Goal: Task Accomplishment & Management: Manage account settings

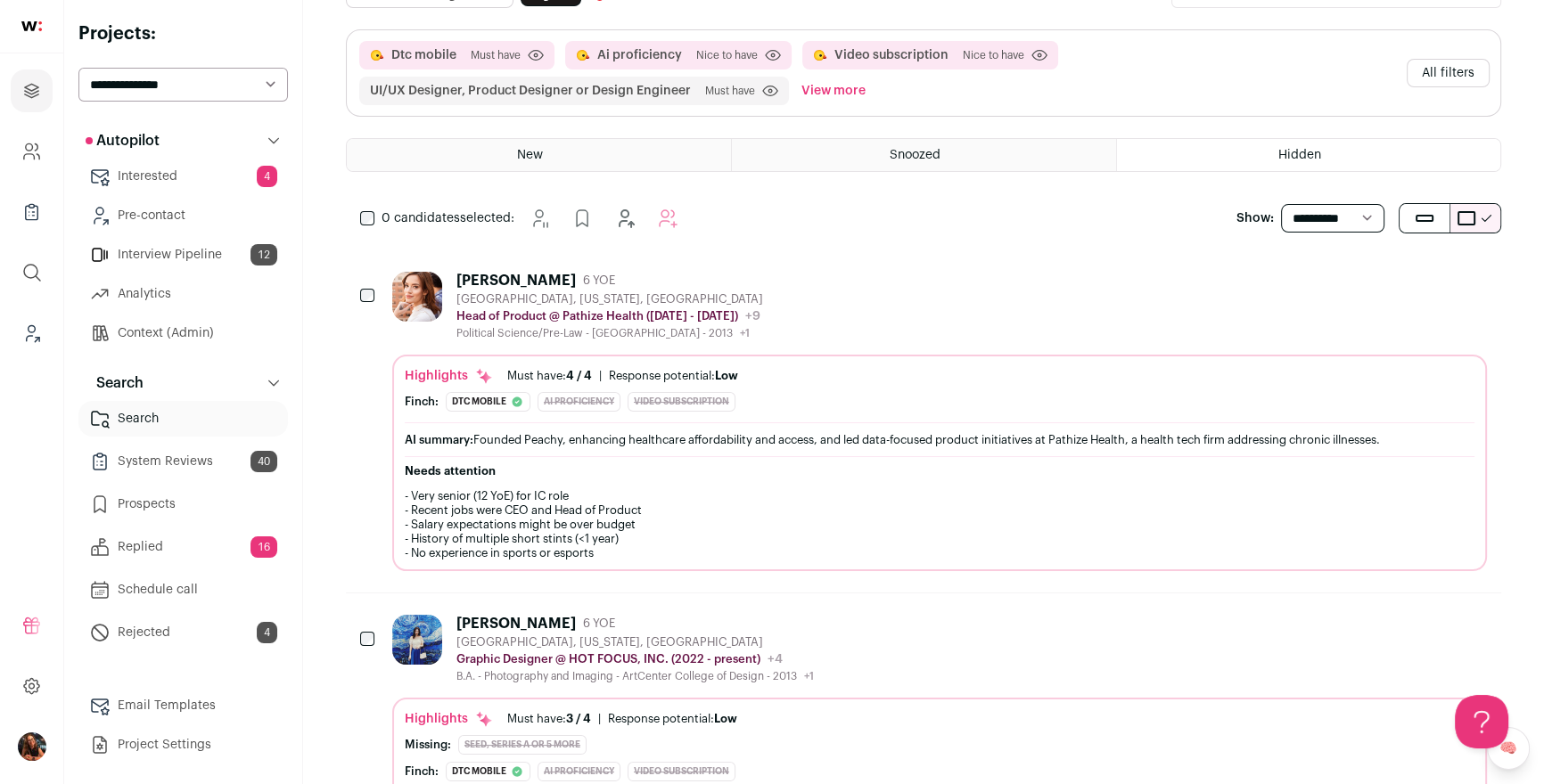
scroll to position [117, 0]
click at [34, 320] on link "Leads (Backoffice)" at bounding box center [31, 332] width 42 height 43
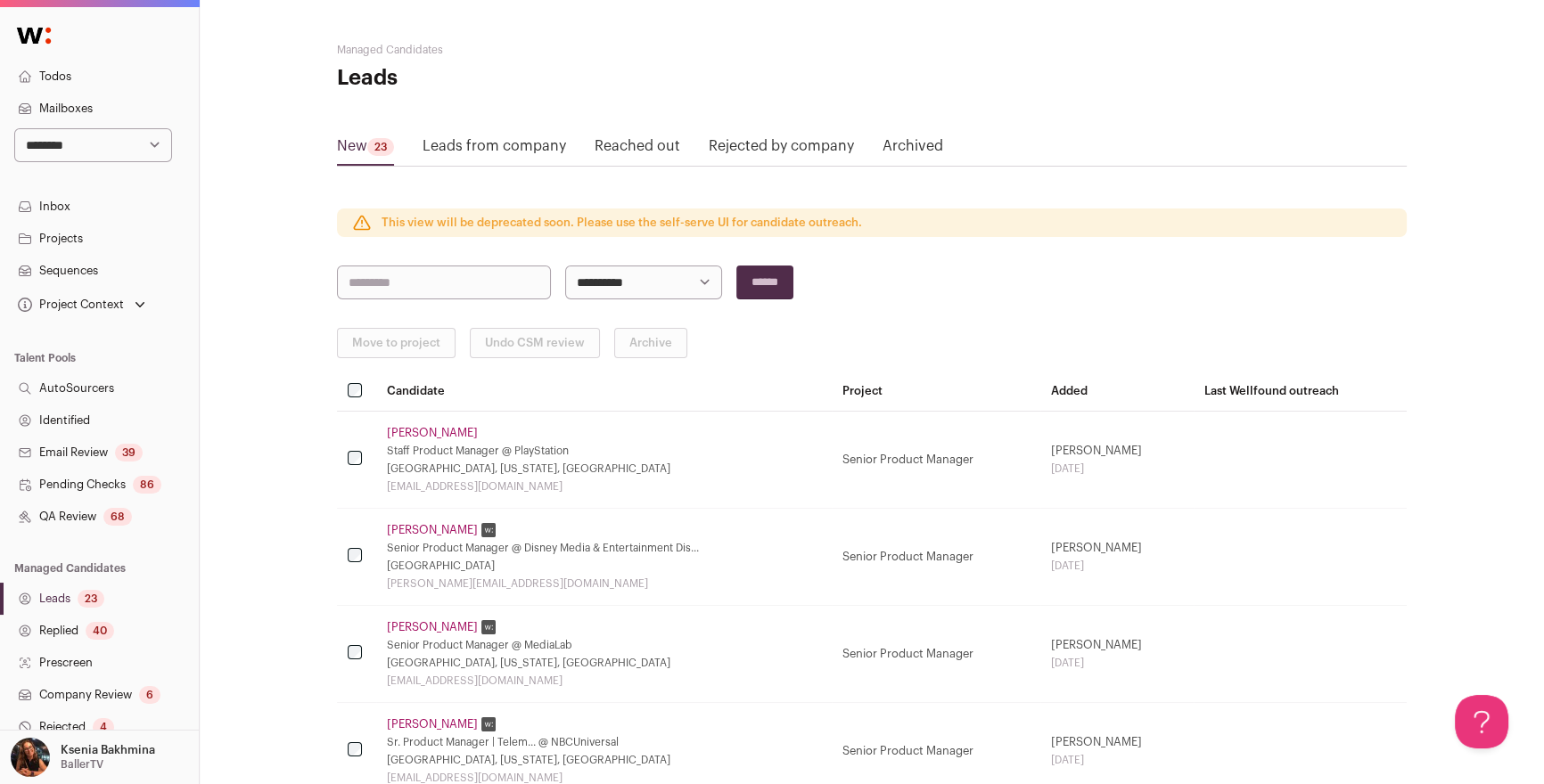
click at [100, 145] on select "**********" at bounding box center [93, 146] width 158 height 34
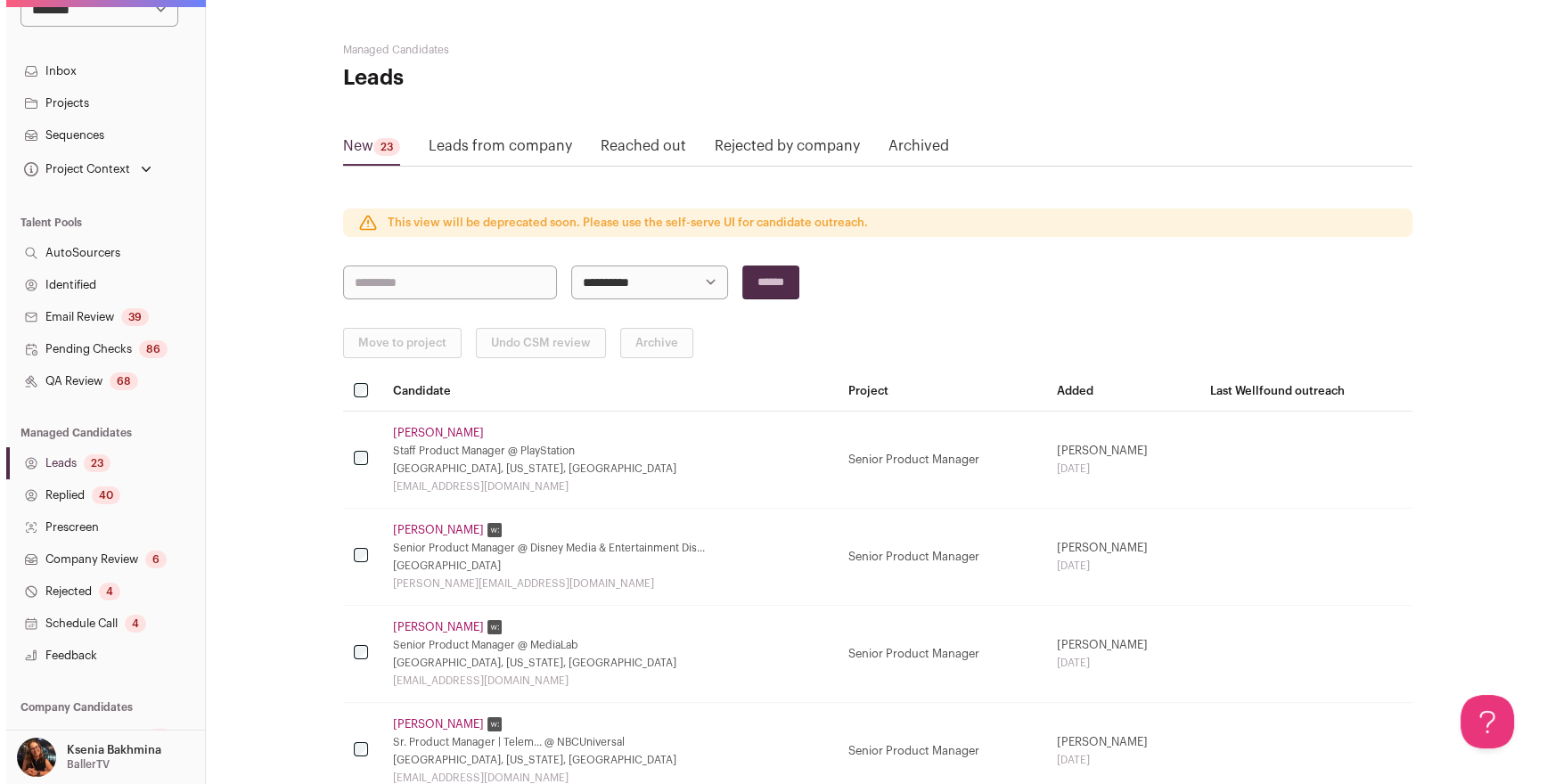
scroll to position [241, 0]
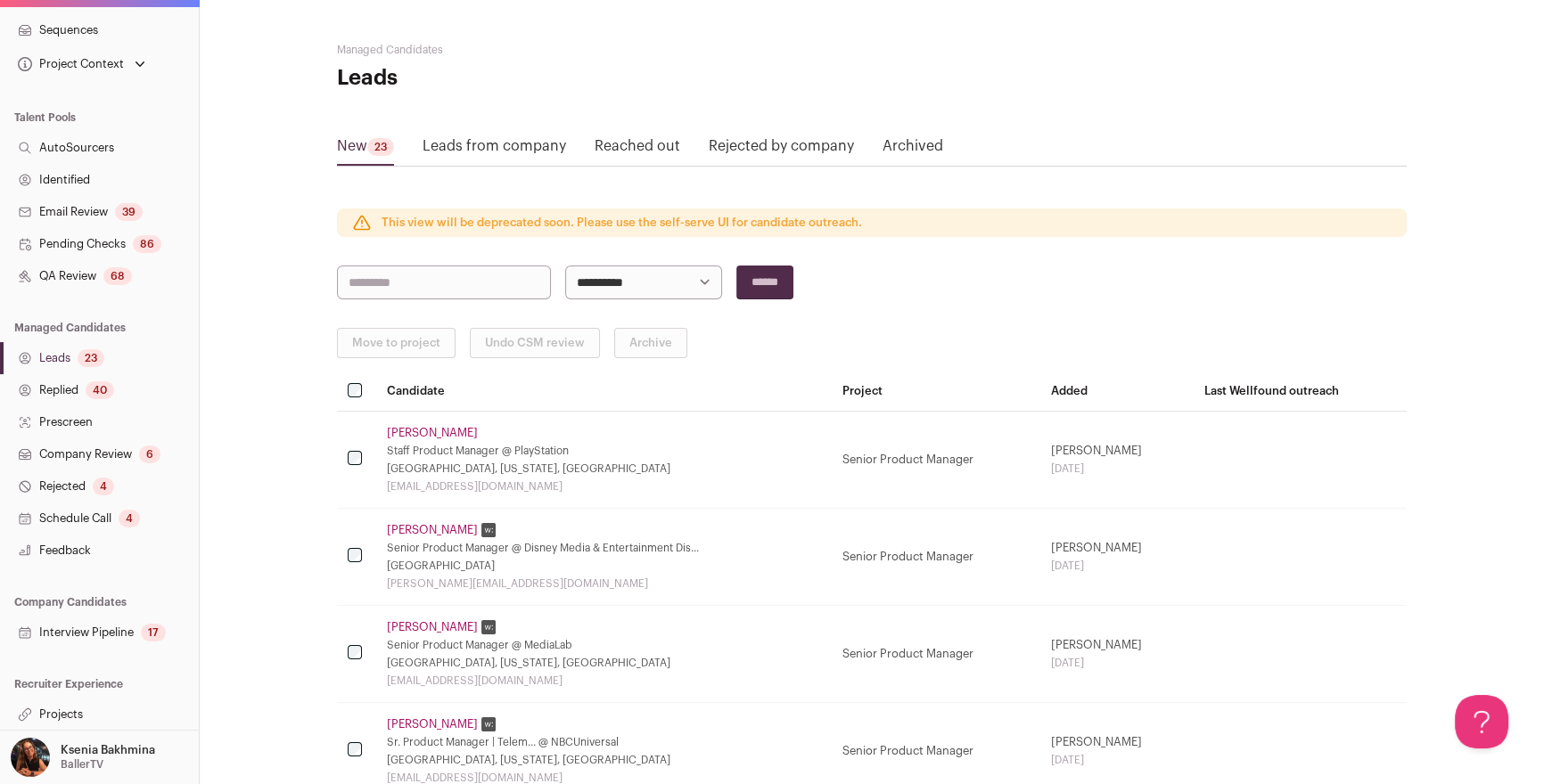
click at [71, 712] on link "Projects" at bounding box center [99, 714] width 199 height 32
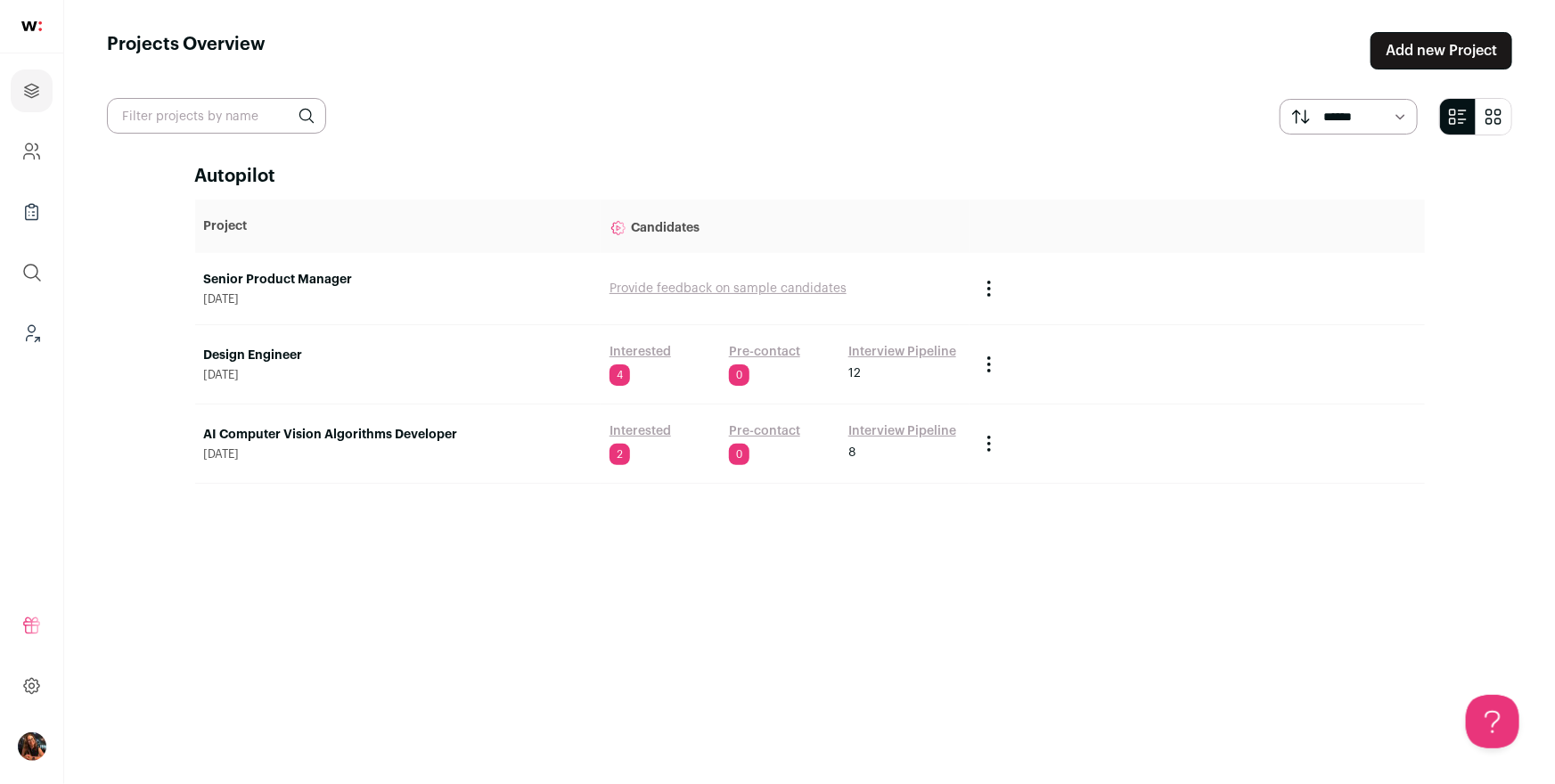
click at [673, 291] on link "Provide feedback on sample candidates" at bounding box center [728, 289] width 237 height 12
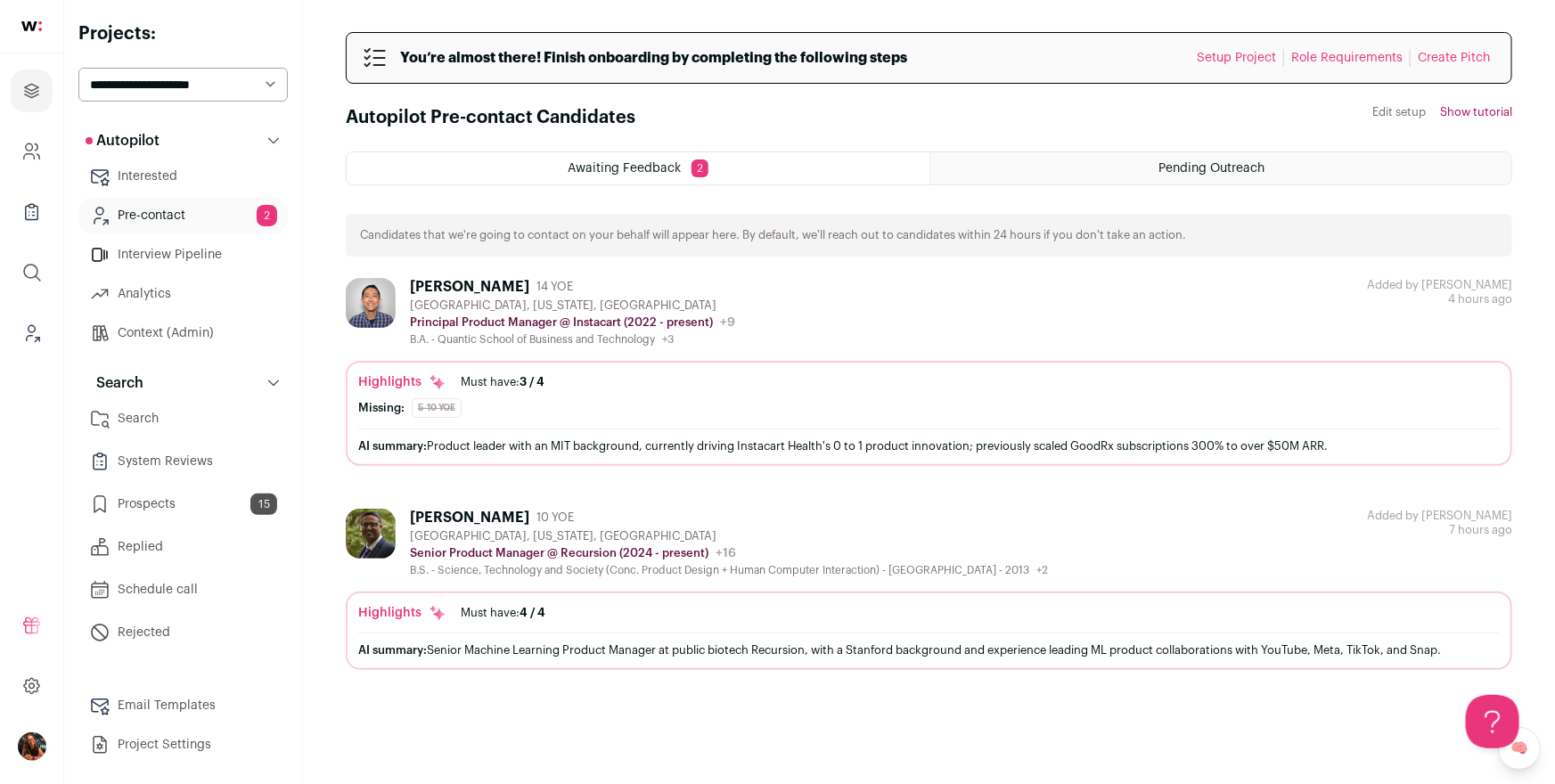
click at [173, 500] on link "Prospects 15" at bounding box center [183, 504] width 210 height 35
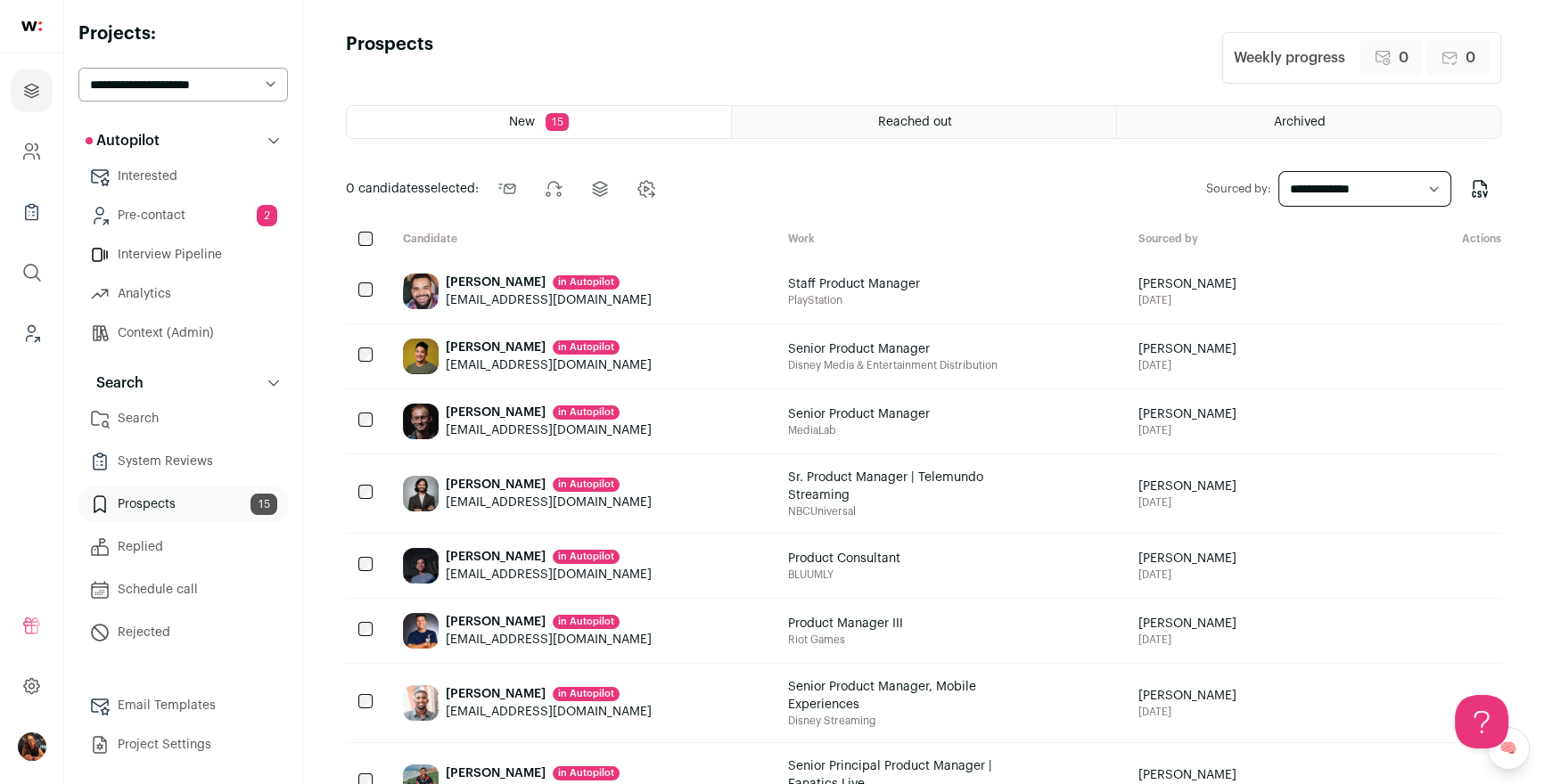
click at [504, 356] on div "John Chang in Autopilot" at bounding box center [549, 347] width 206 height 18
click at [1466, 355] on icon "Add to Precontact" at bounding box center [1469, 352] width 7 height 7
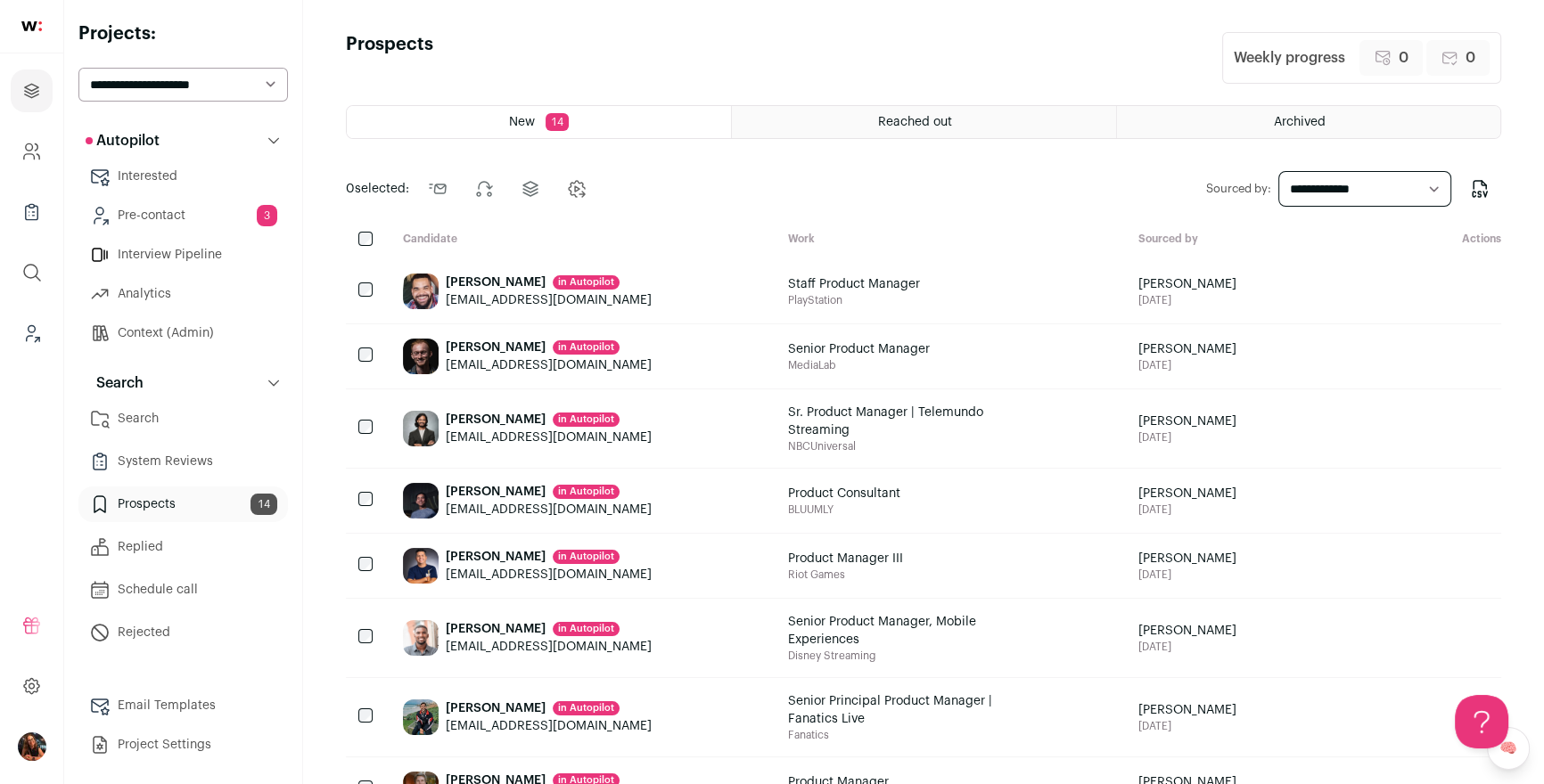
click at [484, 356] on div "Julien Marlatt in Autopilot" at bounding box center [549, 347] width 206 height 18
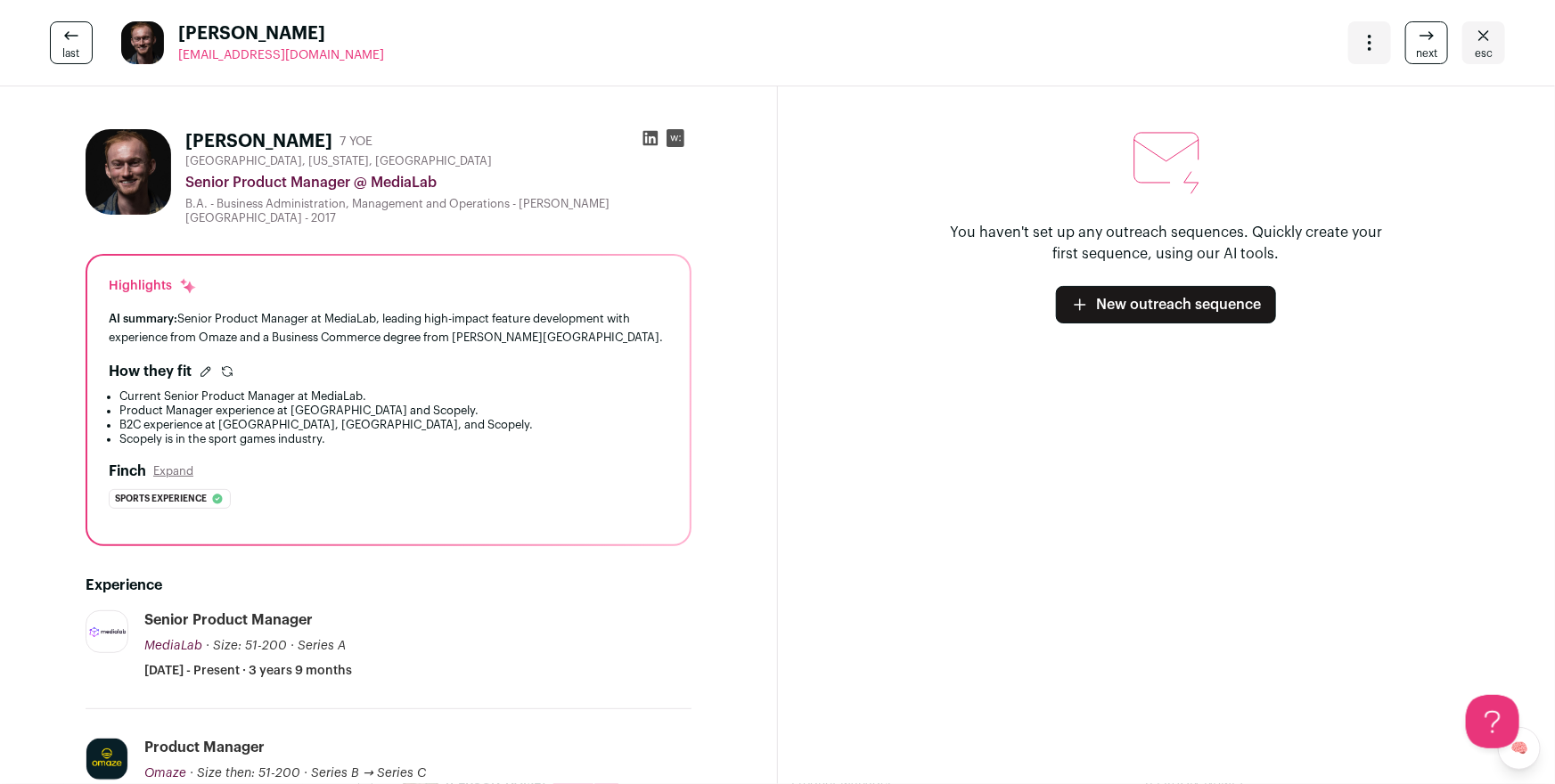
scroll to position [123, 0]
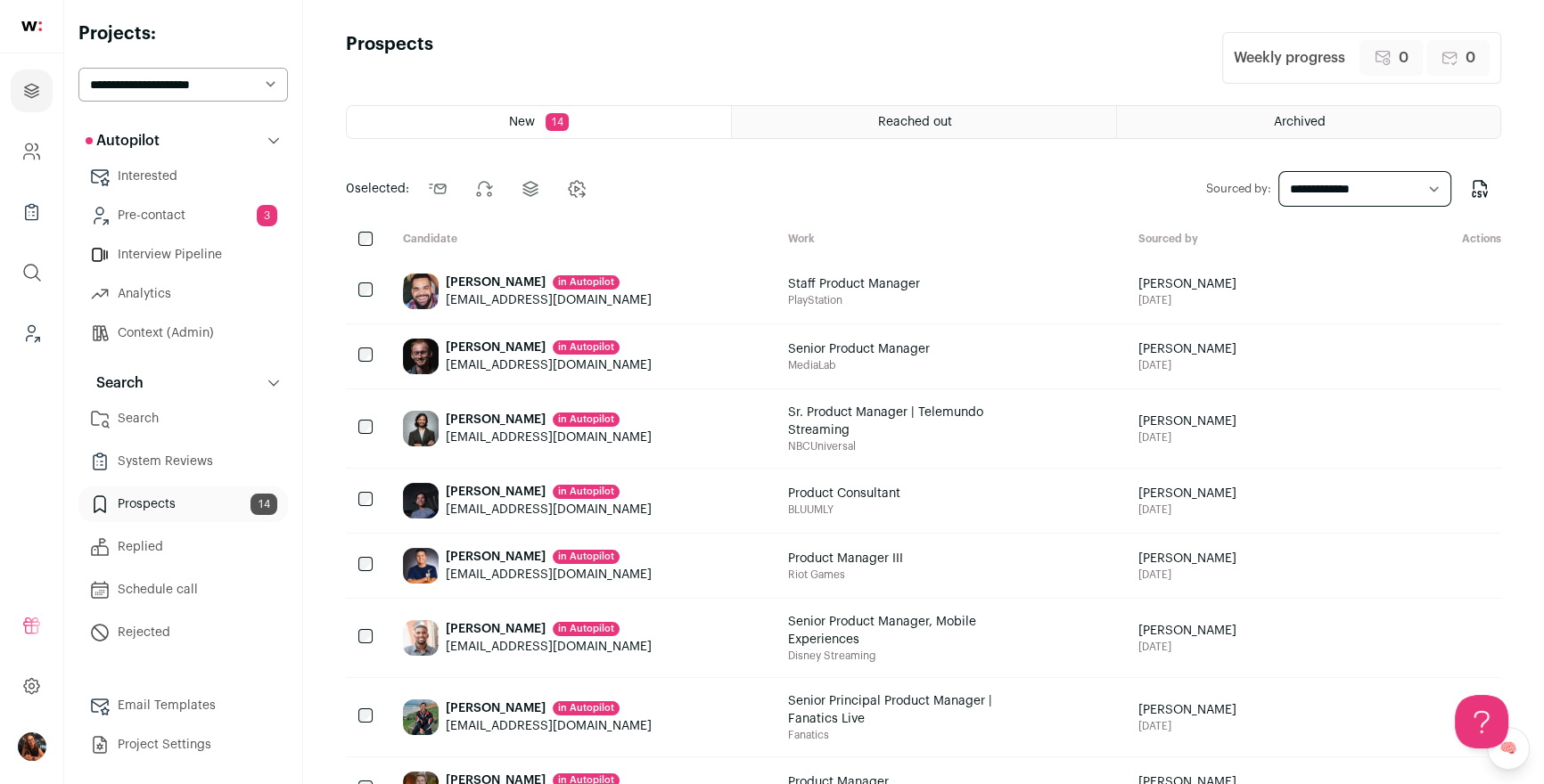
click at [476, 429] on div "Prit Roy in Autopilot" at bounding box center [549, 419] width 206 height 18
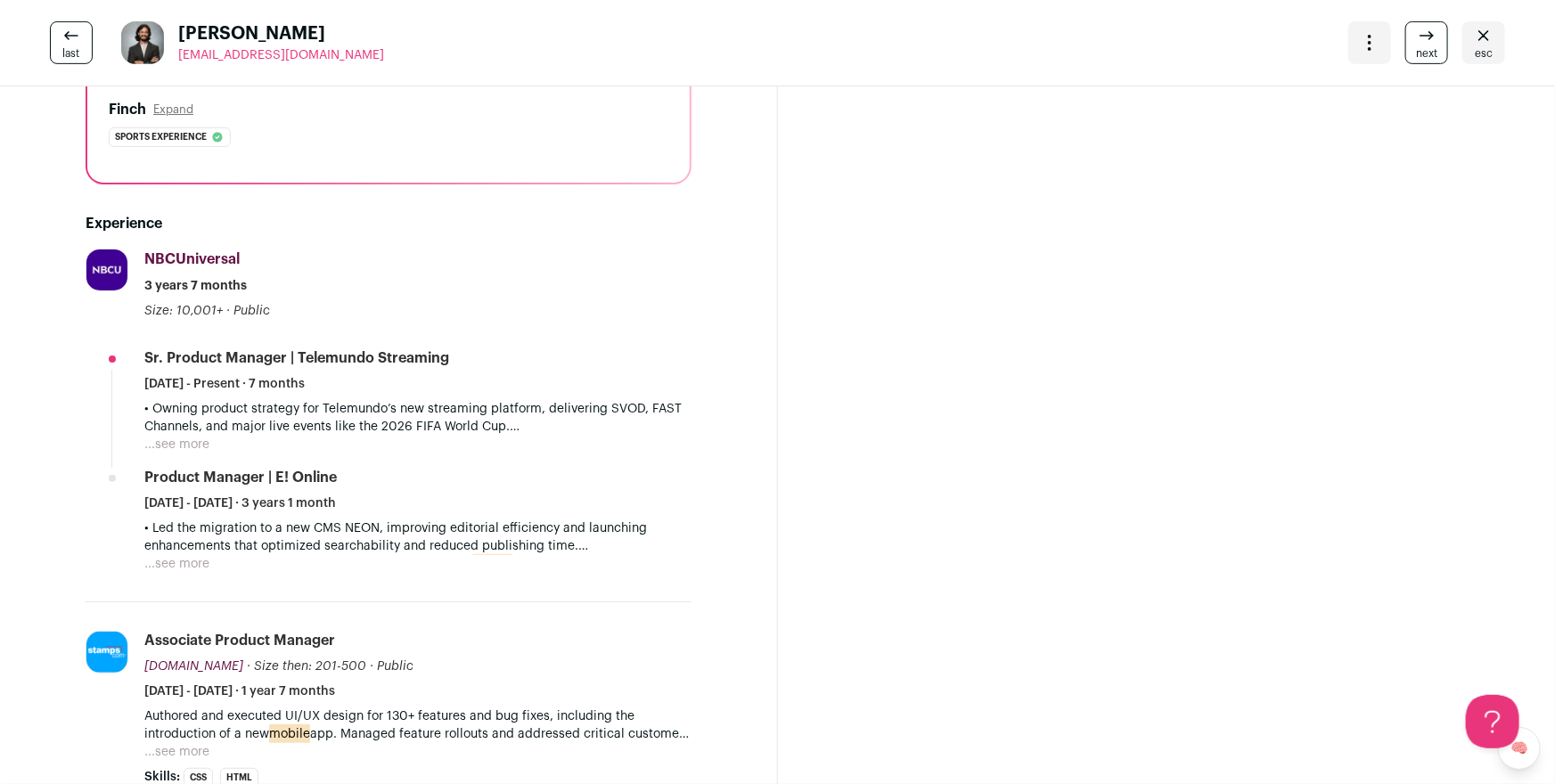
scroll to position [518, 0]
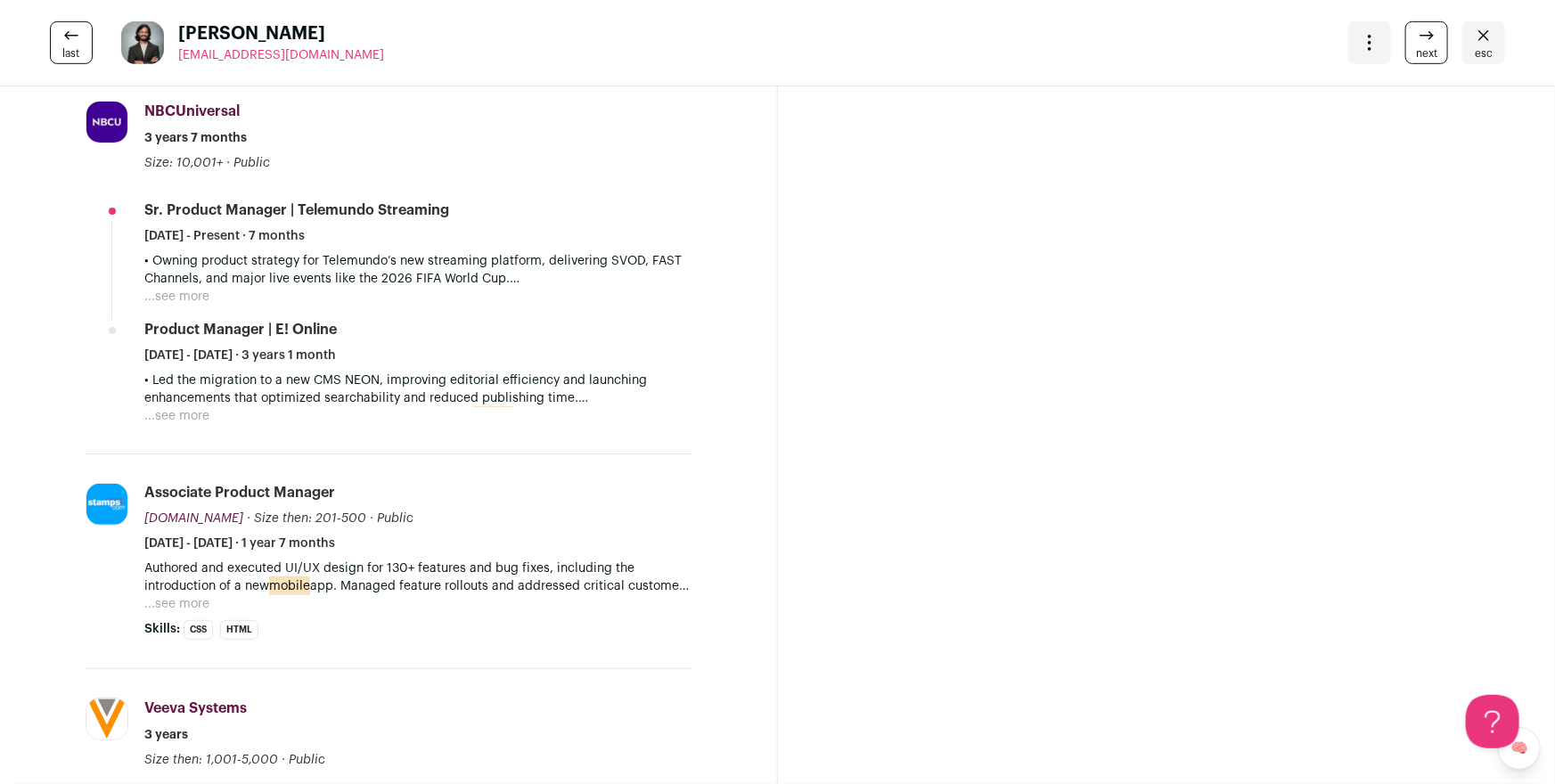
click at [209, 601] on div "Authored and executed UI/UX design for 130+ features and bug fixes, including t…" at bounding box center [418, 586] width 547 height 53
click at [199, 596] on button "...see more" at bounding box center [177, 604] width 65 height 18
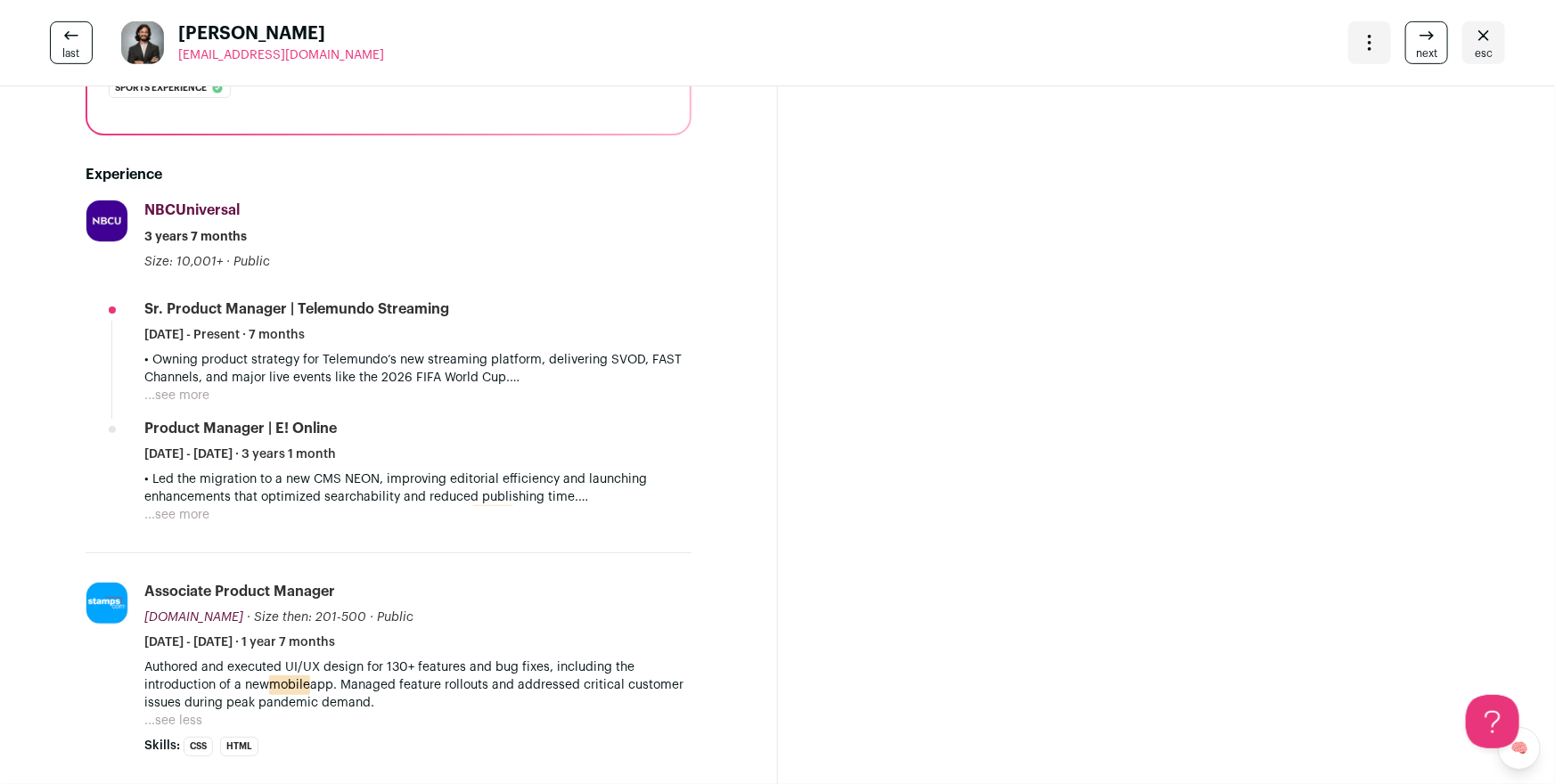
scroll to position [195, 0]
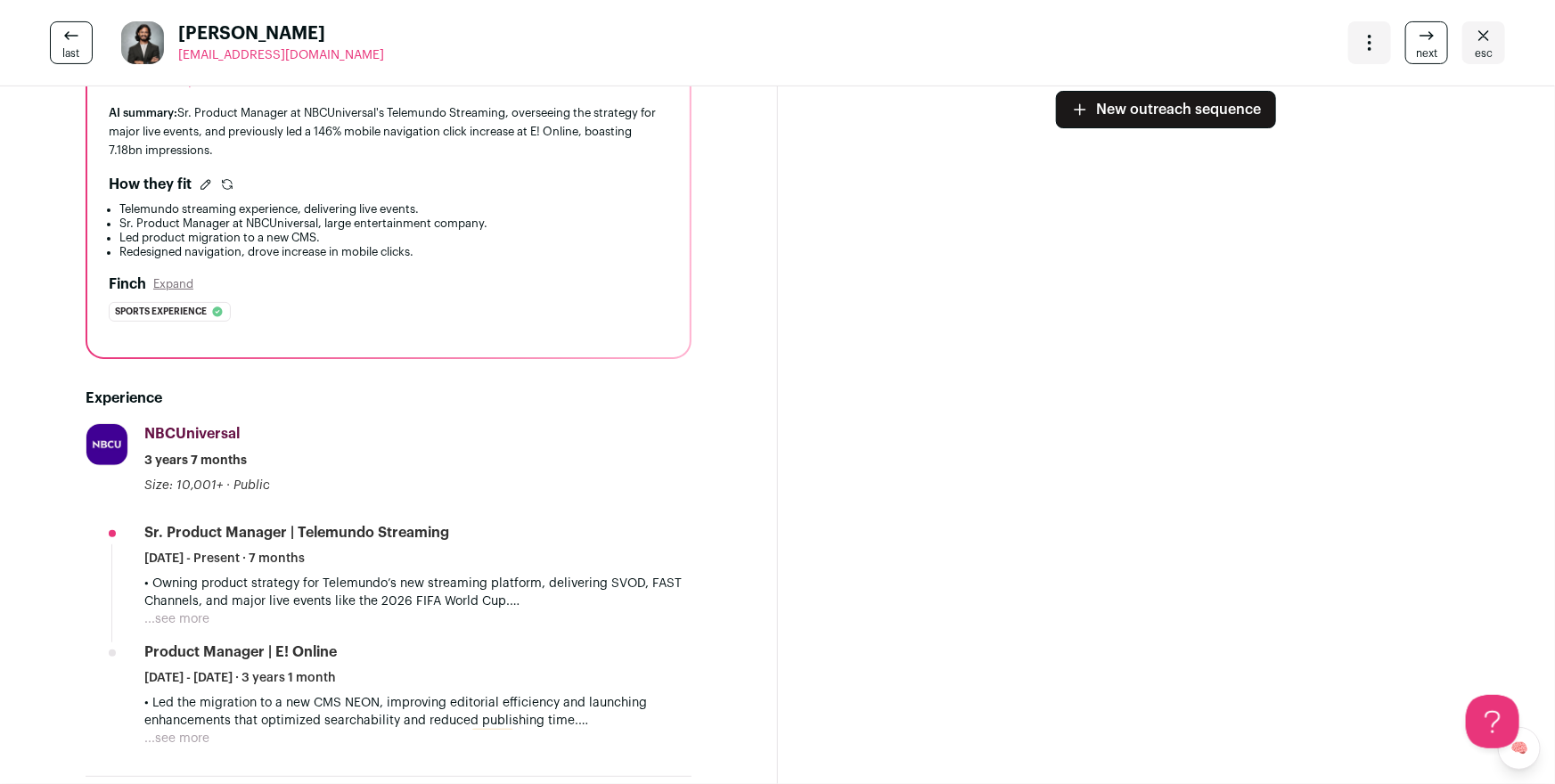
click at [200, 613] on button "...see more" at bounding box center [177, 619] width 65 height 18
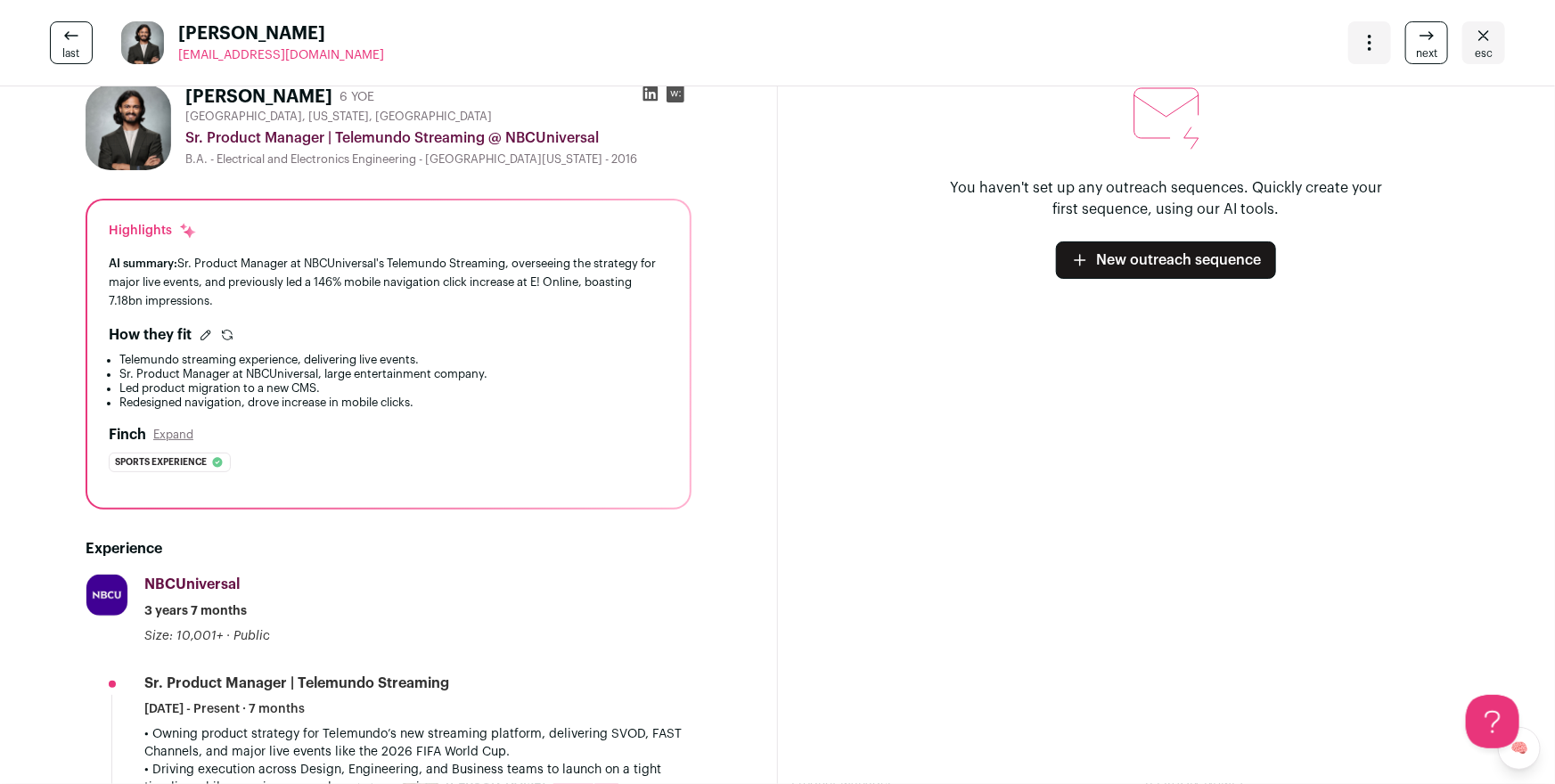
scroll to position [0, 0]
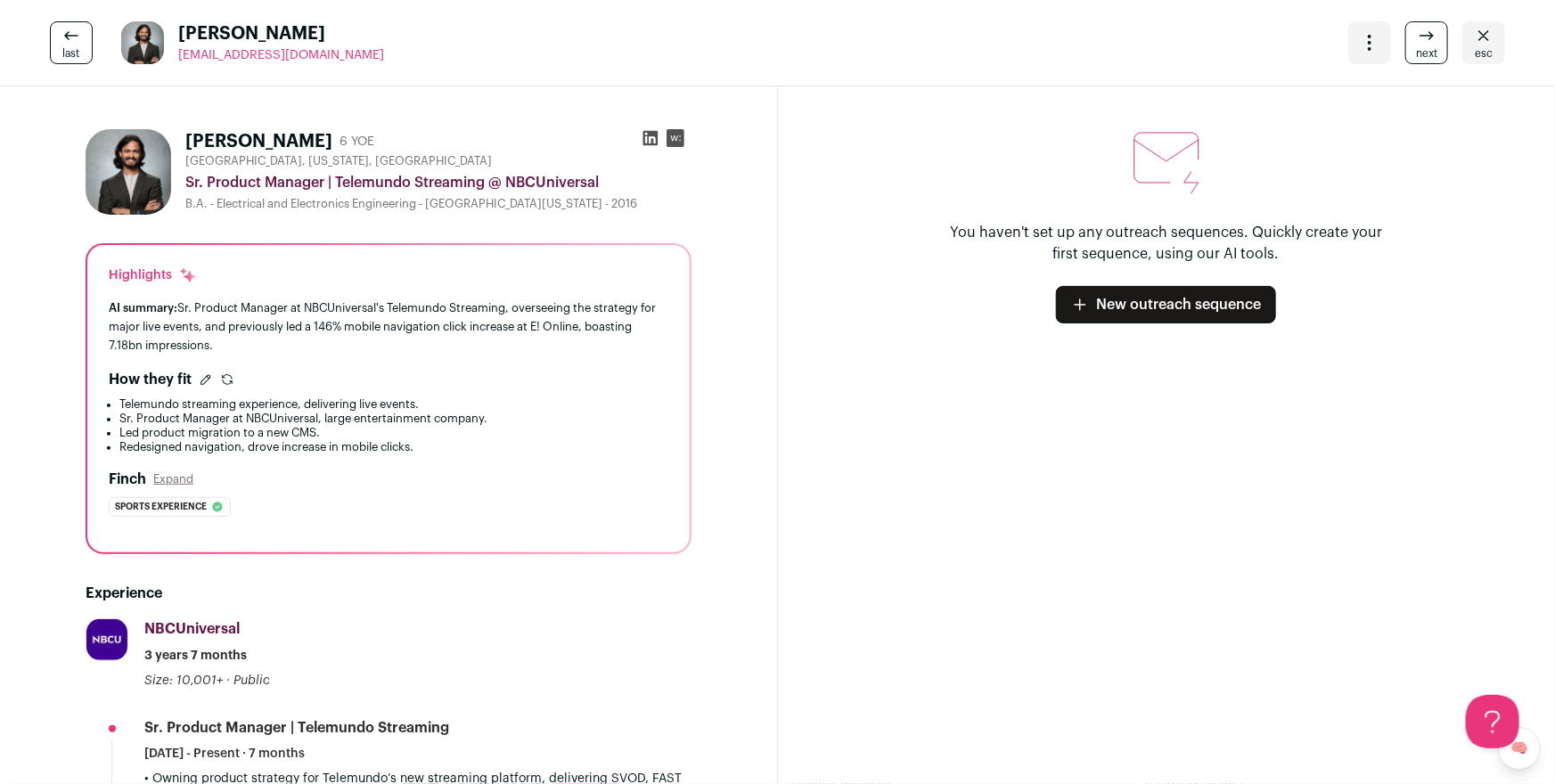
click at [1479, 34] on icon "Close" at bounding box center [1484, 35] width 10 height 10
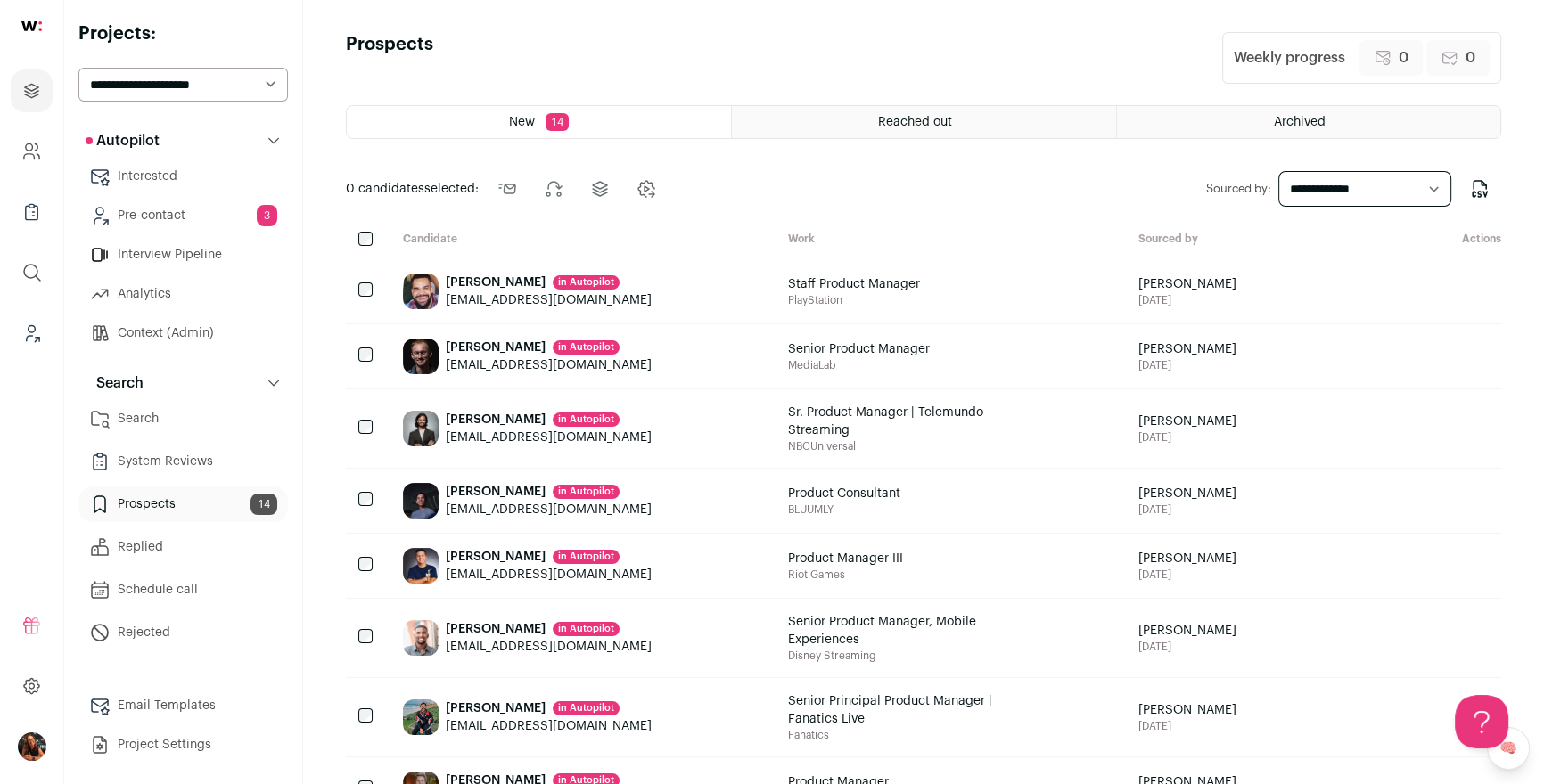
click at [1467, 439] on icon "Add to Precontact" at bounding box center [1469, 429] width 21 height 21
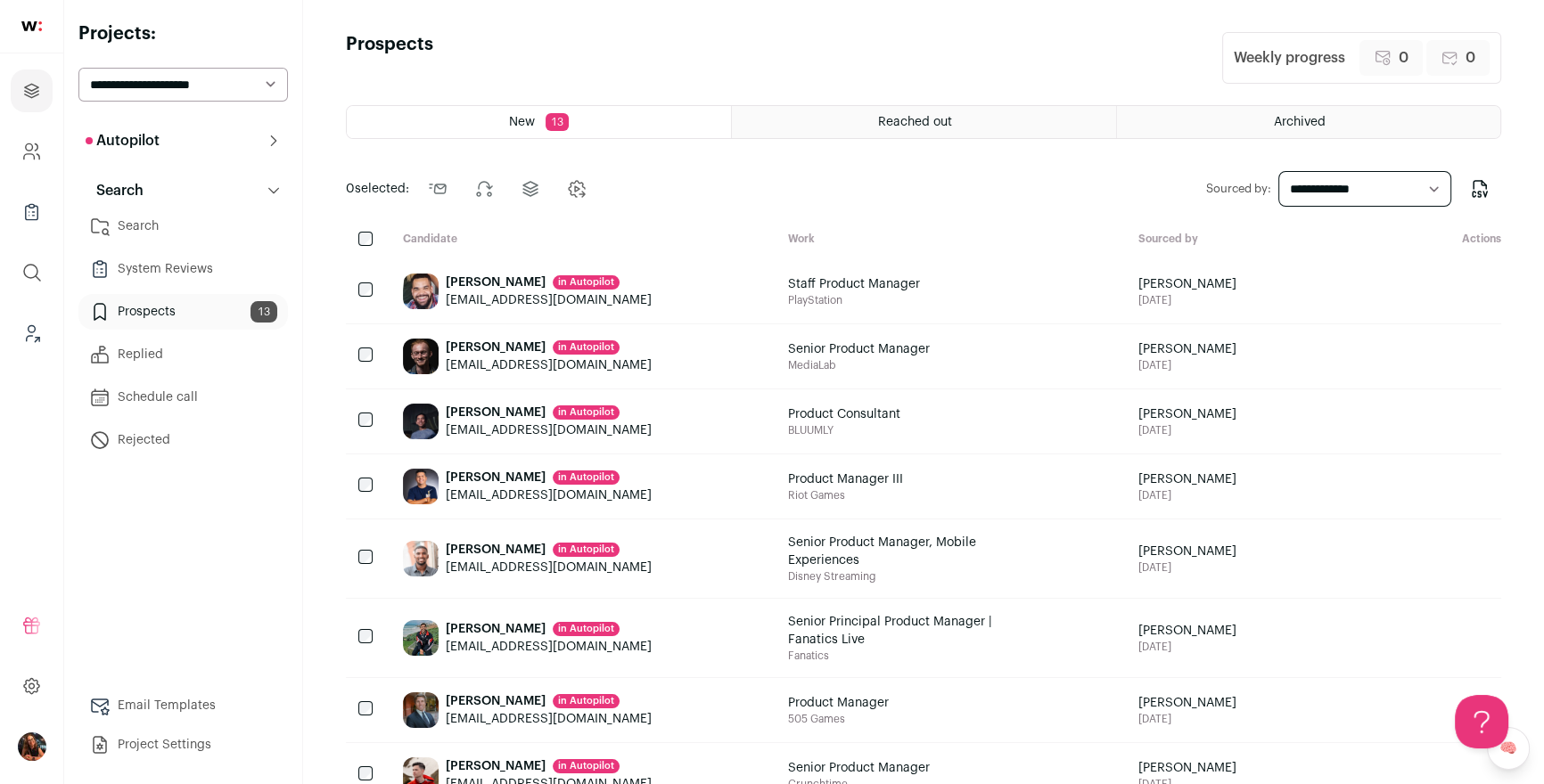
click at [265, 144] on button "Autopilot" at bounding box center [183, 140] width 210 height 35
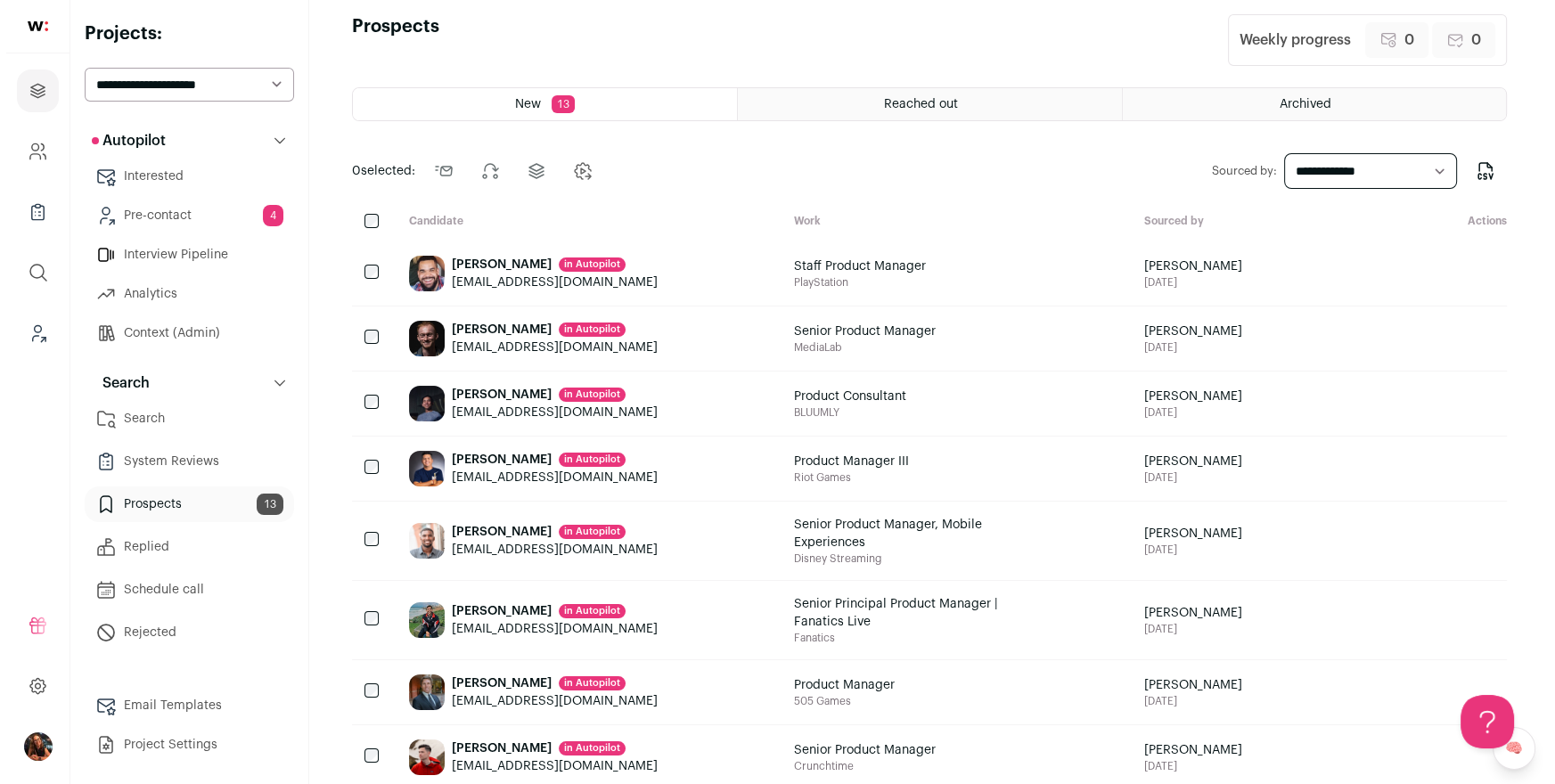
scroll to position [100, 0]
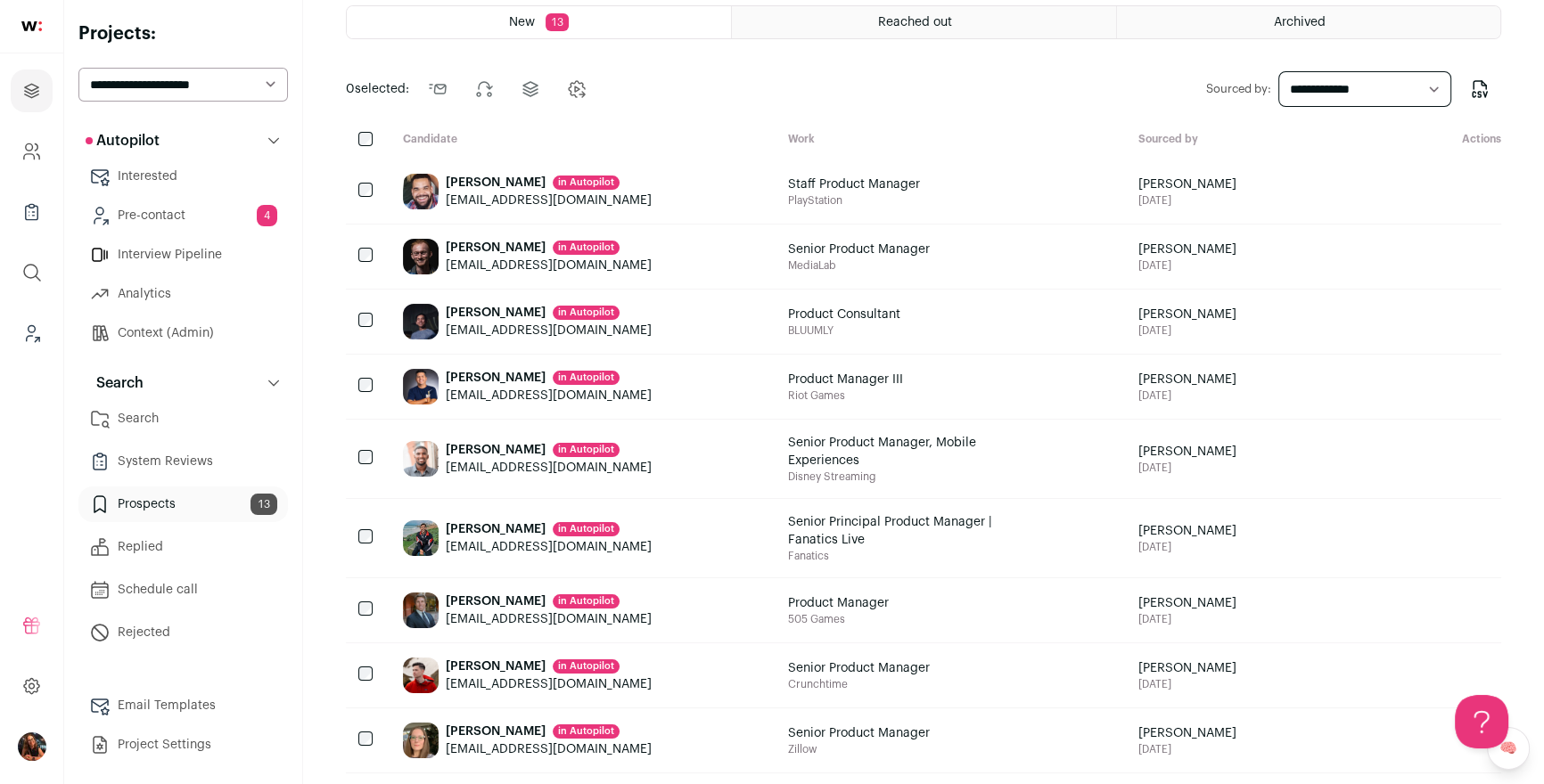
click at [524, 459] on div "Isaiah Harvin in Autopilot" at bounding box center [549, 450] width 206 height 18
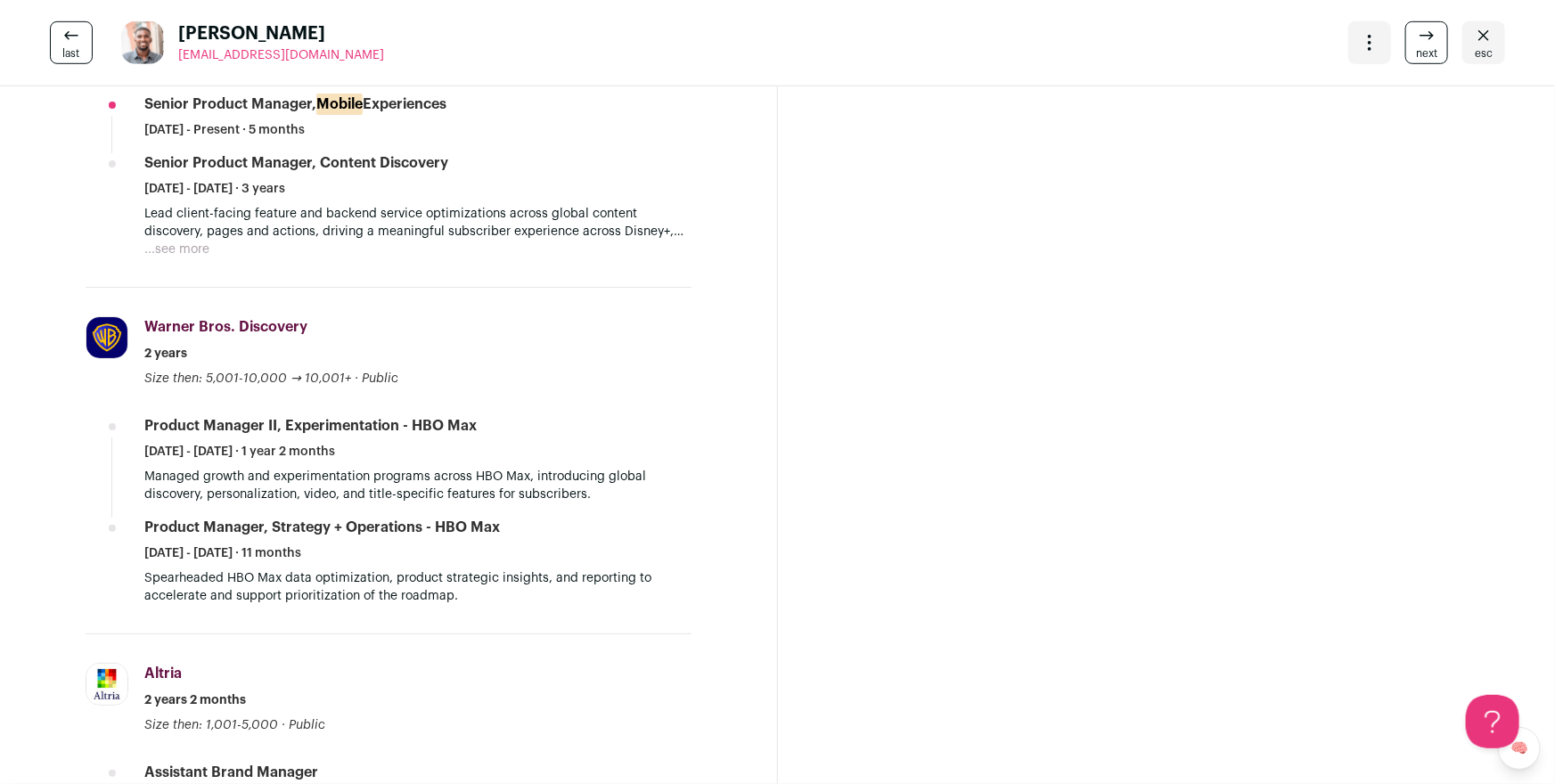
scroll to position [402, 0]
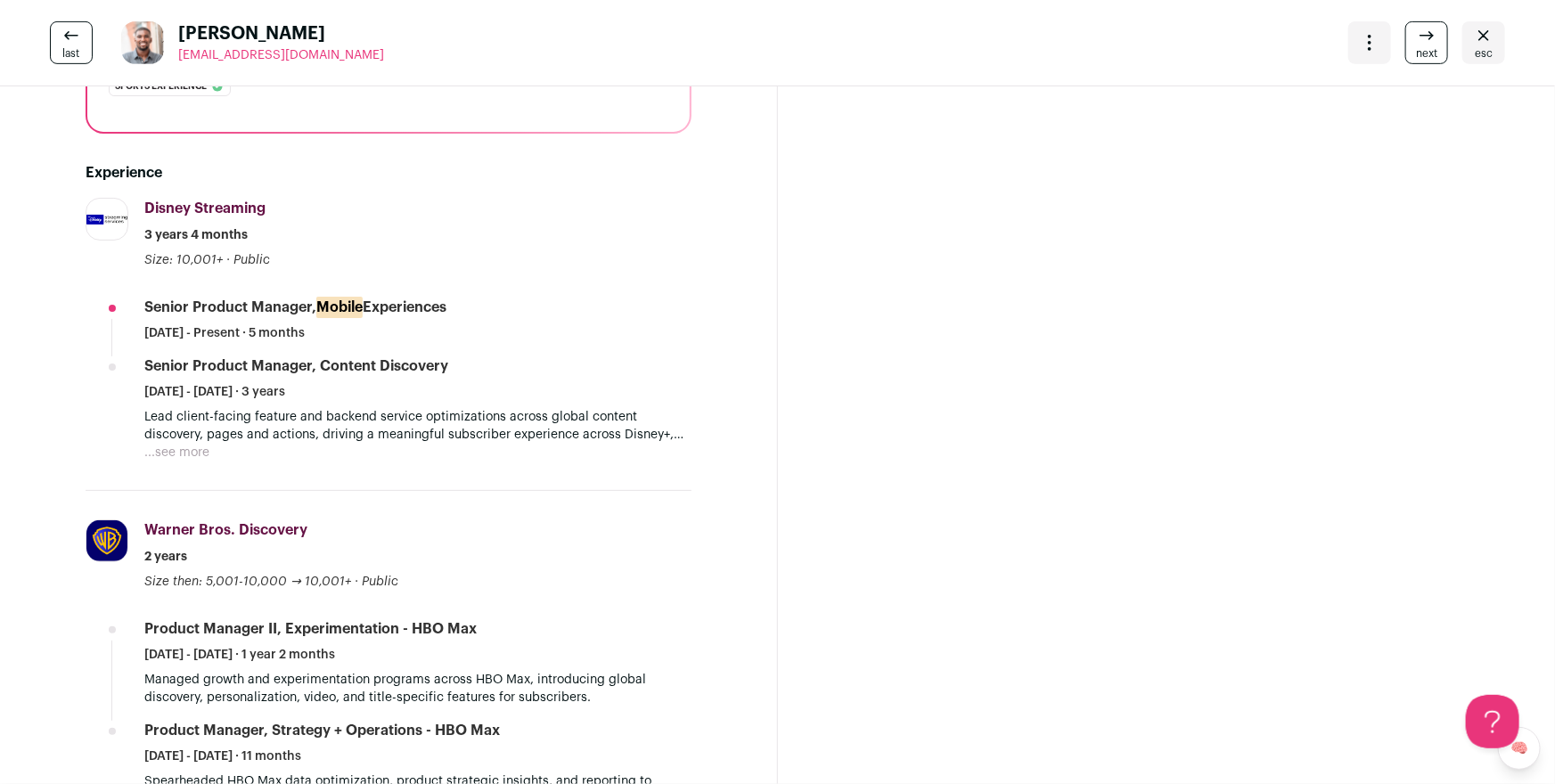
click at [188, 452] on button "...see more" at bounding box center [177, 452] width 65 height 18
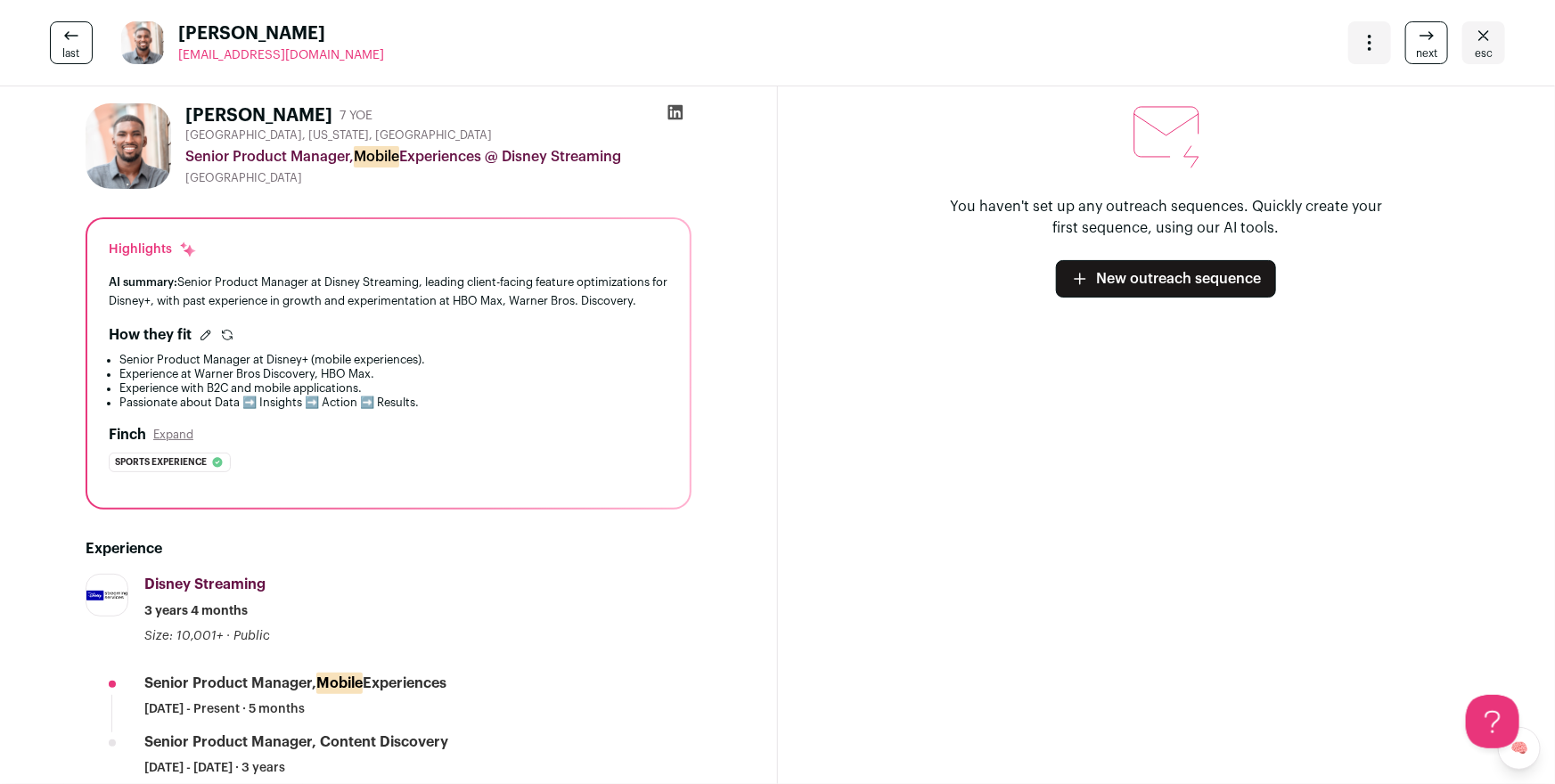
scroll to position [0, 0]
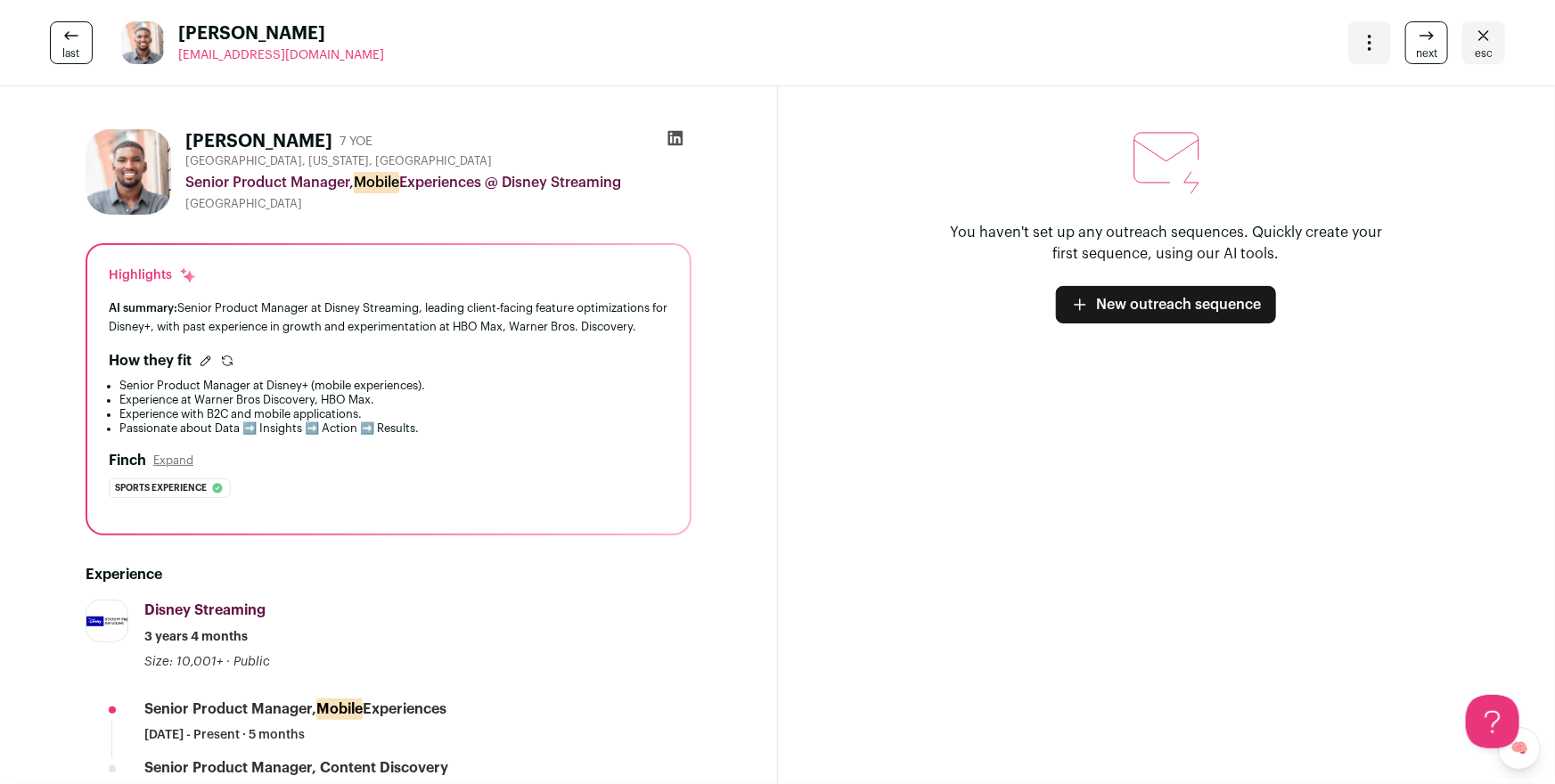
click at [1485, 35] on link "esc" at bounding box center [1484, 42] width 43 height 43
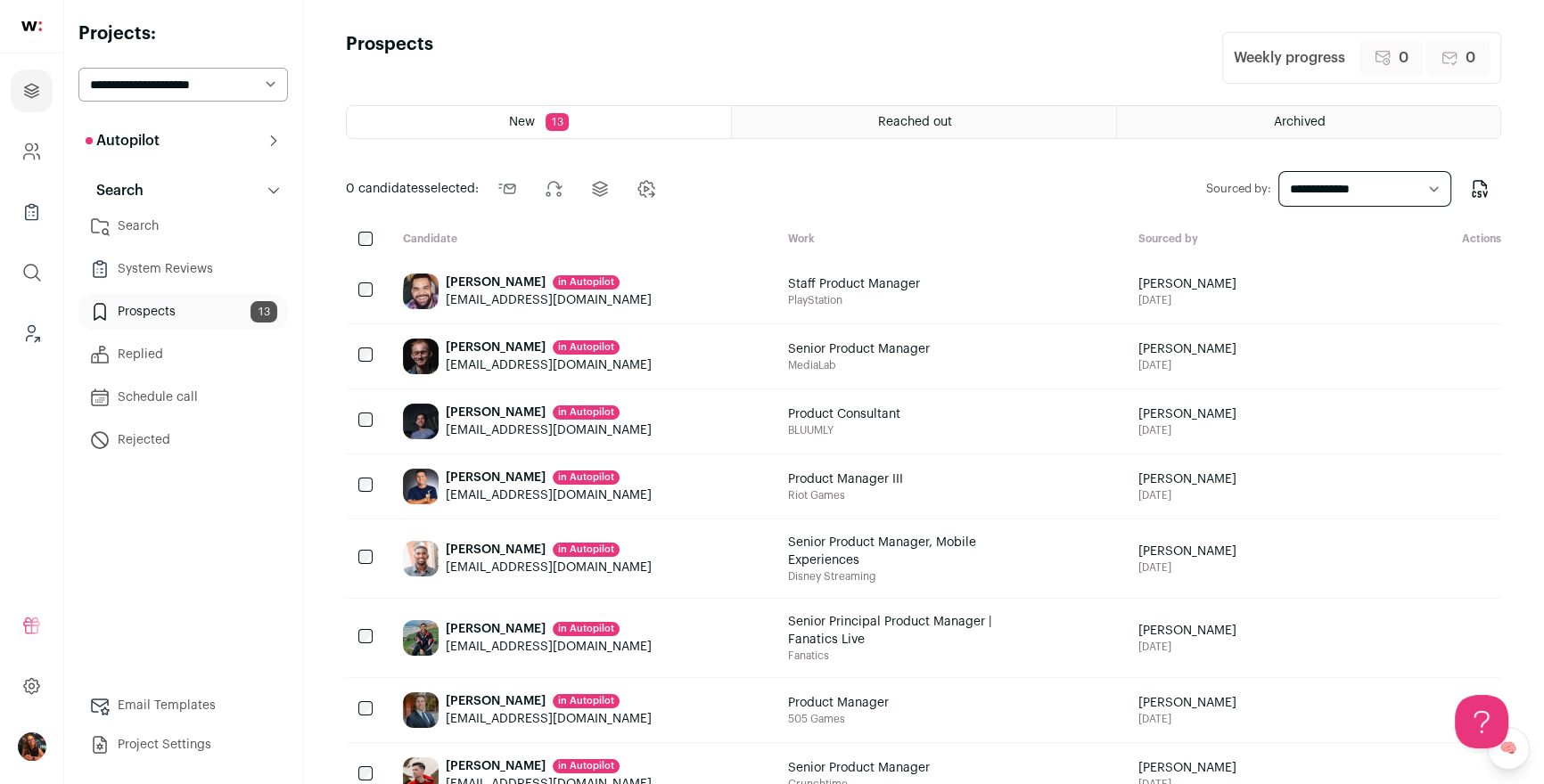
click at [1473, 570] on icon "Add to Precontact" at bounding box center [1469, 558] width 21 height 21
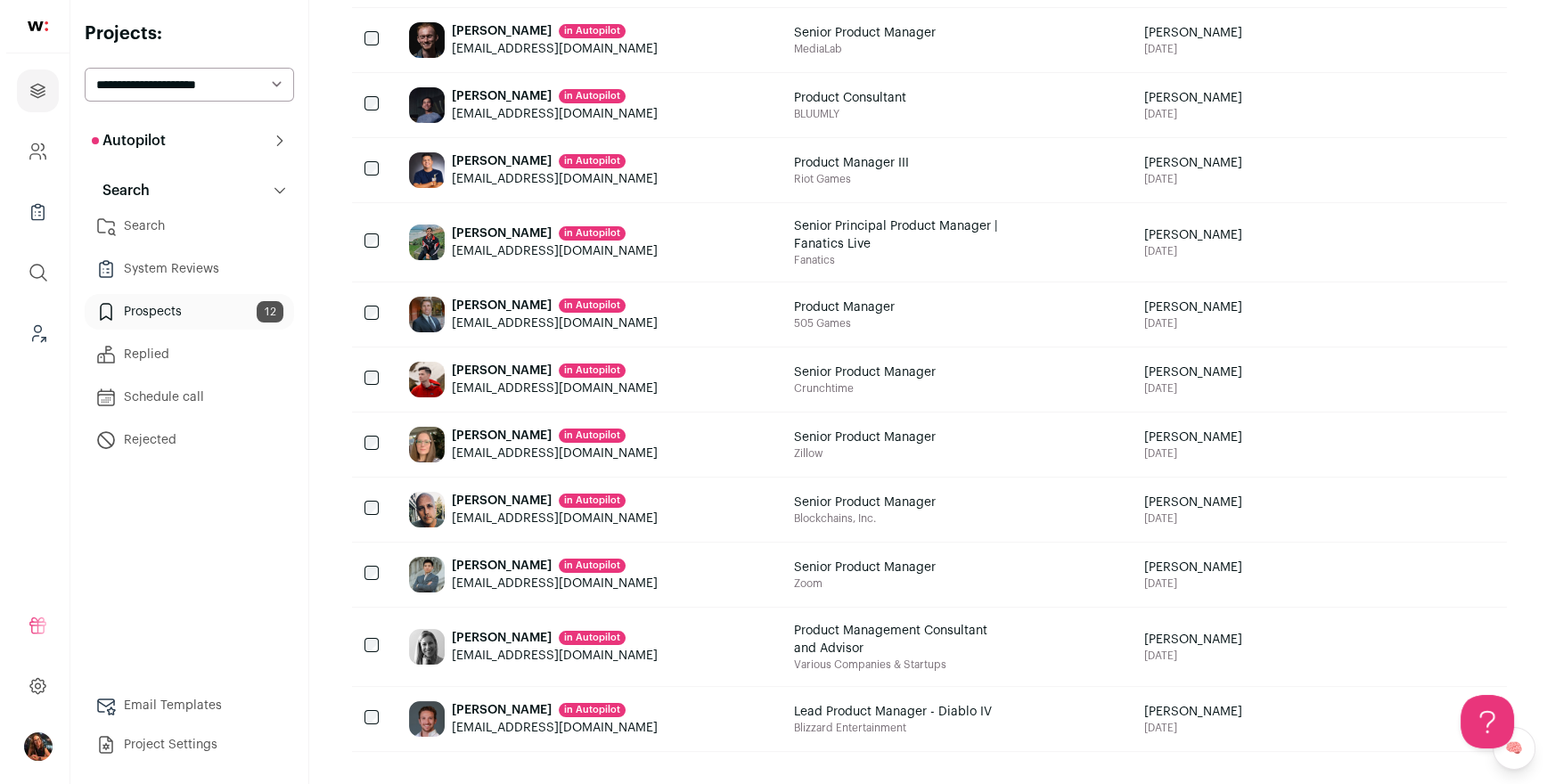
scroll to position [457, 0]
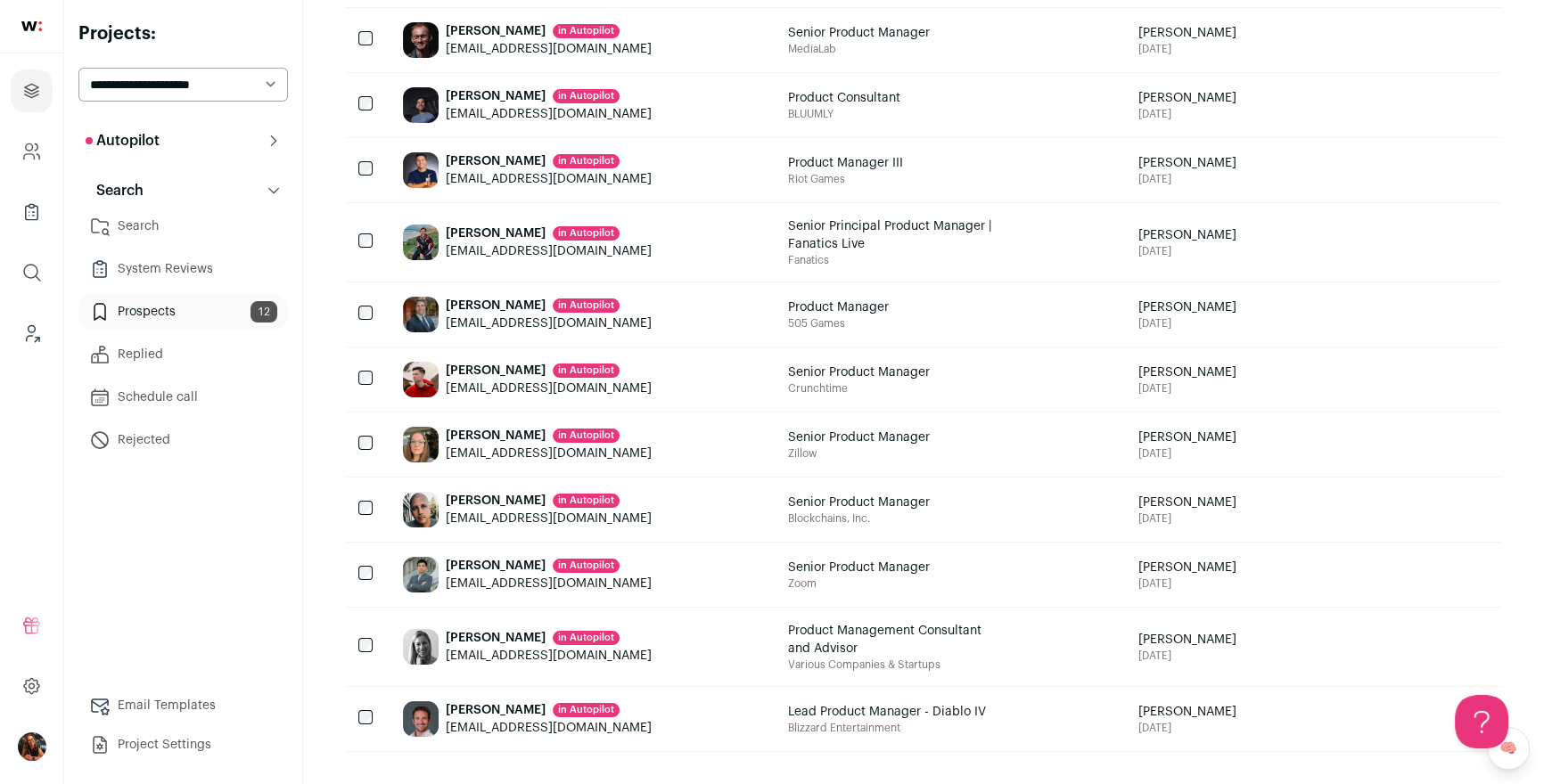
click at [477, 362] on div "Brandon Yost in Autopilot" at bounding box center [549, 371] width 206 height 18
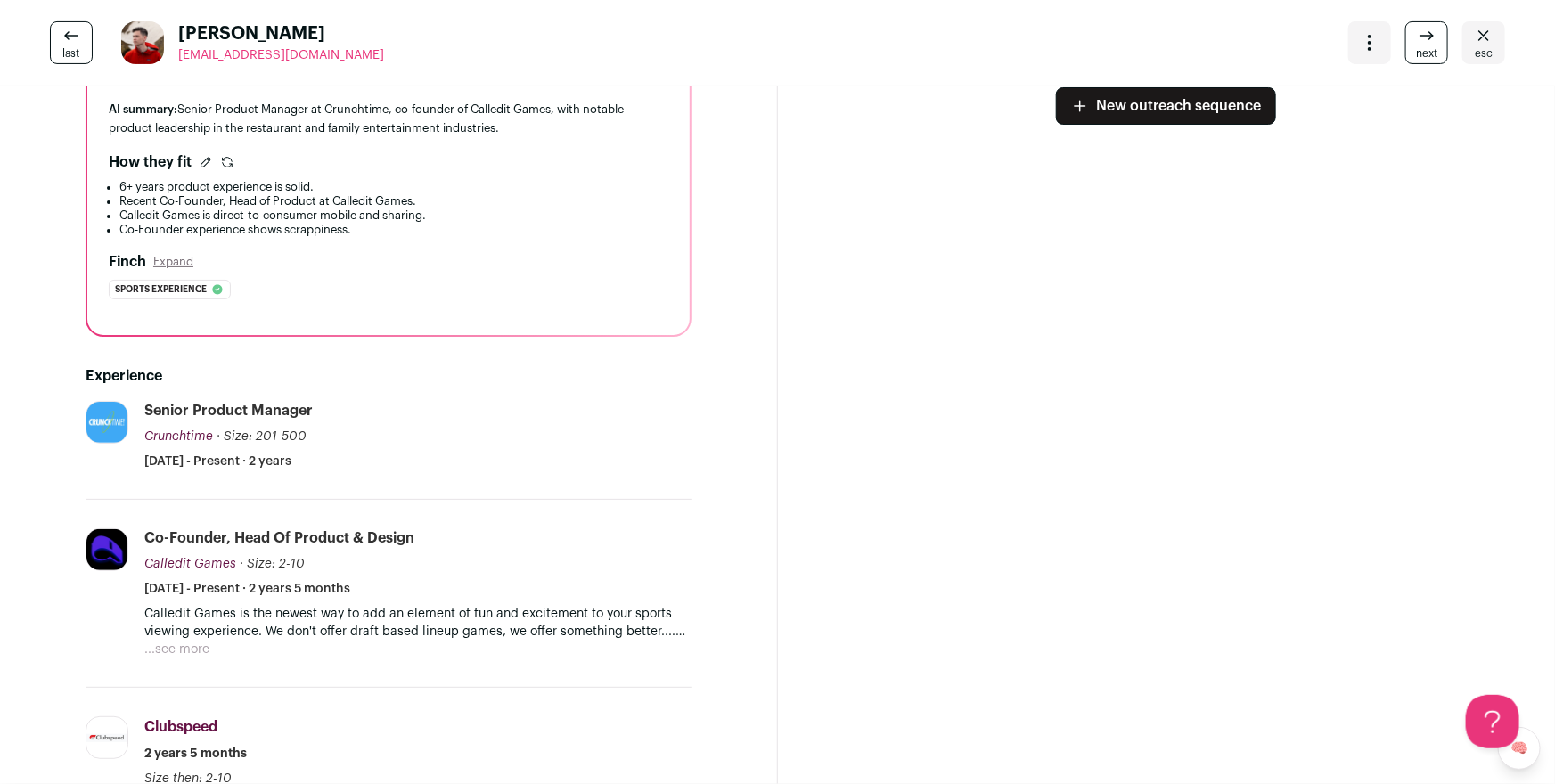
scroll to position [332, 0]
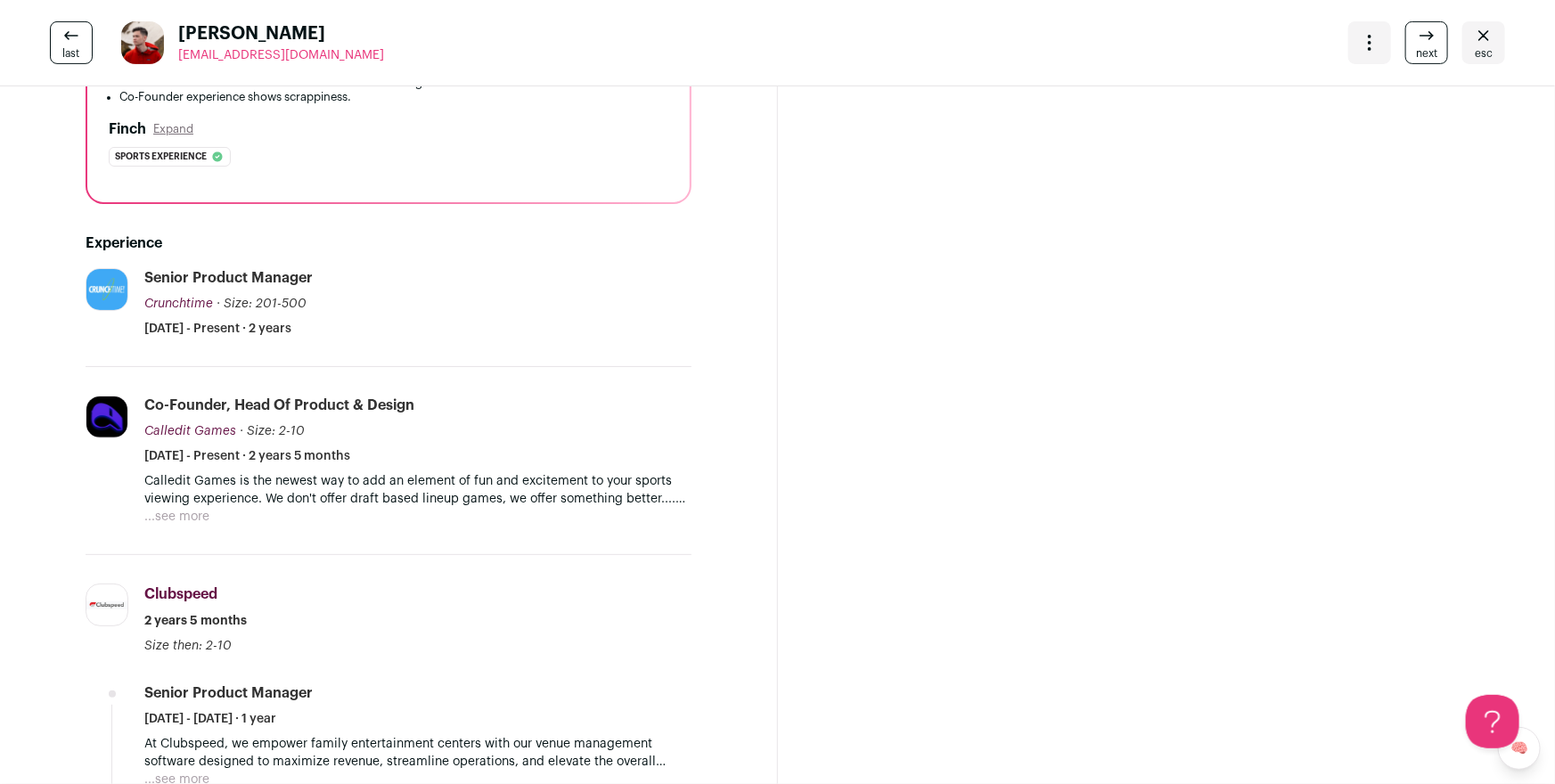
click at [192, 495] on p "Calledit Games is the newest way to add an element of fun and excitement to you…" at bounding box center [418, 490] width 547 height 35
click at [189, 501] on p "Calledit Games is the newest way to add an element of fun and excitement to you…" at bounding box center [418, 490] width 547 height 35
click at [190, 504] on p "Calledit Games is the newest way to add an element of fun and excitement to you…" at bounding box center [418, 490] width 547 height 35
click at [192, 510] on button "...see more" at bounding box center [177, 516] width 65 height 18
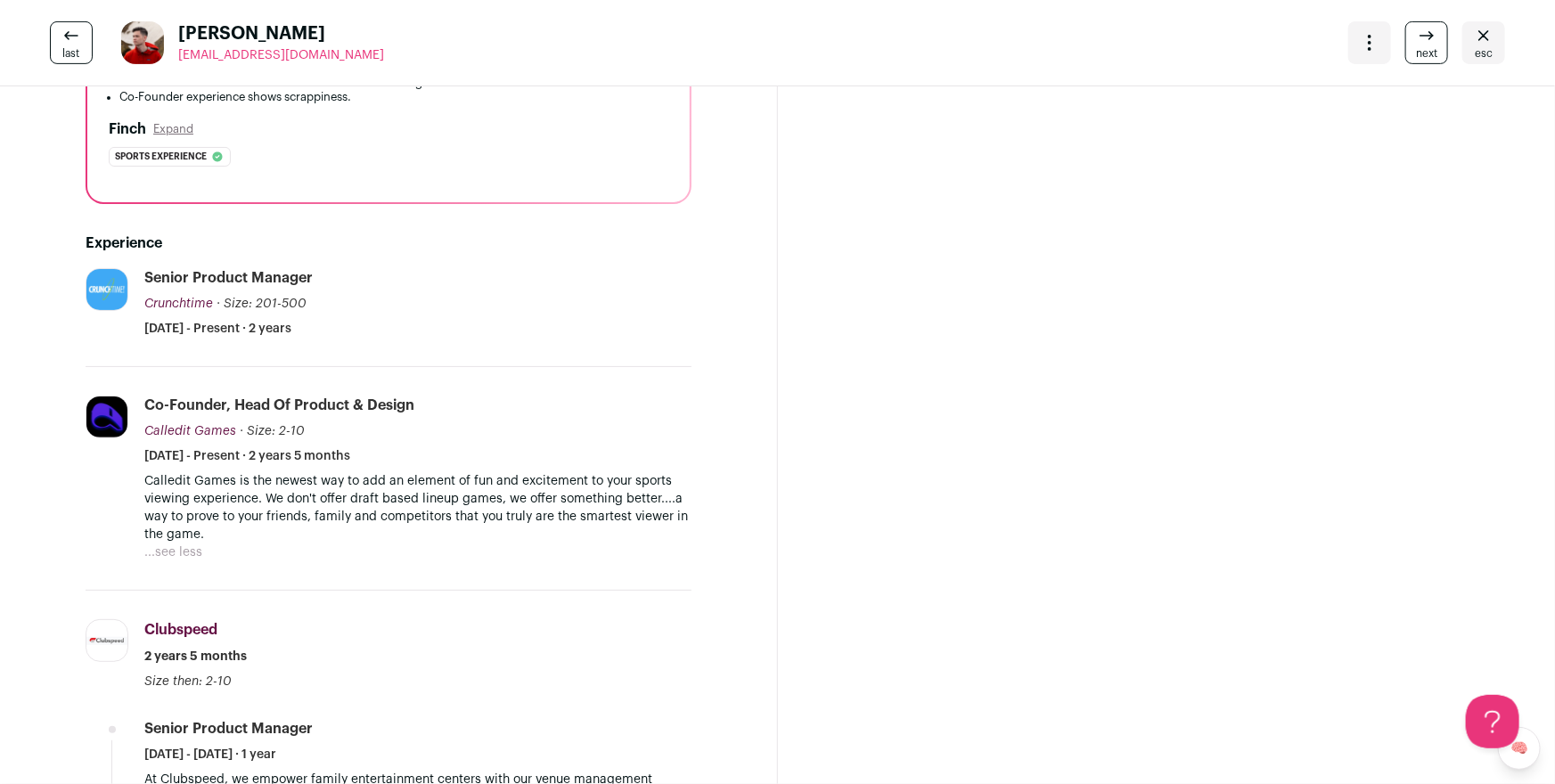
scroll to position [0, 0]
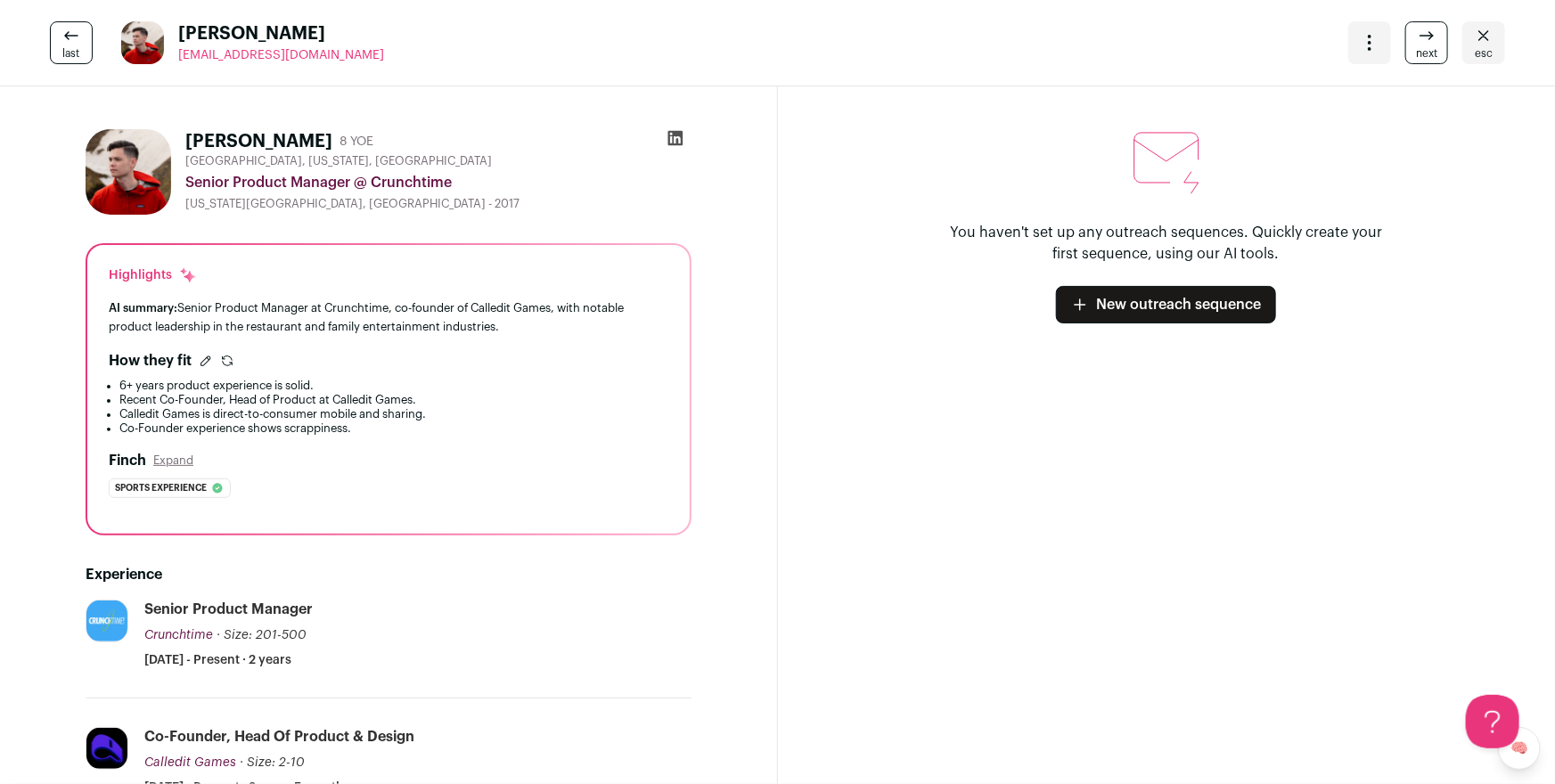
click at [1479, 36] on icon "Close" at bounding box center [1484, 35] width 10 height 10
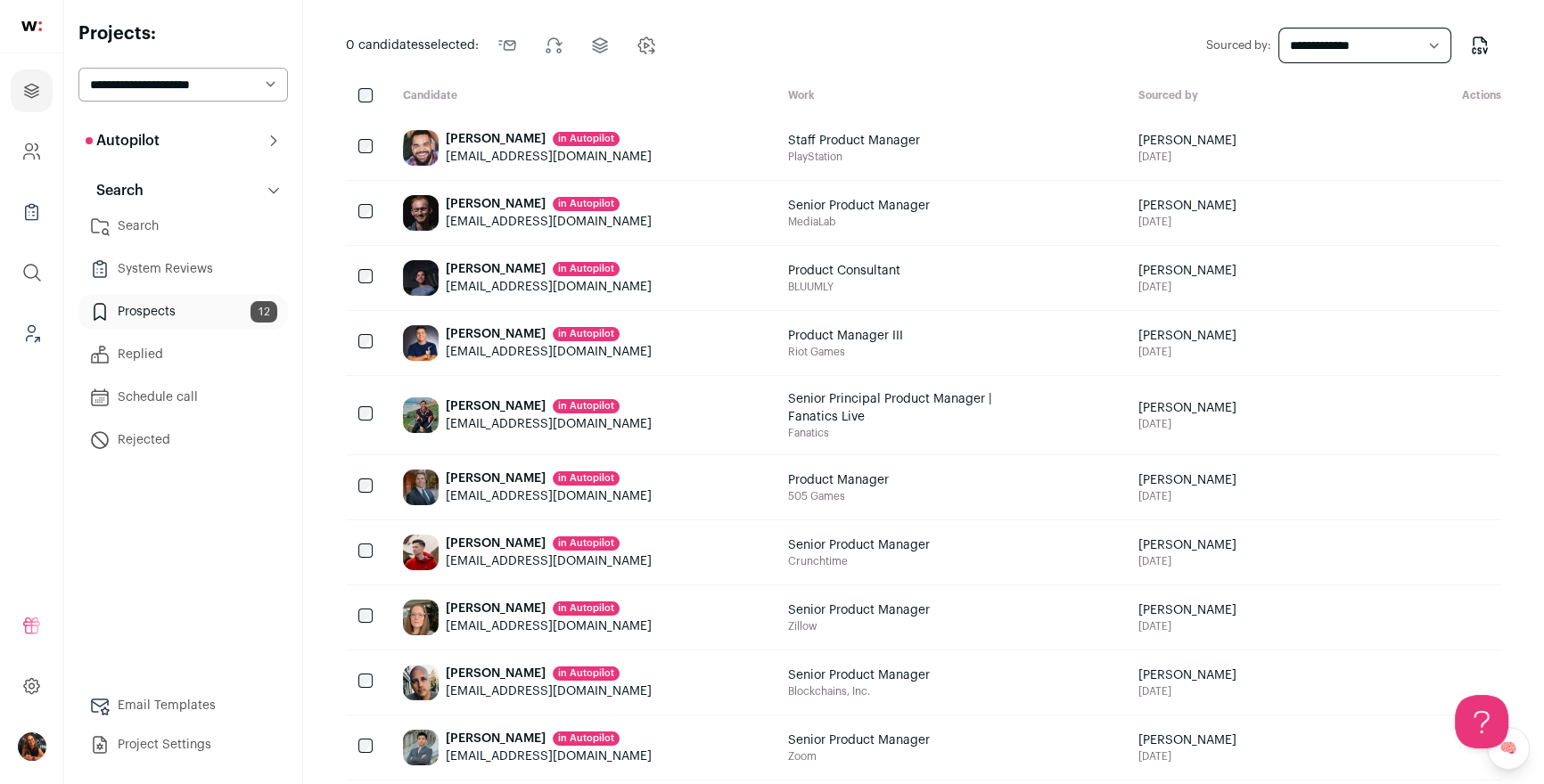
scroll to position [148, 0]
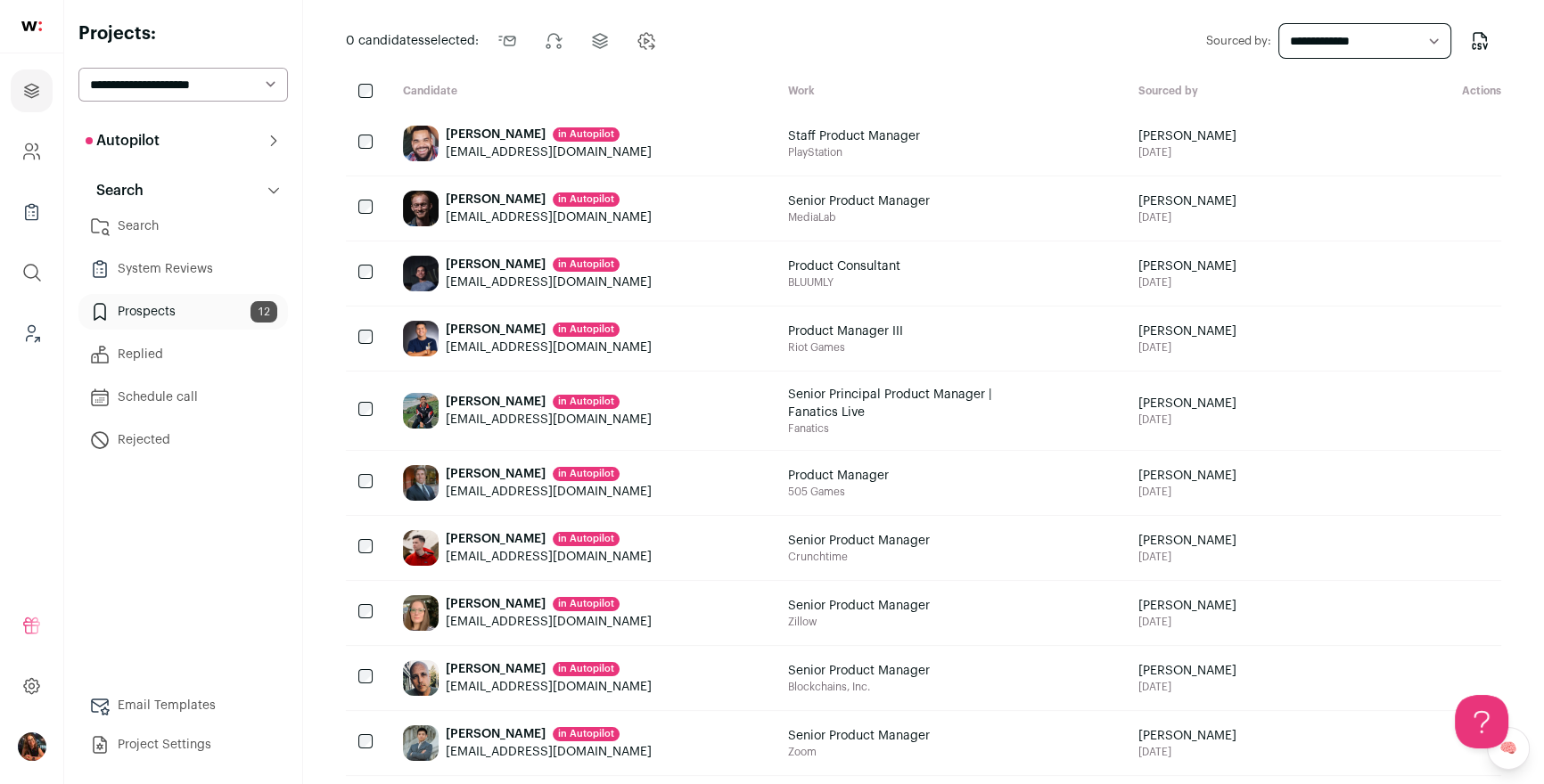
click at [1473, 547] on icon "Add to Precontact" at bounding box center [1469, 543] width 7 height 7
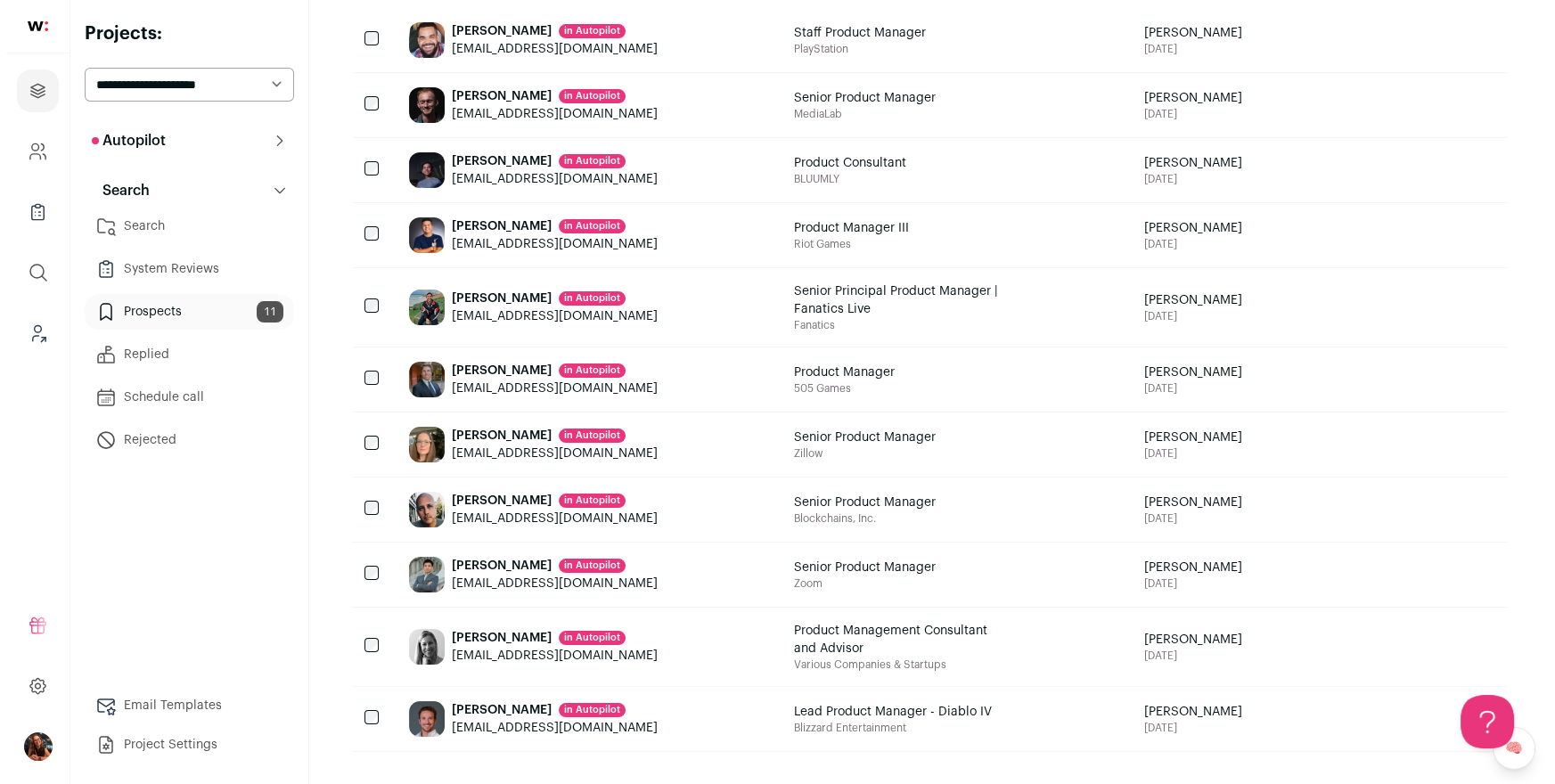
scroll to position [378, 0]
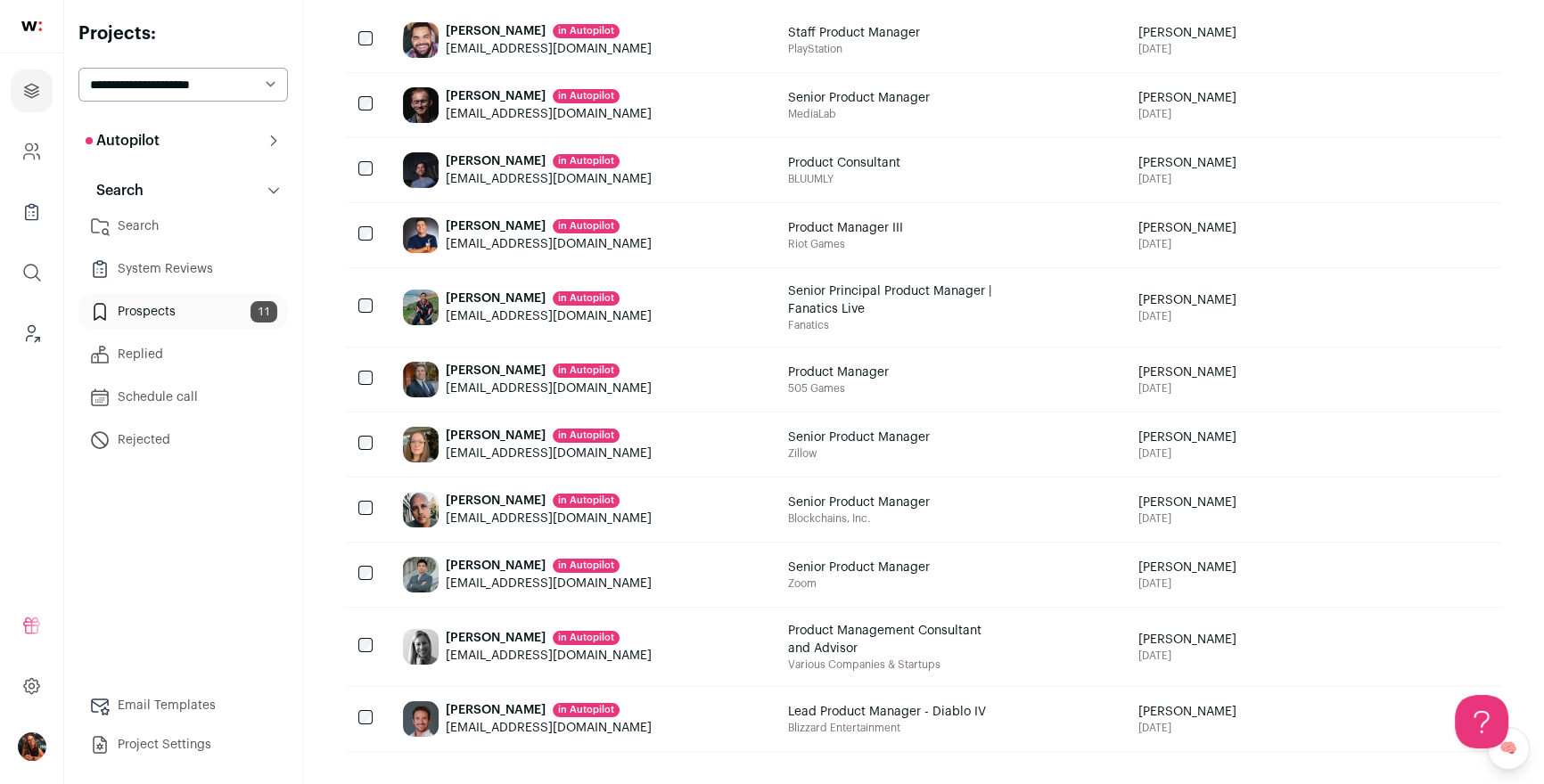
click at [502, 427] on div "Camille Jean-gilles in Autopilot" at bounding box center [549, 435] width 206 height 18
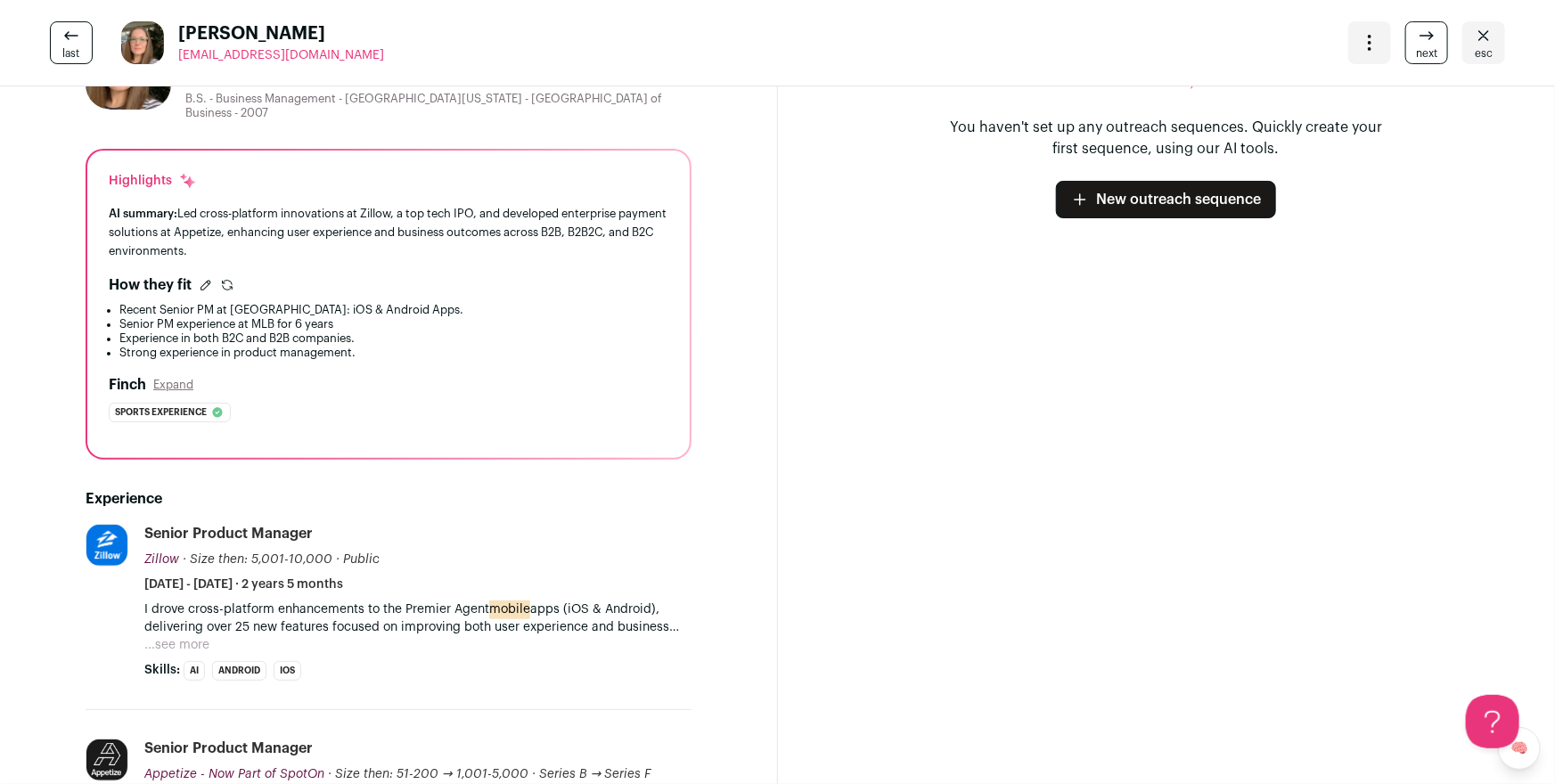
scroll to position [0, 0]
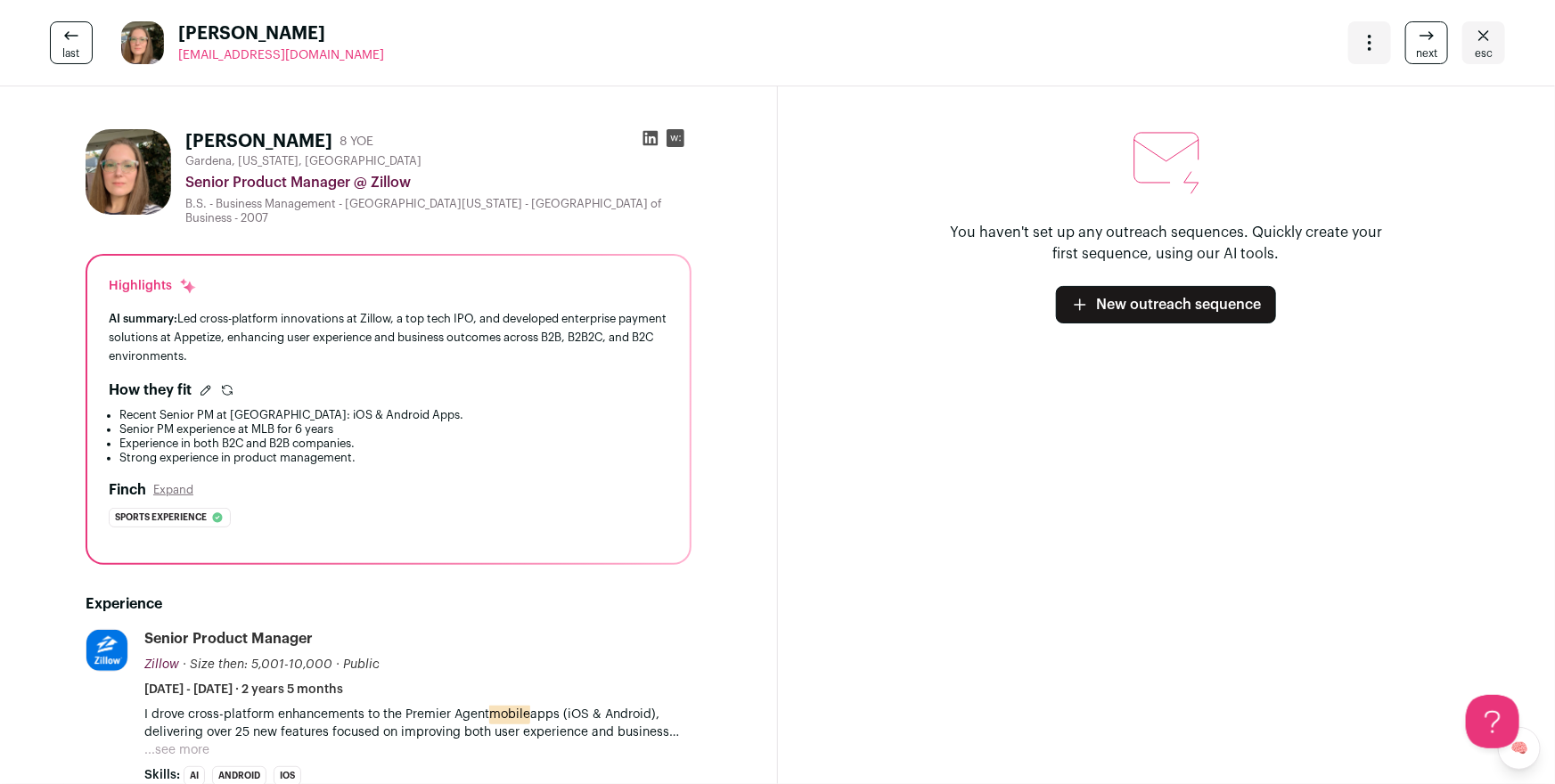
click at [1475, 33] on icon "Close" at bounding box center [1484, 35] width 21 height 21
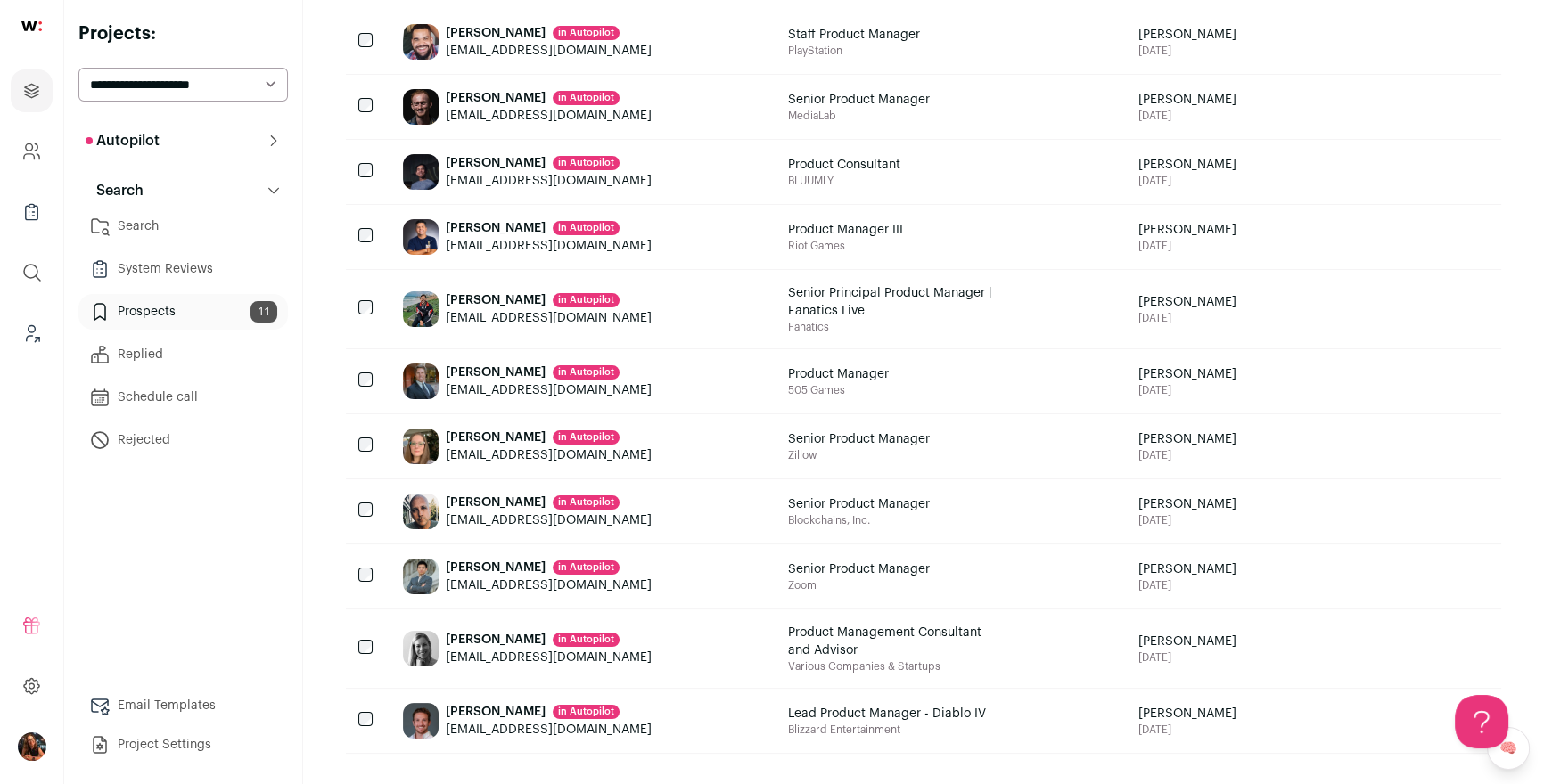
scroll to position [251, 0]
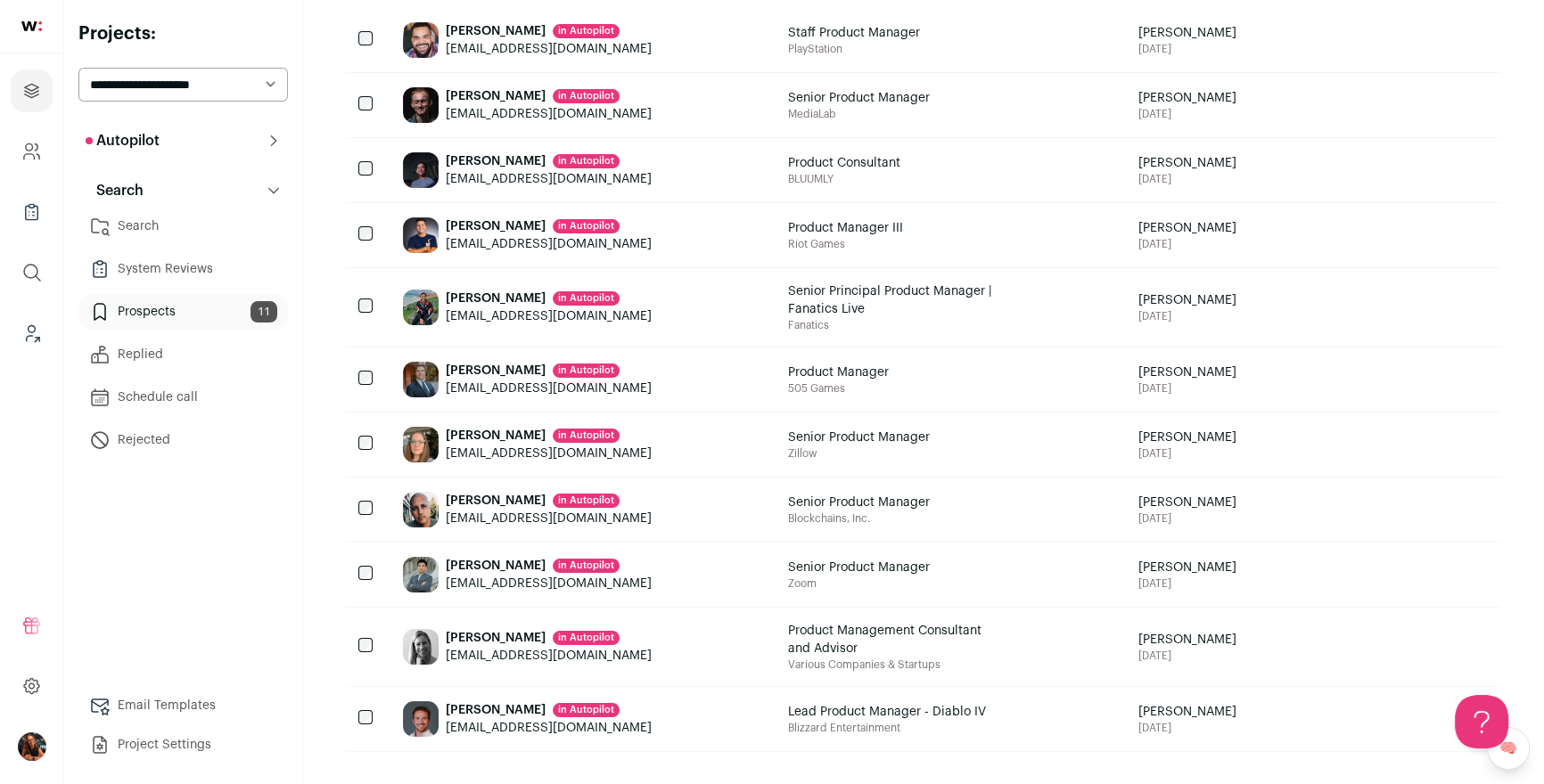
click at [1473, 444] on icon "Add to Precontact" at bounding box center [1469, 439] width 7 height 7
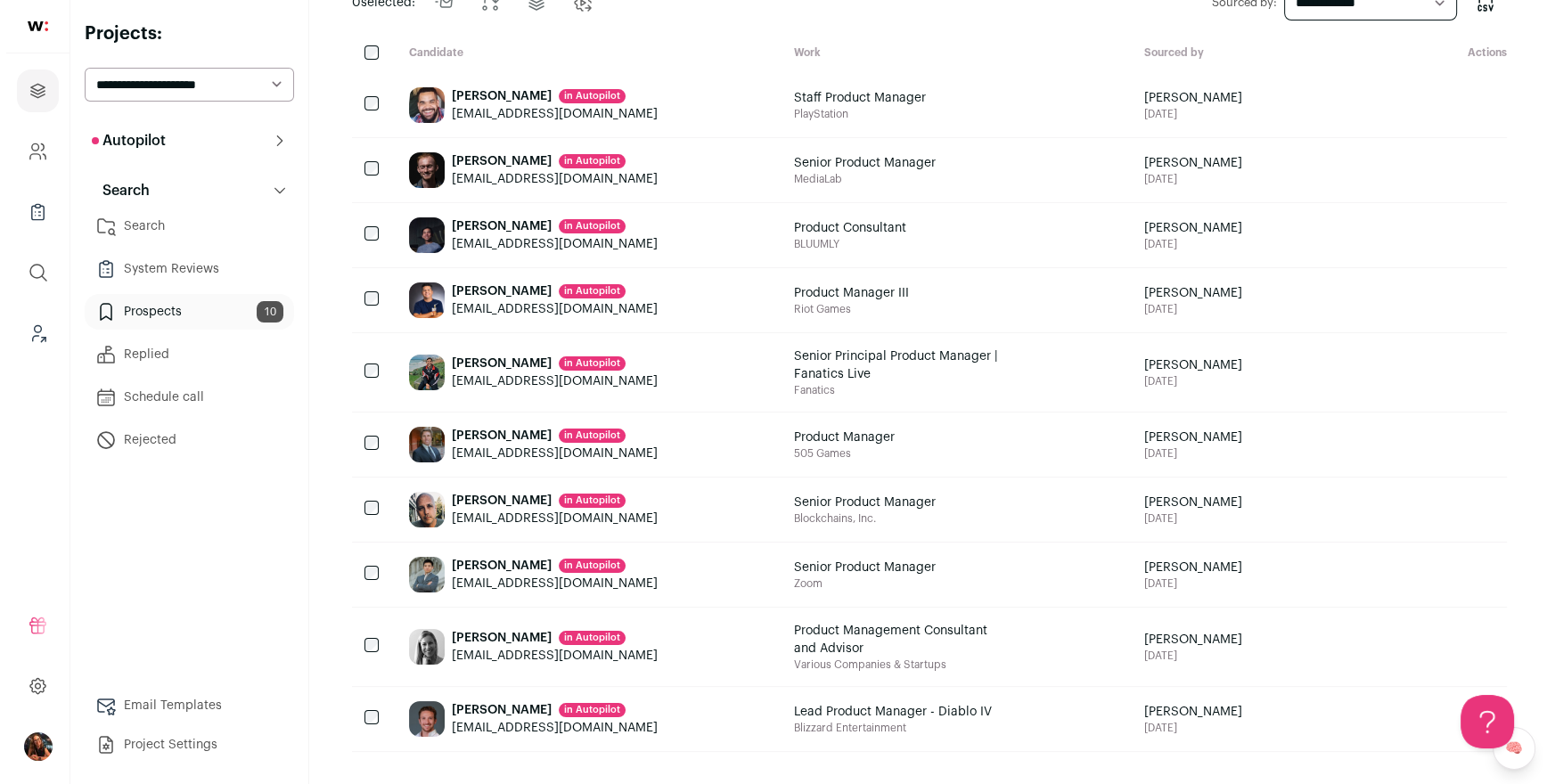
scroll to position [298, 0]
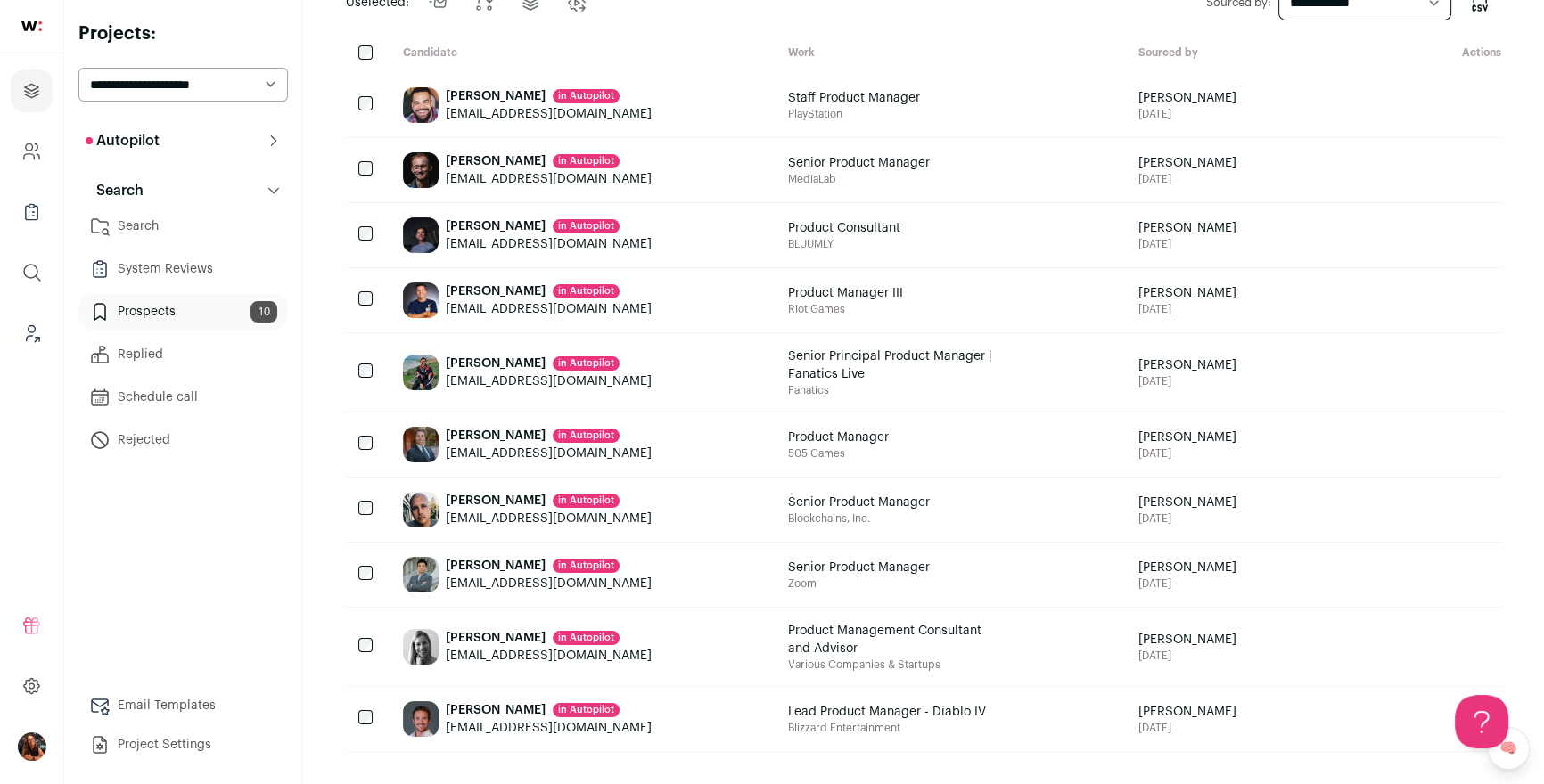
click at [494, 557] on div "Simon Yam in Autopilot" at bounding box center [549, 566] width 206 height 18
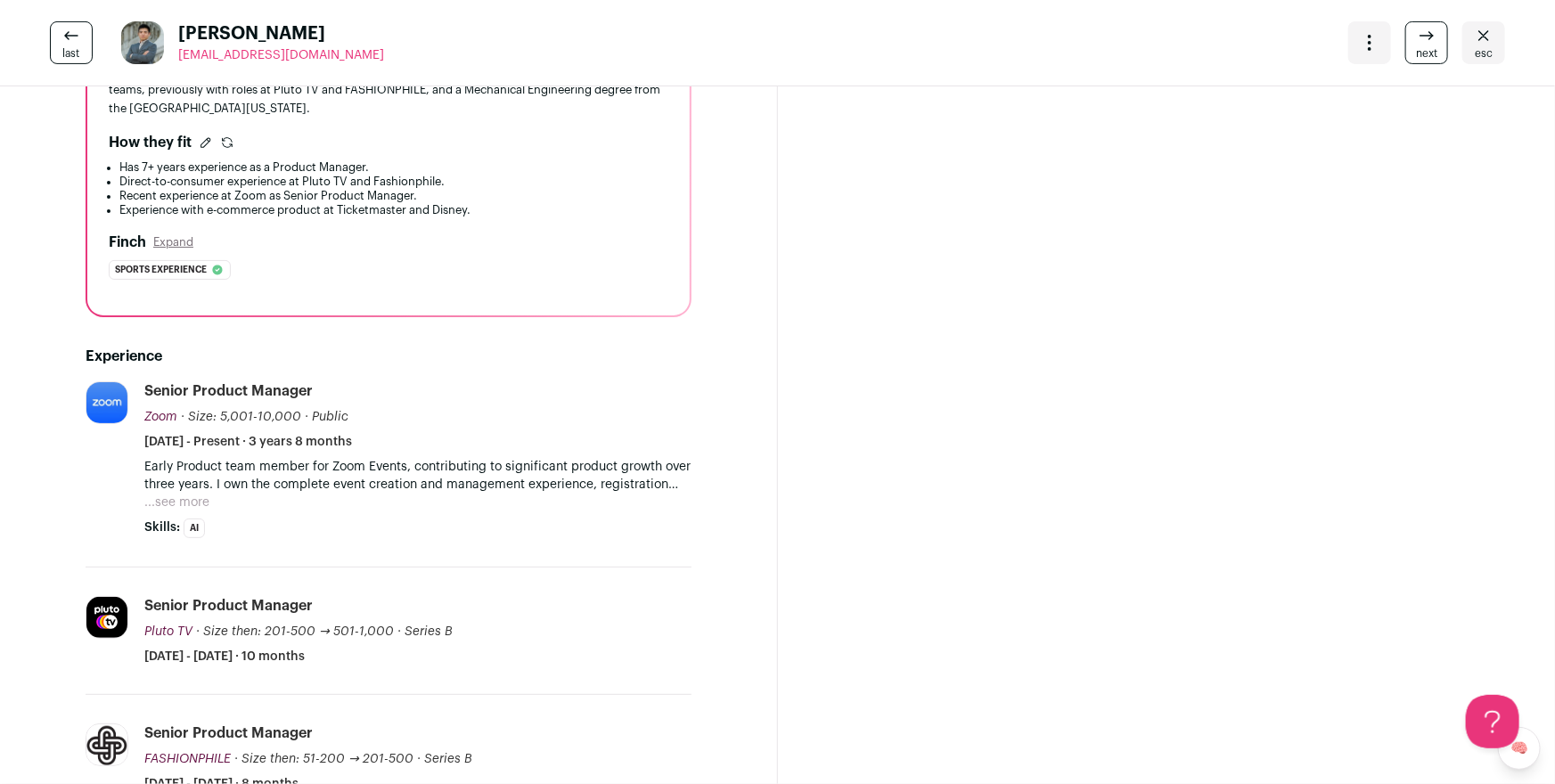
scroll to position [527, 0]
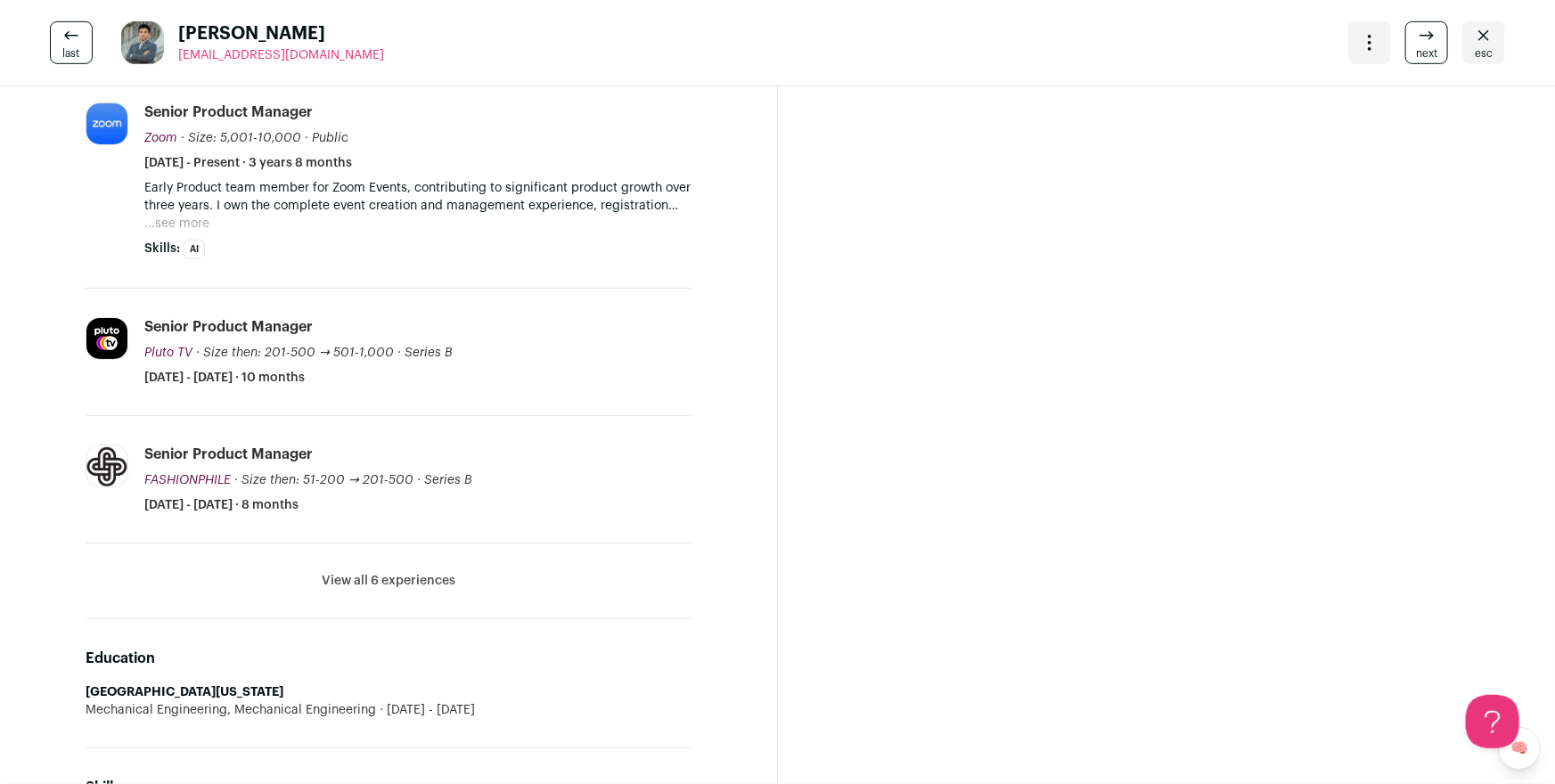
click at [394, 582] on button "View all 6 experiences" at bounding box center [389, 581] width 133 height 18
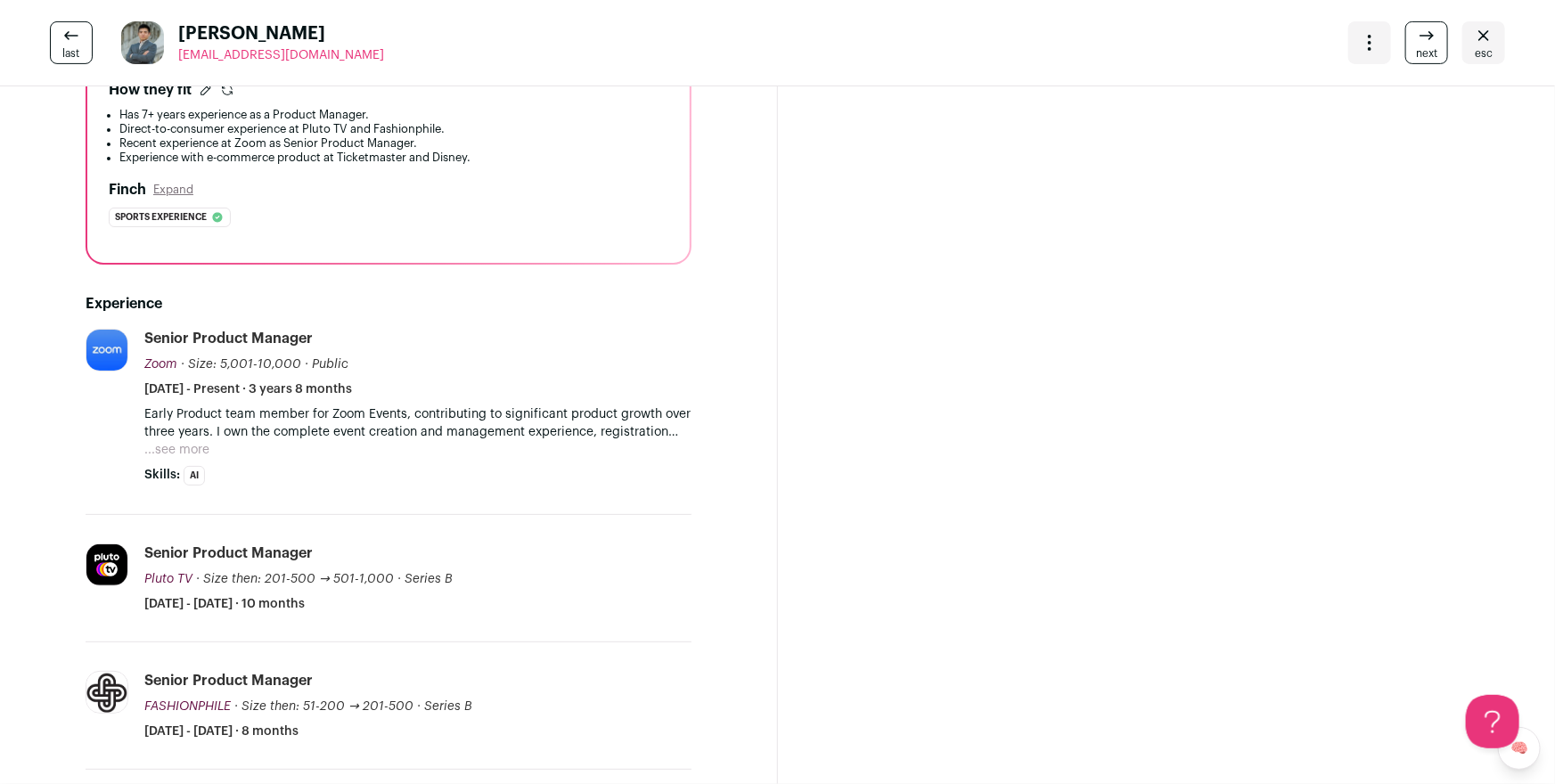
scroll to position [251, 0]
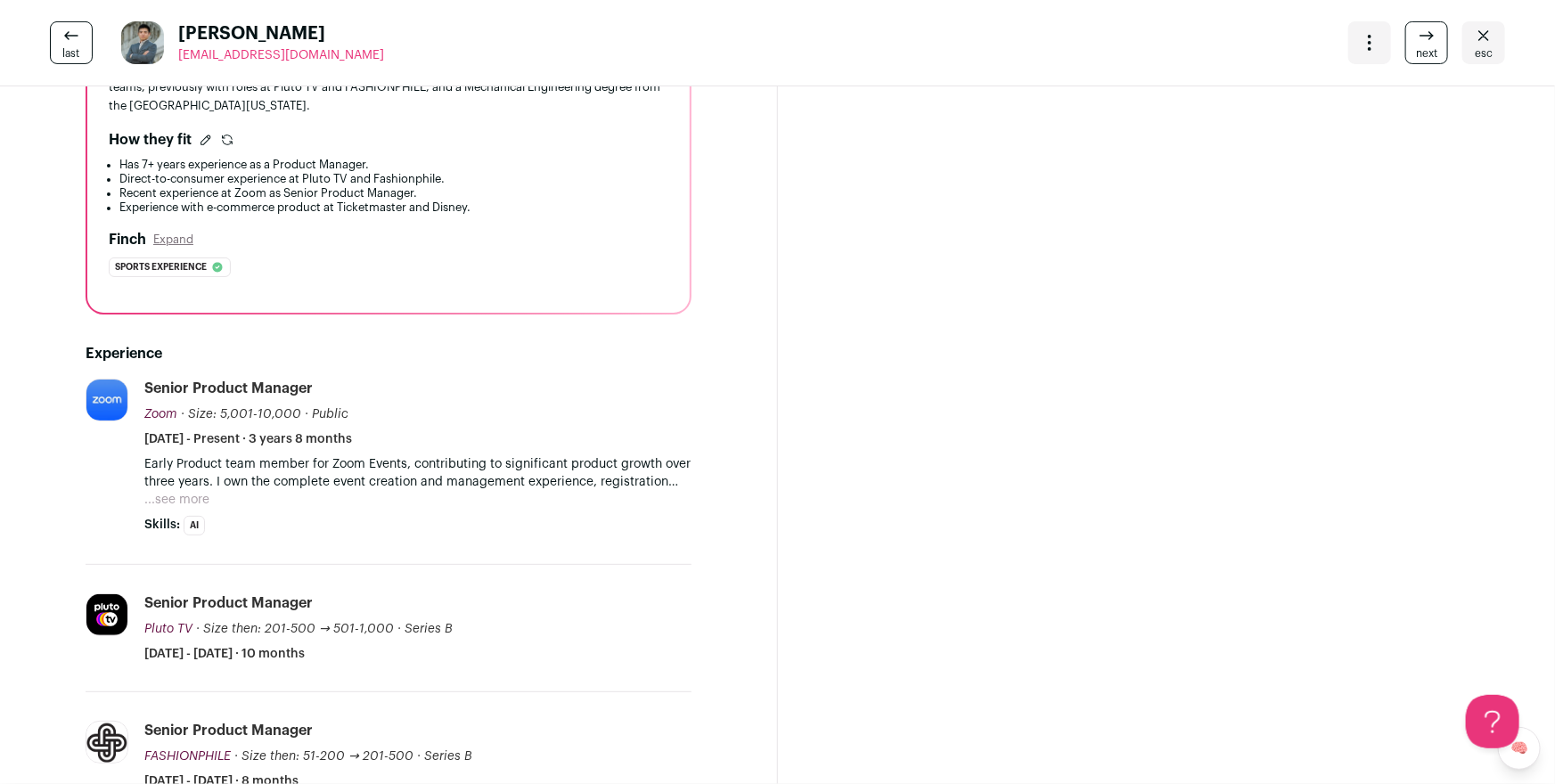
click at [195, 495] on button "...see more" at bounding box center [177, 499] width 65 height 18
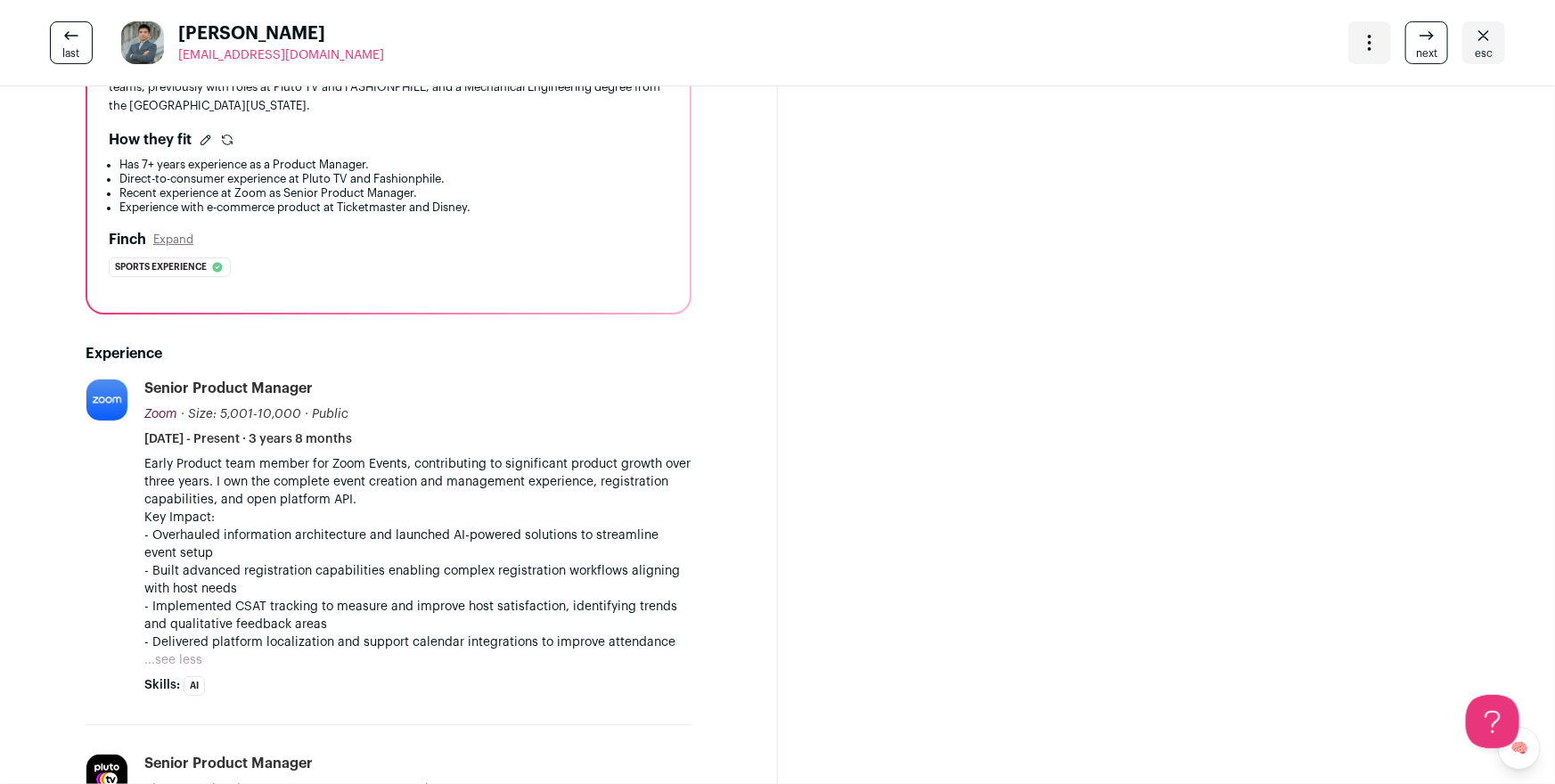
click at [1473, 46] on icon "Close" at bounding box center [1484, 35] width 21 height 21
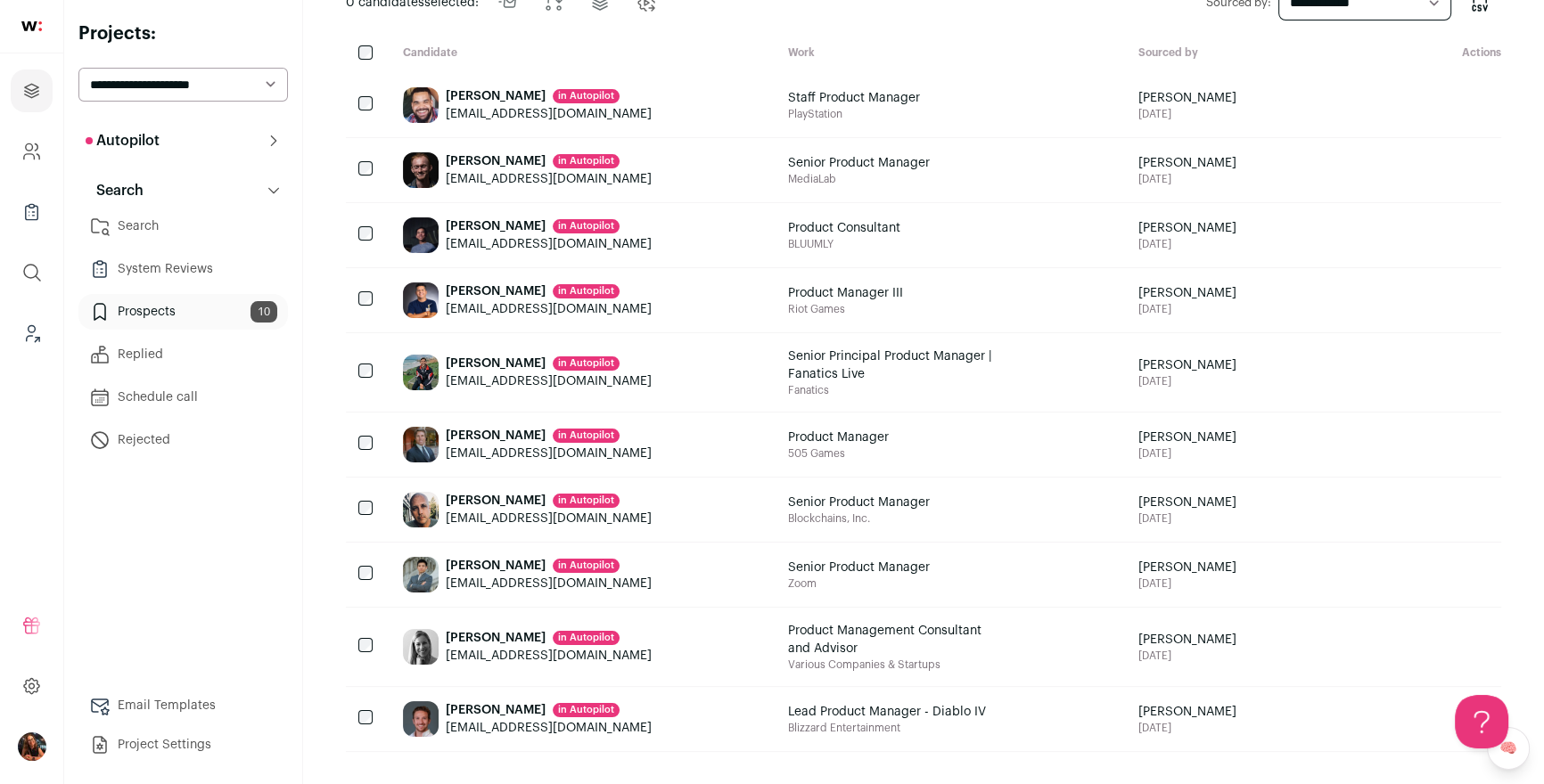
click at [510, 629] on div "[PERSON_NAME] in [GEOGRAPHIC_DATA]" at bounding box center [549, 637] width 206 height 18
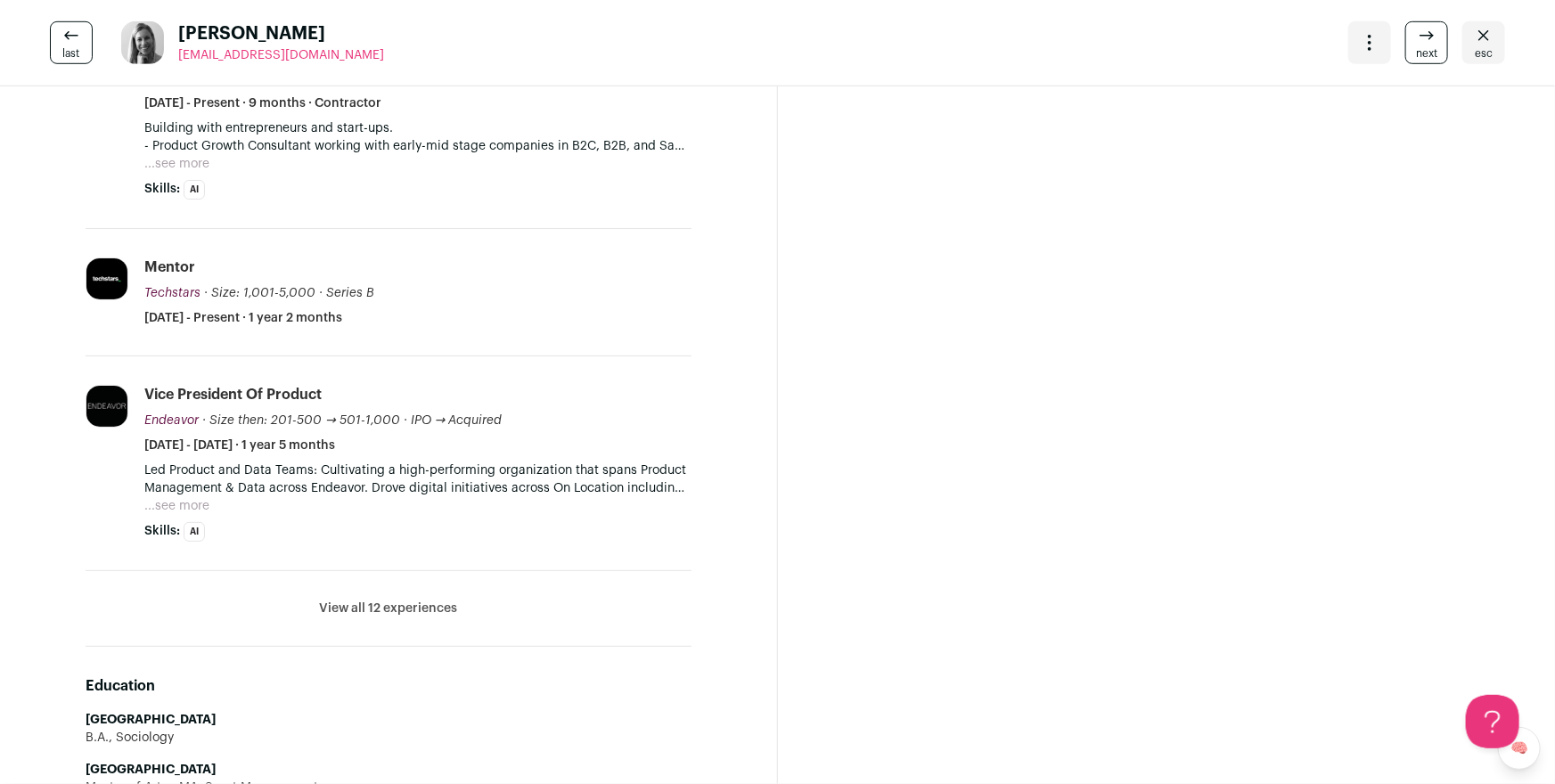
scroll to position [636, 0]
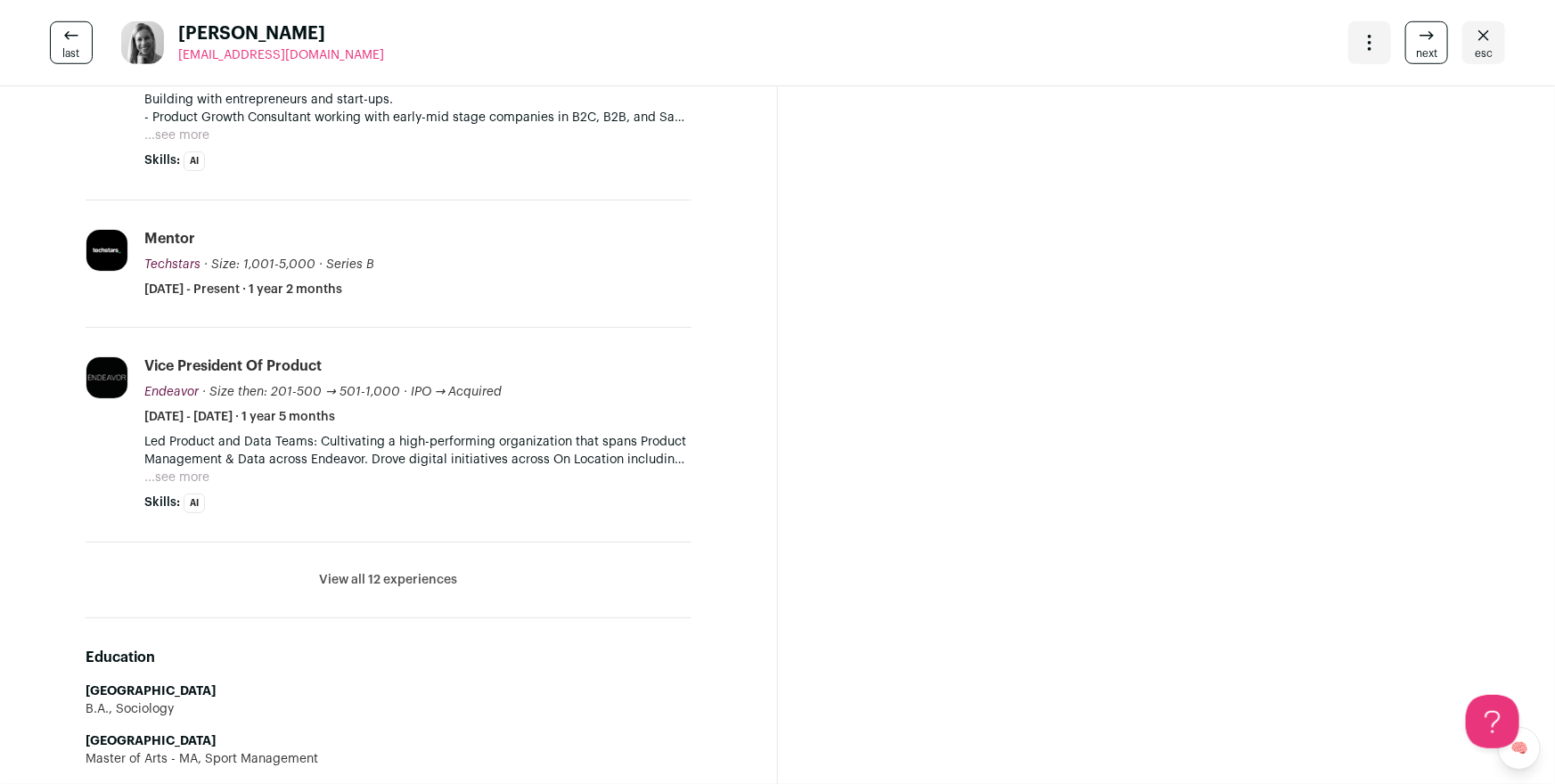
click at [1479, 39] on icon "Close" at bounding box center [1484, 35] width 10 height 10
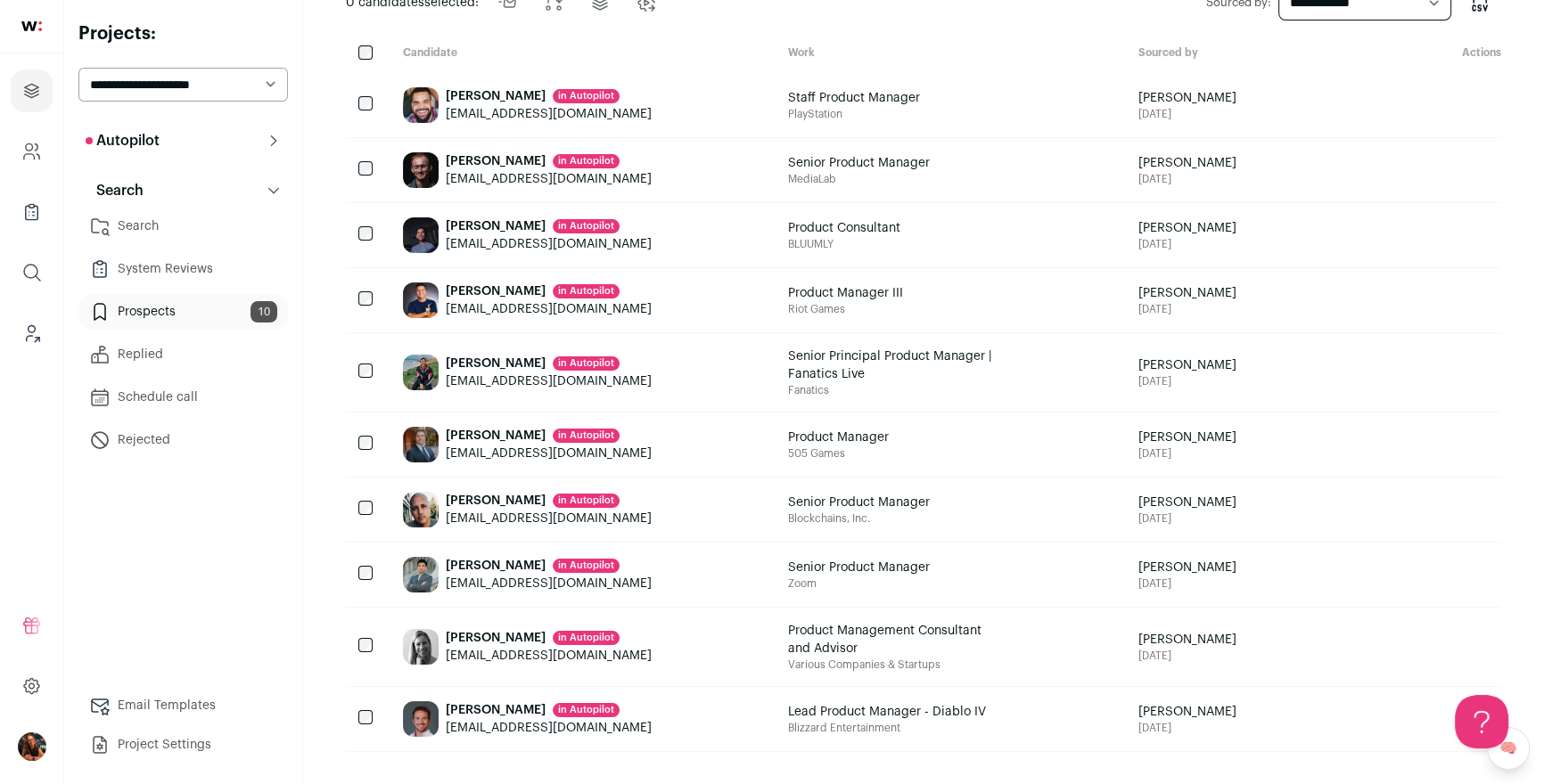
click at [477, 557] on div "[PERSON_NAME] in [GEOGRAPHIC_DATA]" at bounding box center [549, 566] width 206 height 18
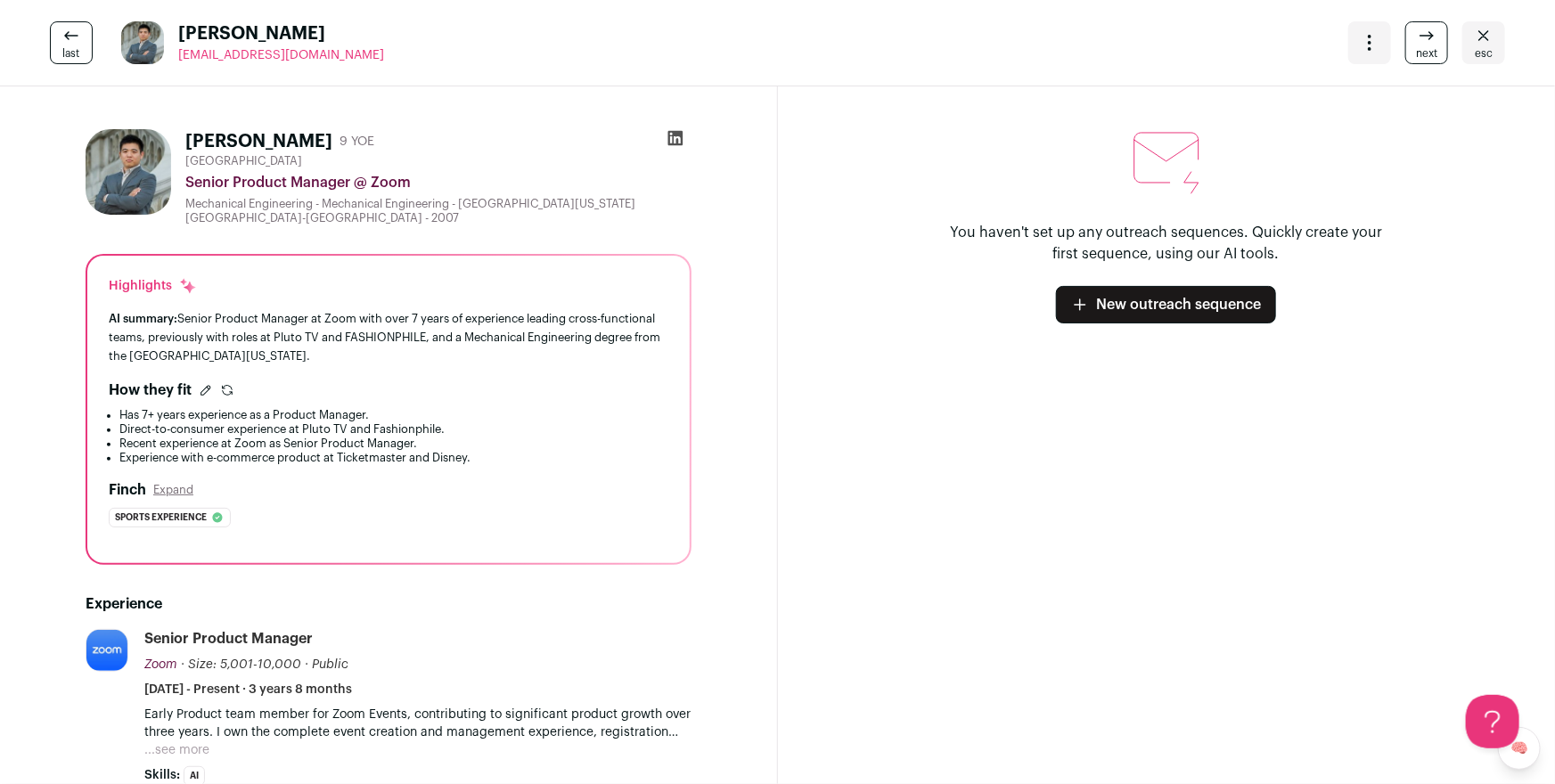
click at [1483, 36] on icon "Close" at bounding box center [1484, 35] width 21 height 21
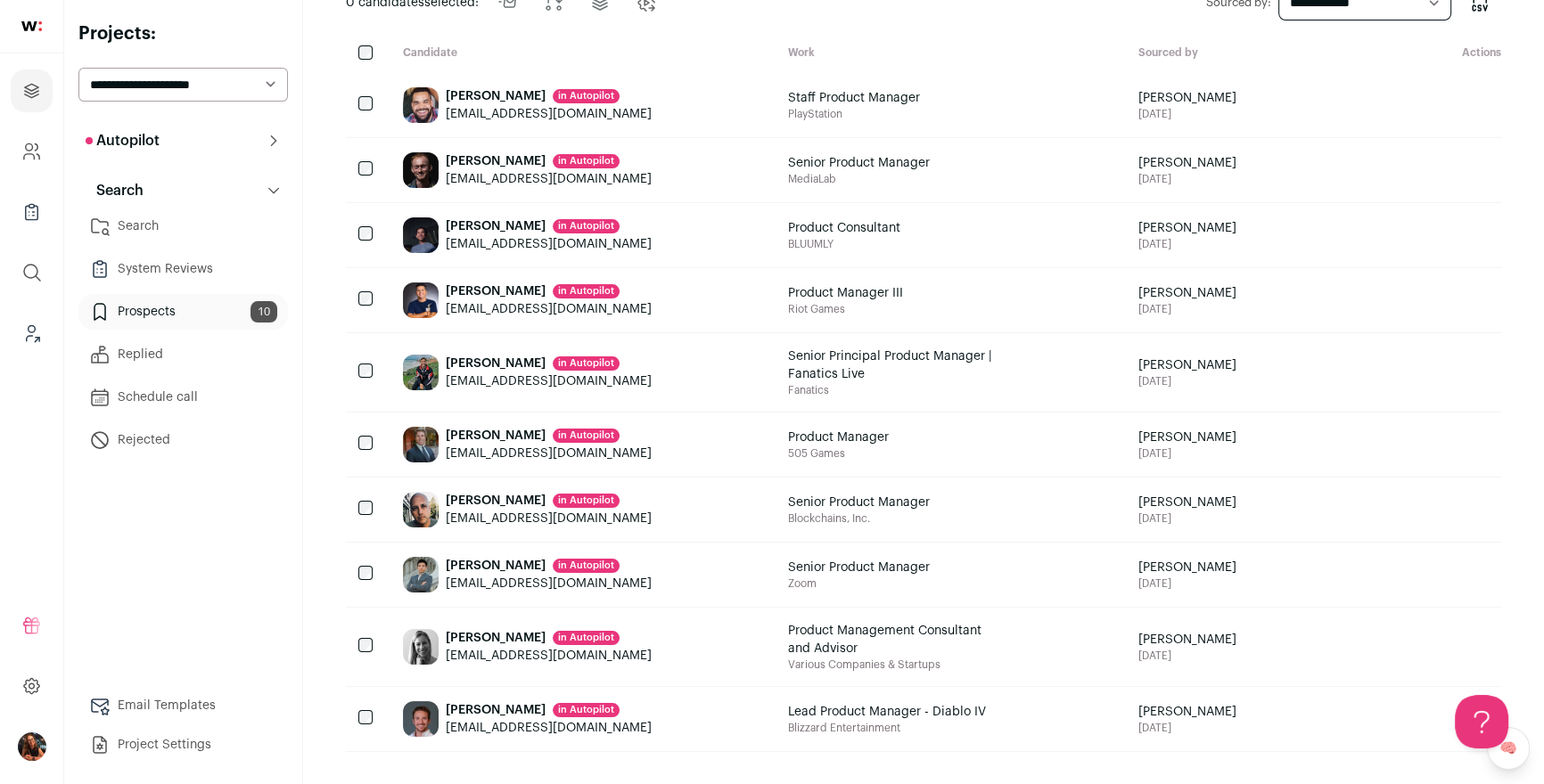
click at [494, 701] on div "[PERSON_NAME] in [GEOGRAPHIC_DATA]" at bounding box center [549, 710] width 206 height 18
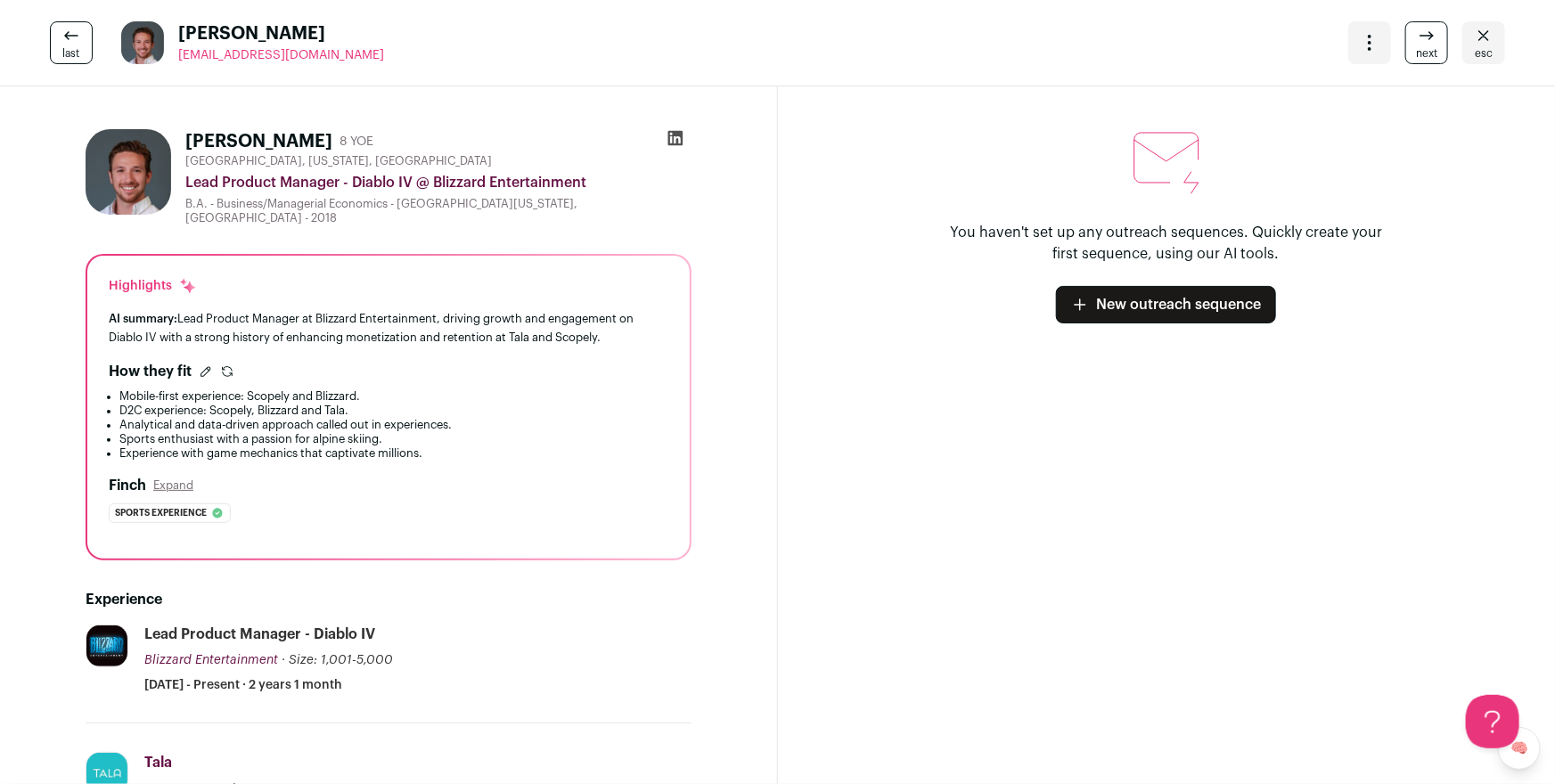
click at [1473, 42] on icon "Close" at bounding box center [1484, 35] width 21 height 21
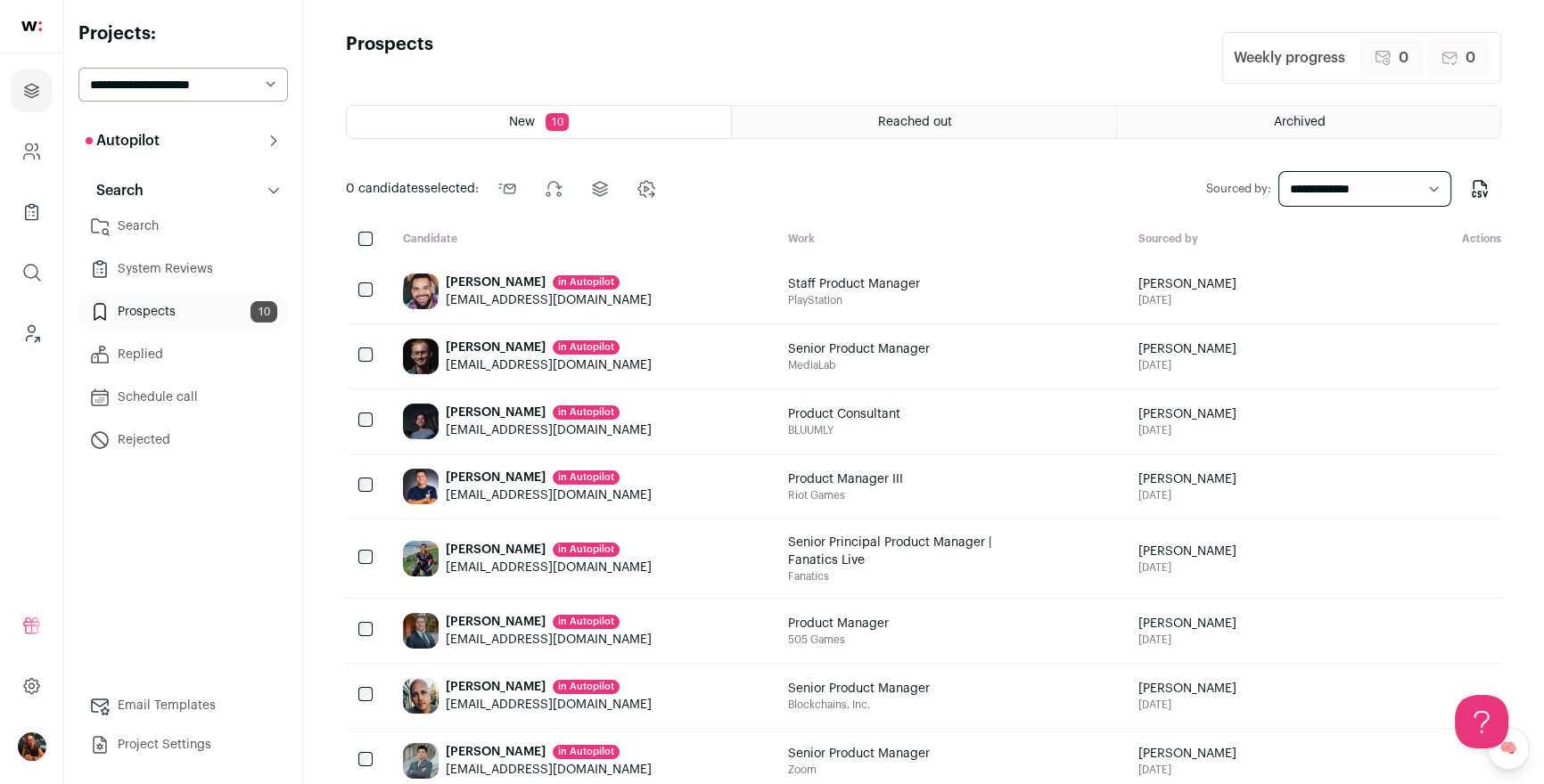
click at [203, 179] on button "Search" at bounding box center [183, 190] width 210 height 35
click at [231, 139] on button "Autopilot" at bounding box center [183, 140] width 210 height 35
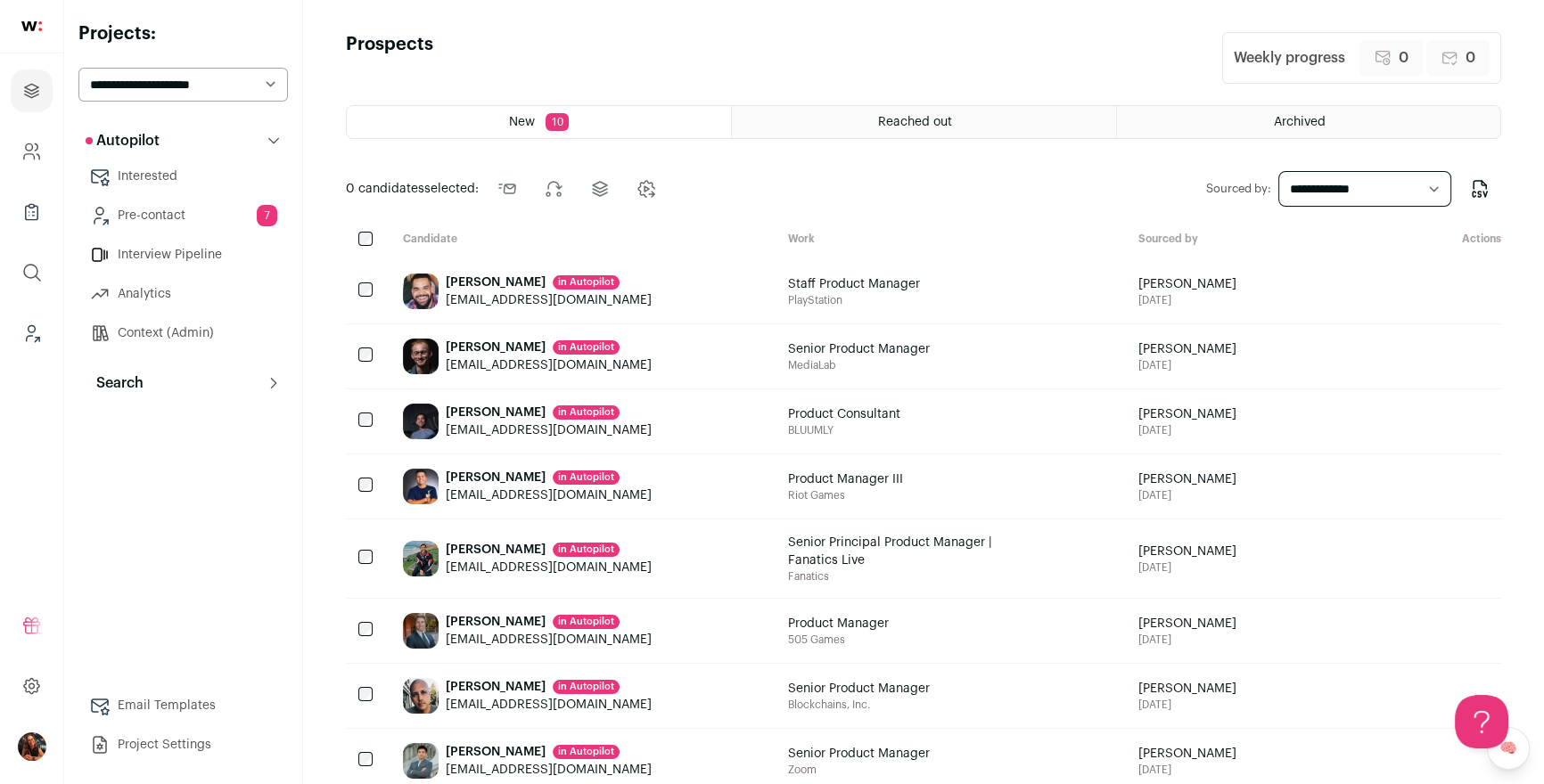
click at [130, 376] on p "Search" at bounding box center [114, 383] width 58 height 21
click at [178, 416] on link "Search" at bounding box center [183, 418] width 210 height 35
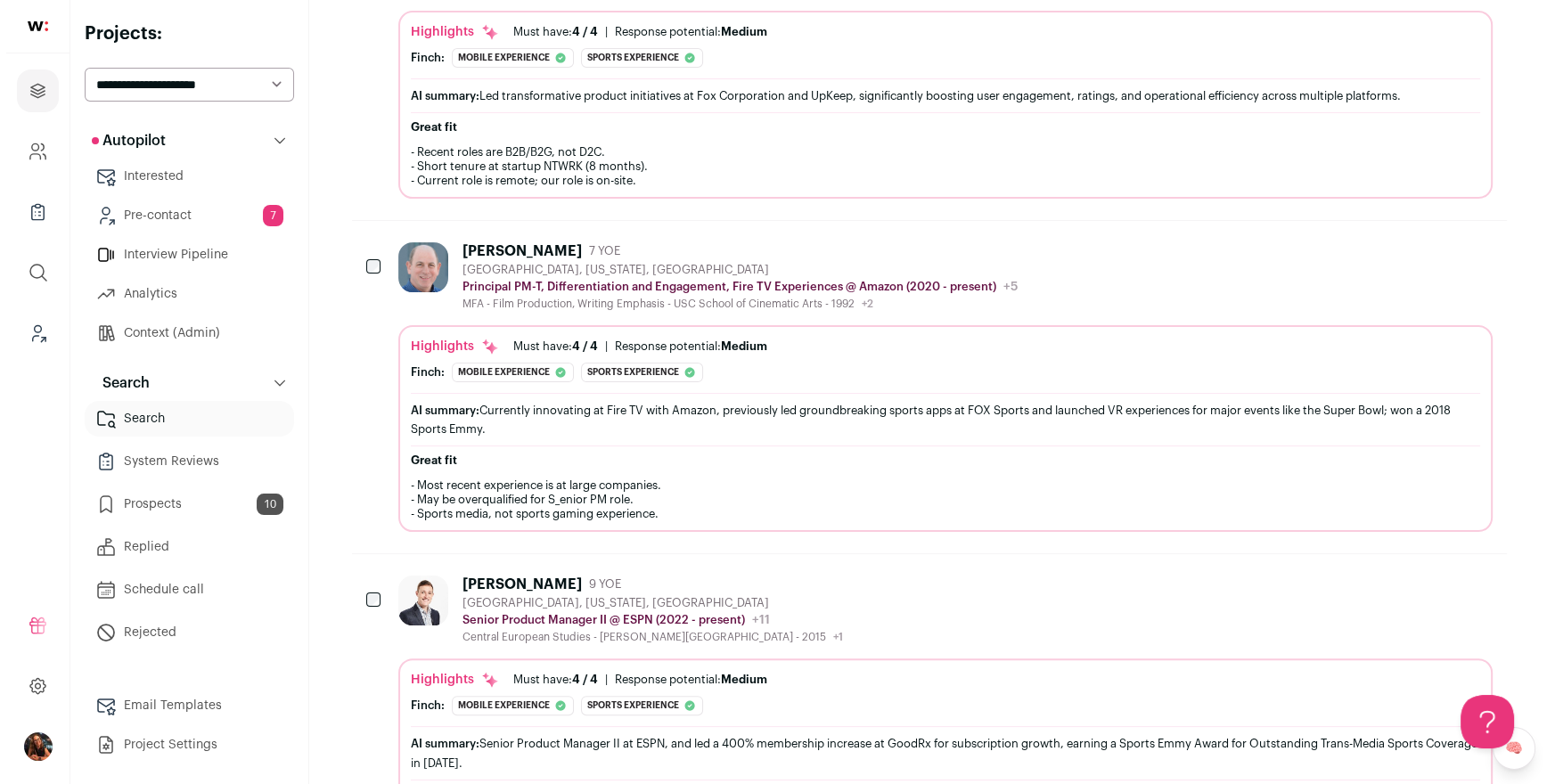
scroll to position [905, 0]
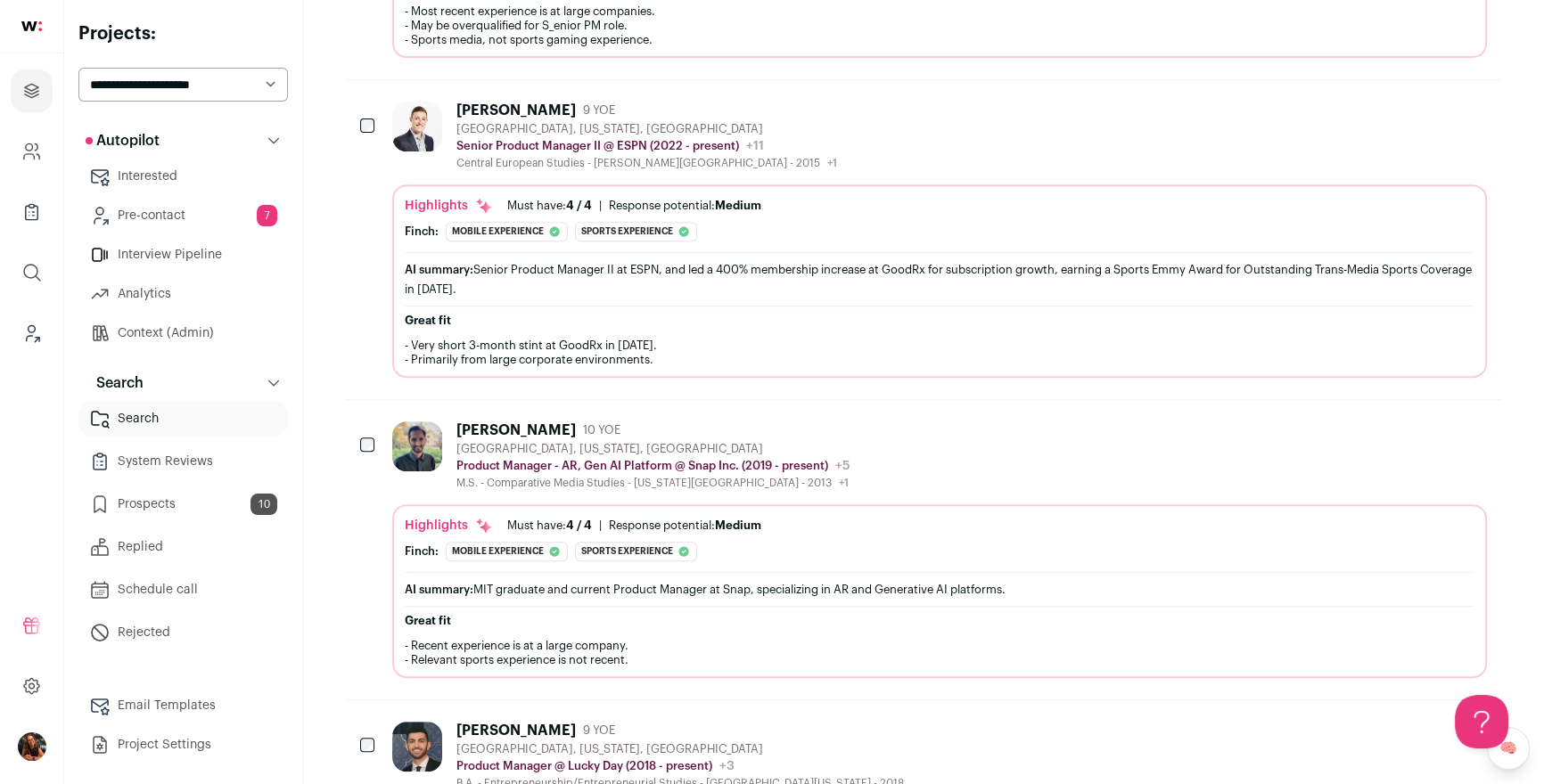
click at [507, 106] on div "Zac Hepps" at bounding box center [516, 111] width 119 height 18
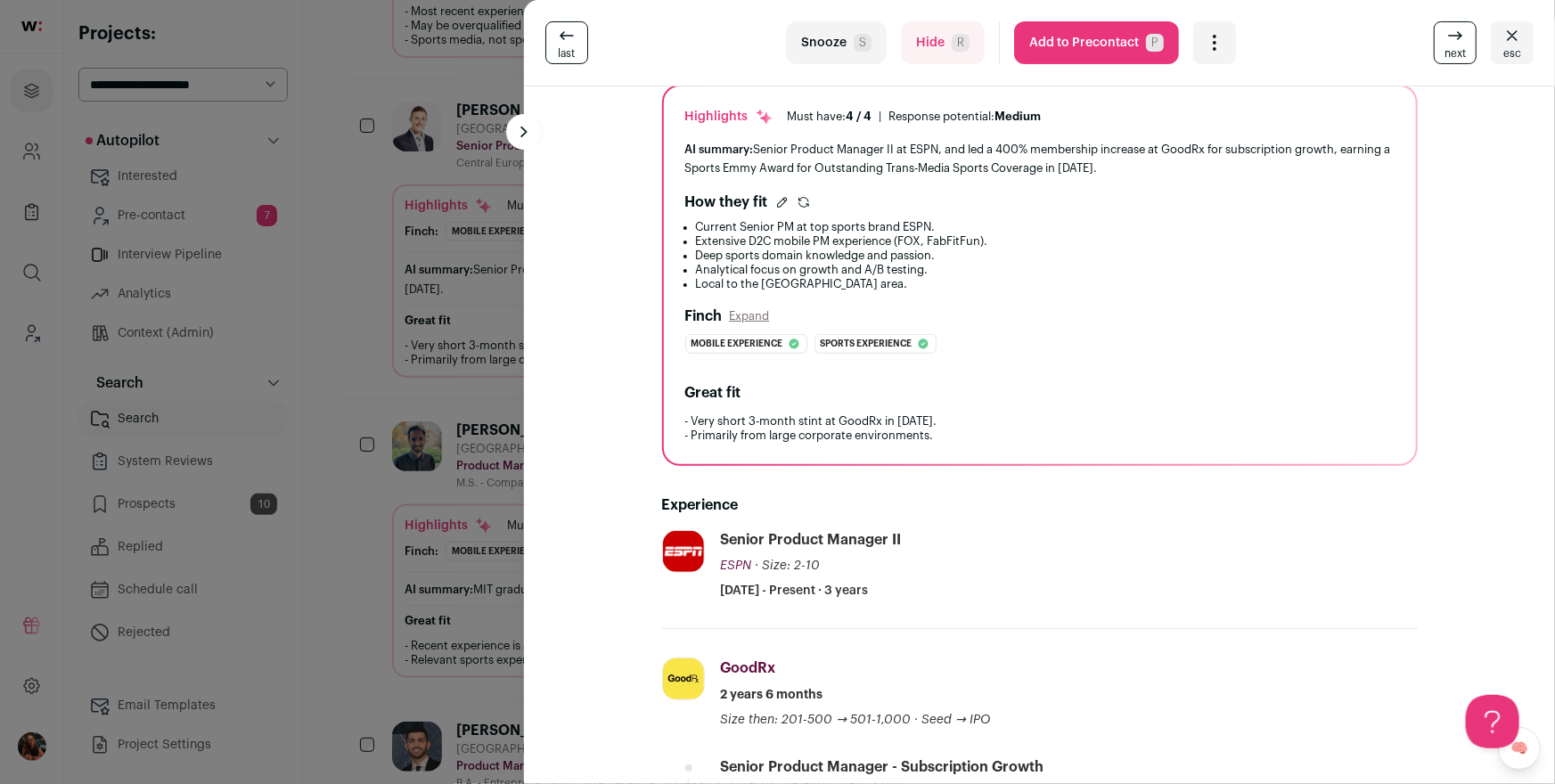
scroll to position [0, 0]
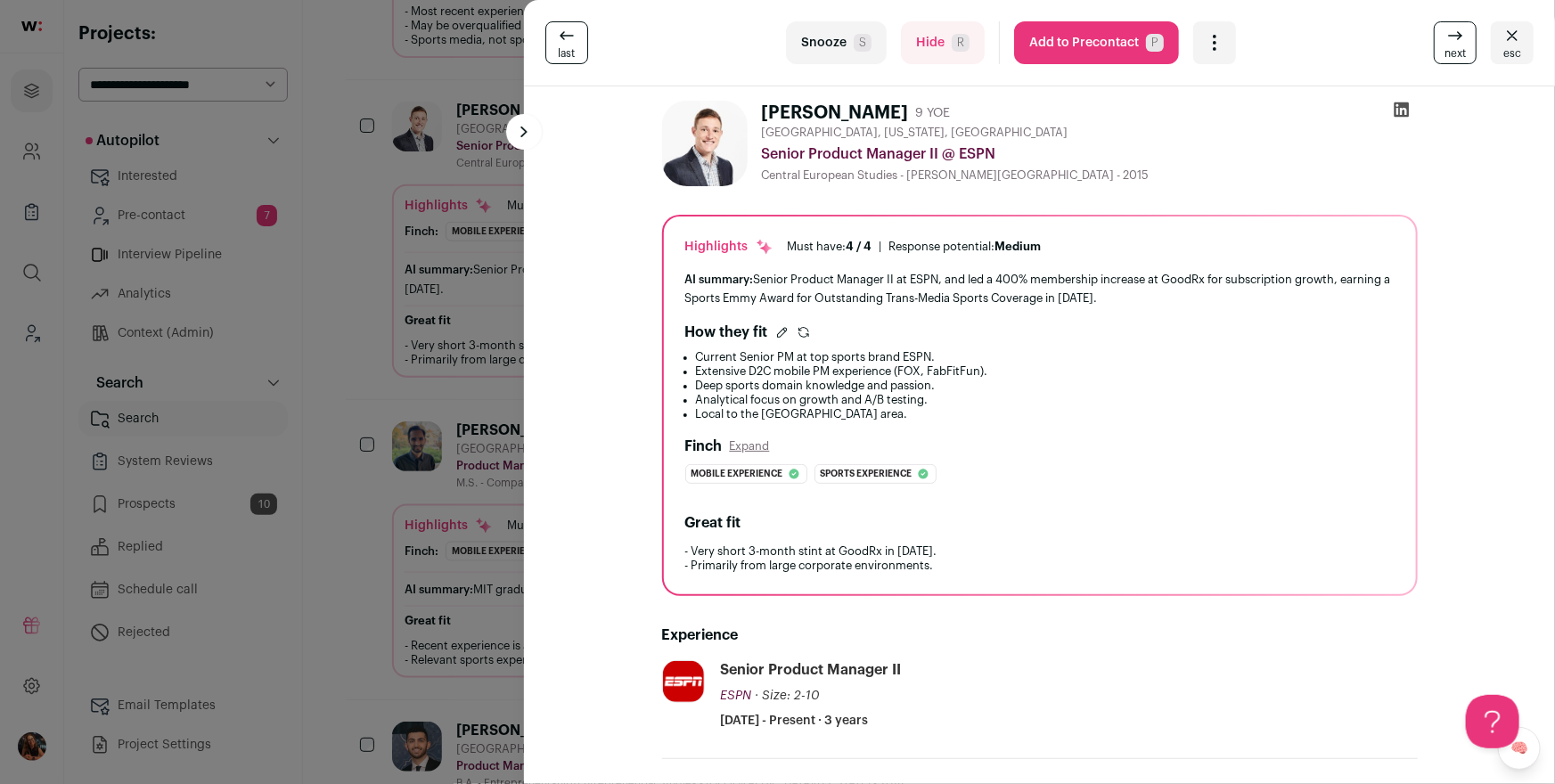
click at [1102, 40] on button "Add to Precontact P" at bounding box center [1097, 42] width 165 height 43
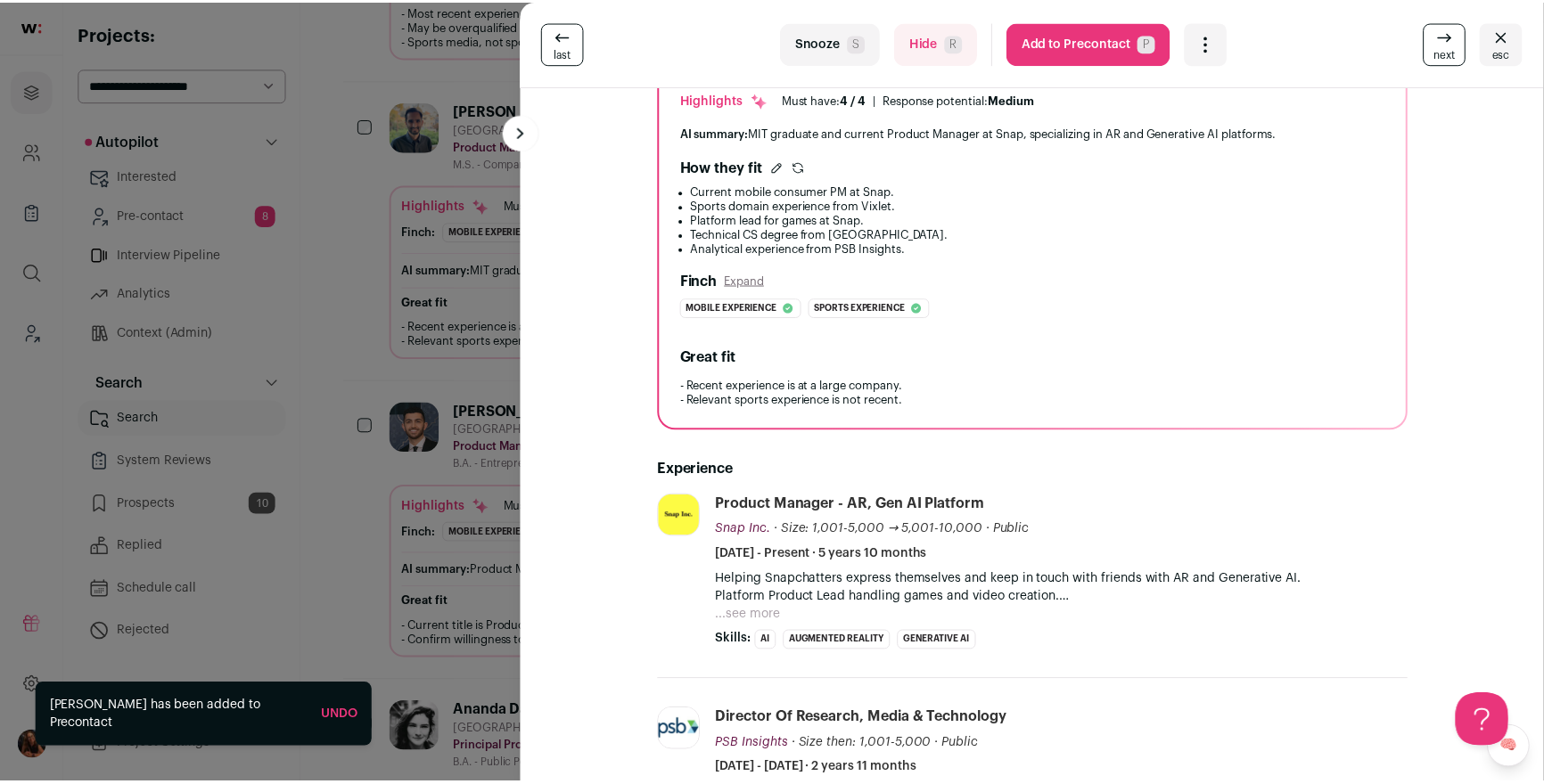
scroll to position [148, 0]
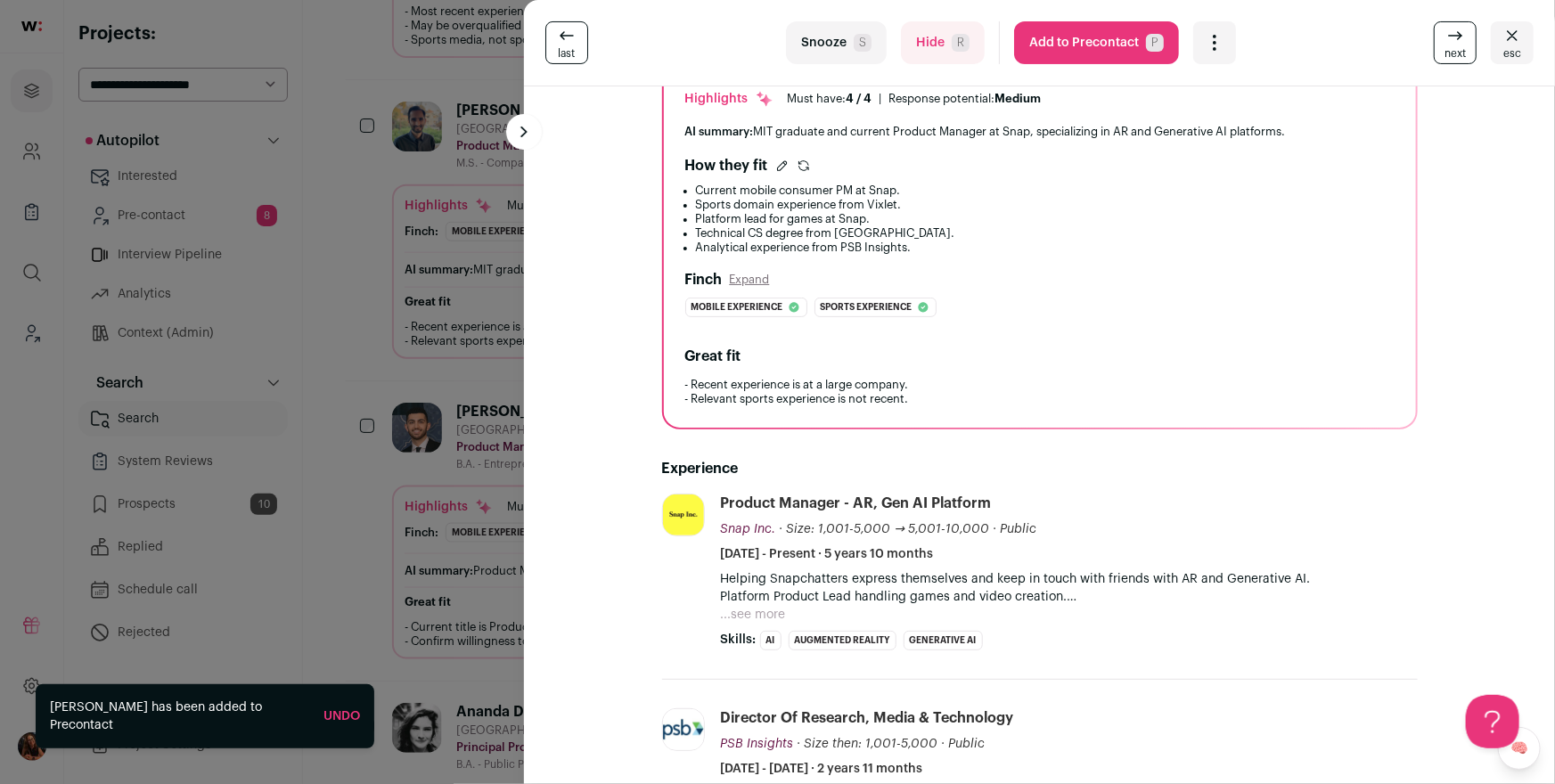
click at [445, 254] on div "last Snooze S Hide R Add to Precontact P More actions Report a Problem Report t…" at bounding box center [778, 392] width 1555 height 784
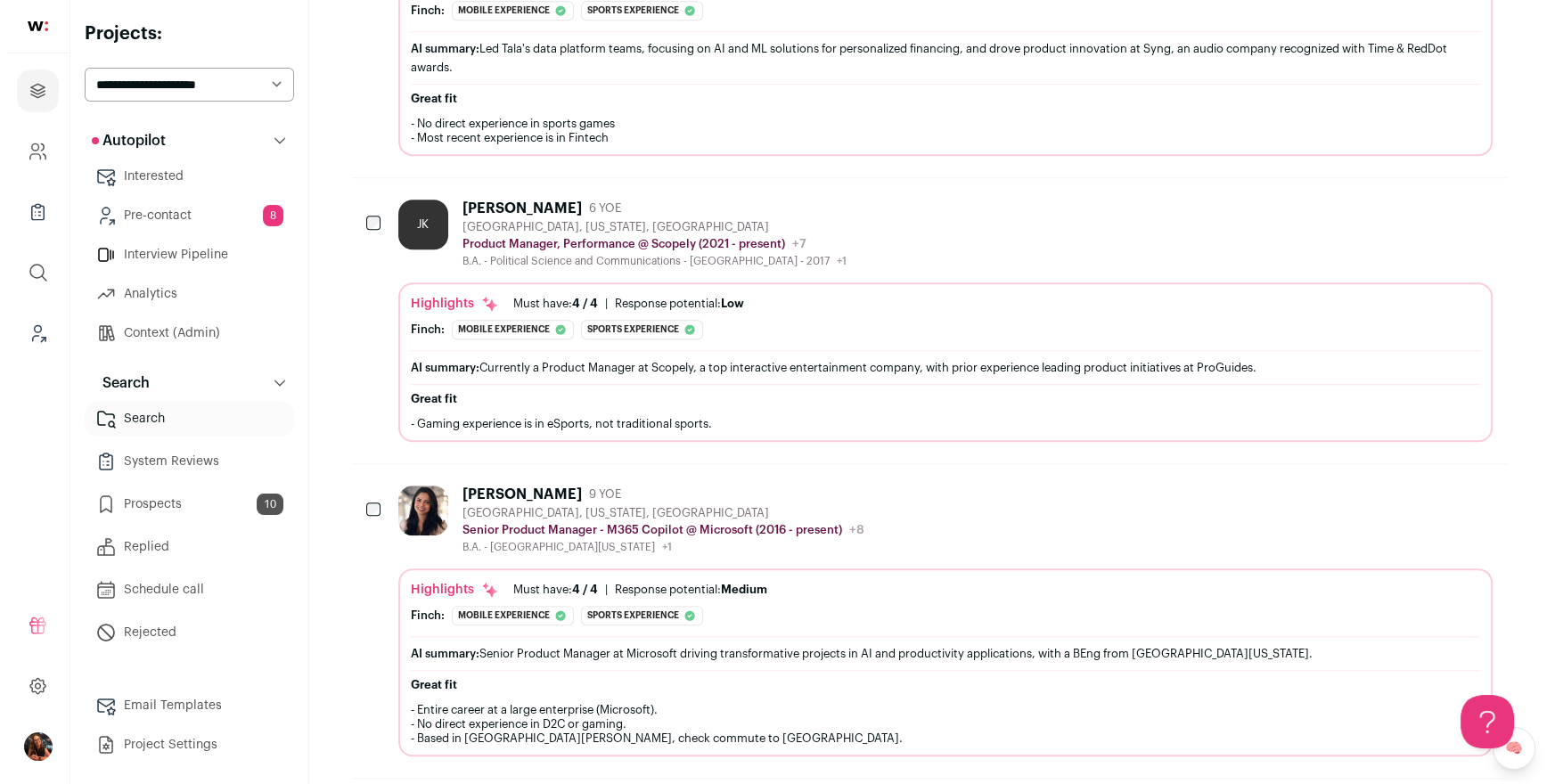
scroll to position [1780, 0]
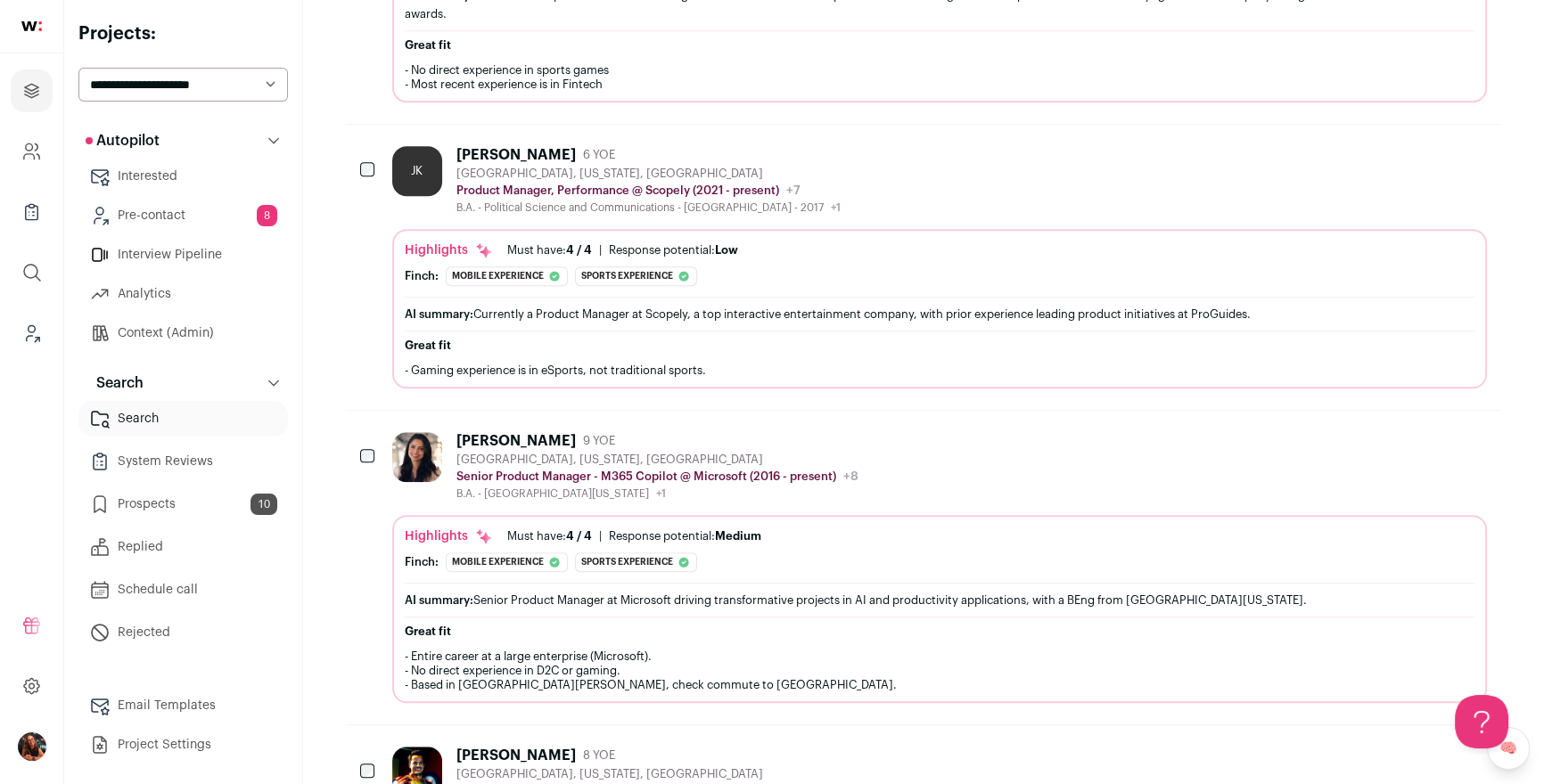
click at [523, 146] on div "Jennifer Kim" at bounding box center [516, 154] width 119 height 18
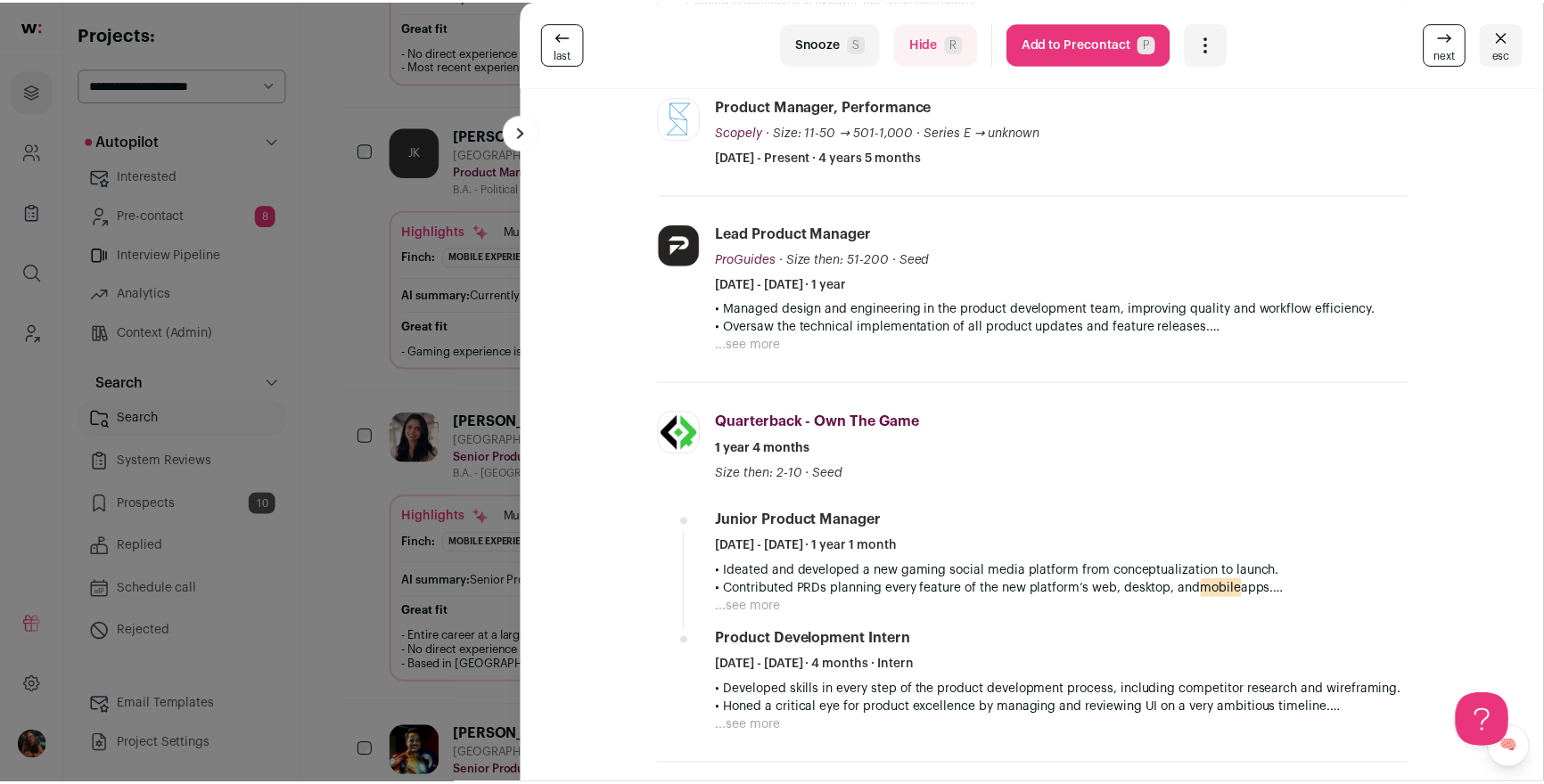
scroll to position [572, 0]
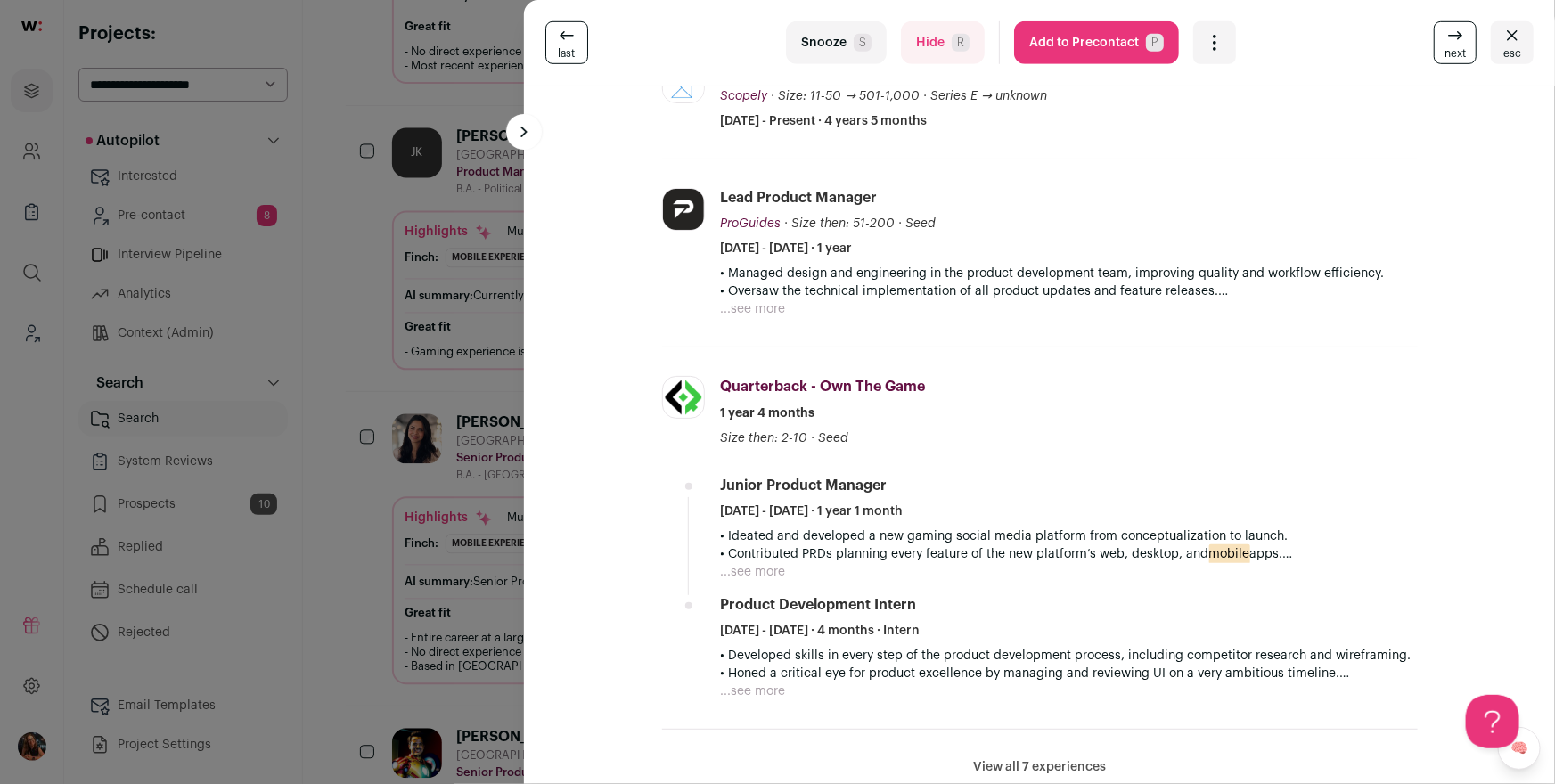
click at [754, 306] on button "...see more" at bounding box center [754, 309] width 65 height 18
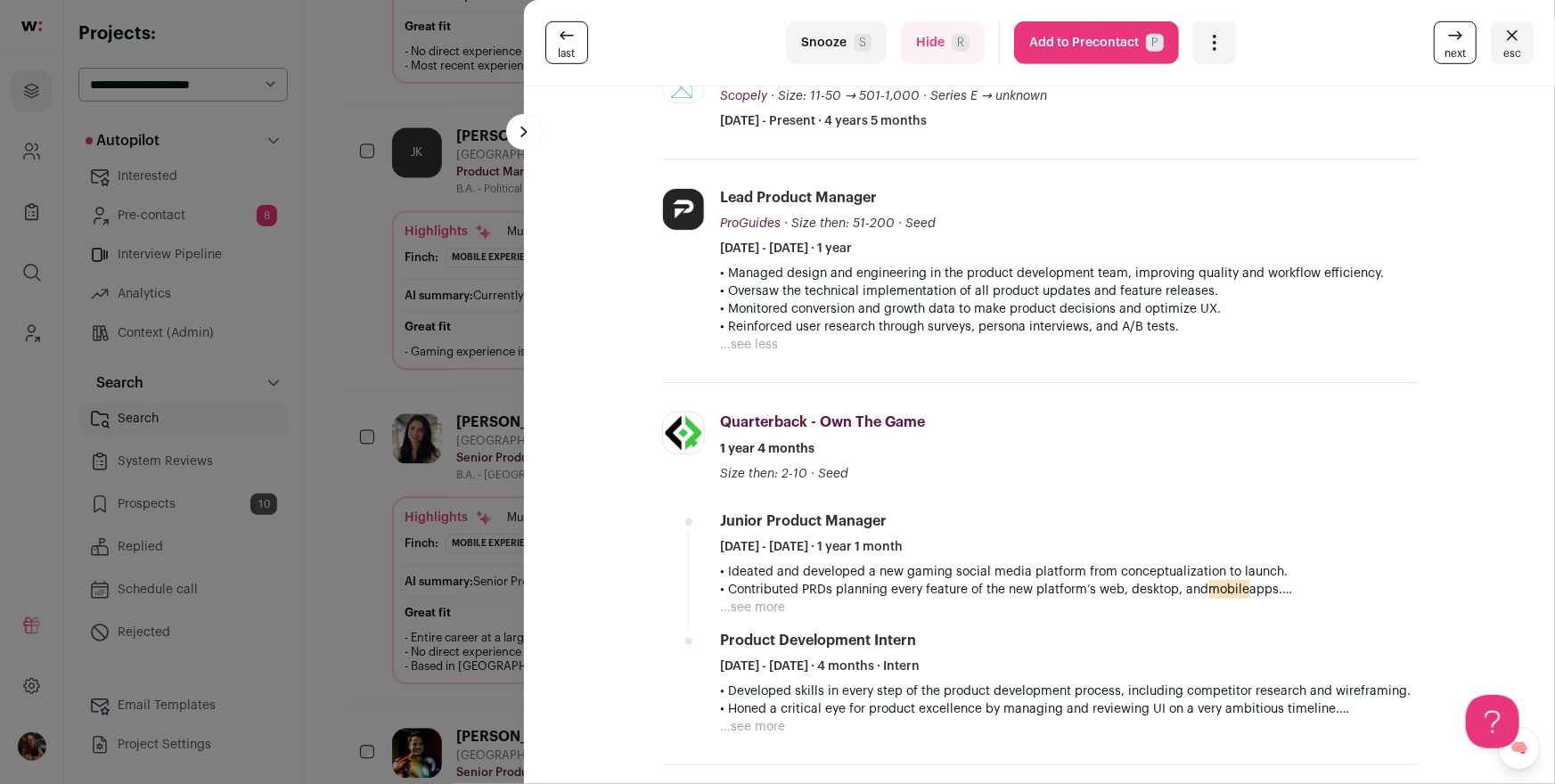
click at [459, 347] on div "last Snooze S Hide R Add to Precontact P More actions Report a Problem Report t…" at bounding box center [778, 392] width 1555 height 784
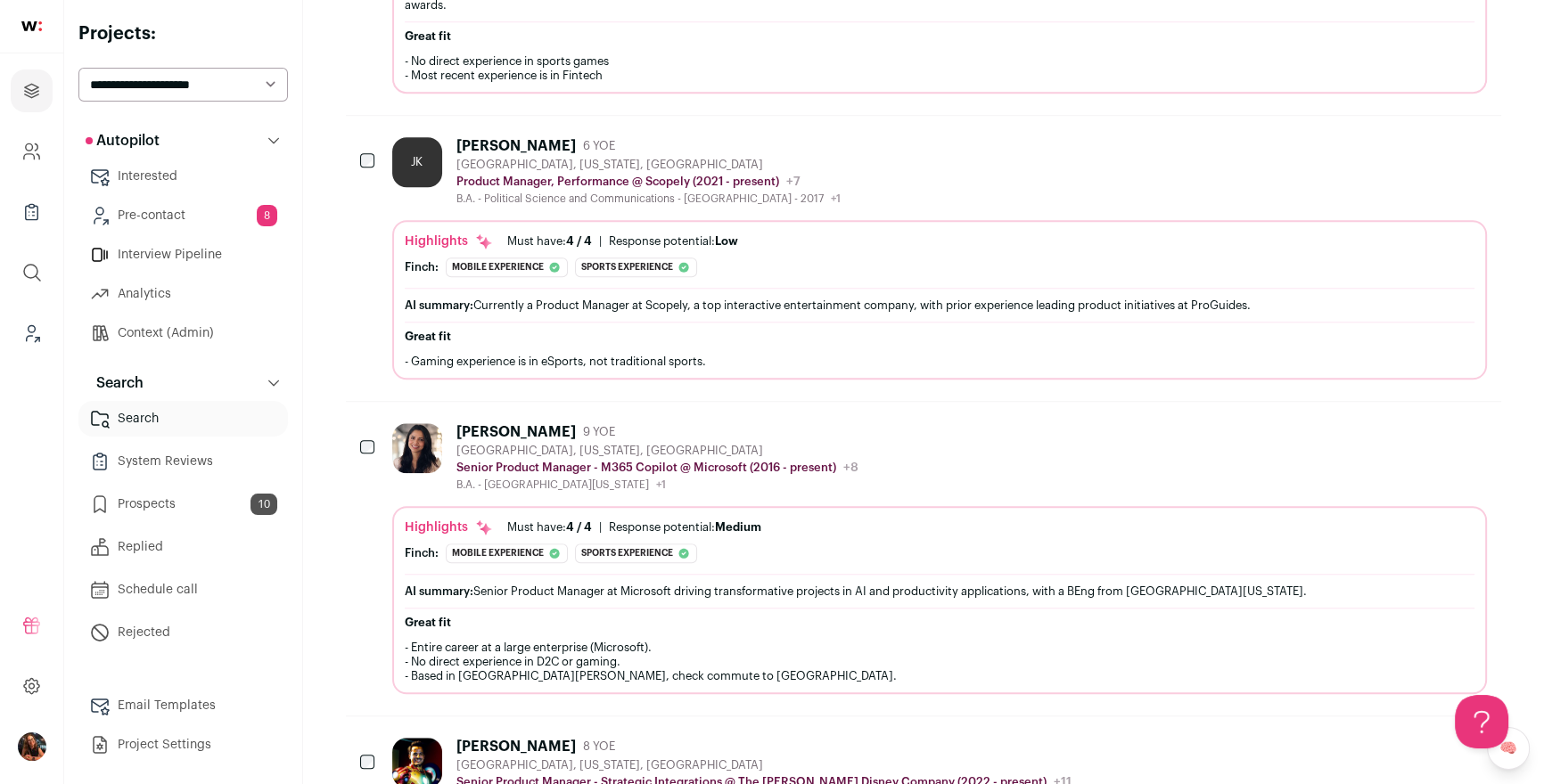
scroll to position [1789, 0]
click at [480, 138] on div "Jennifer Kim" at bounding box center [516, 147] width 119 height 18
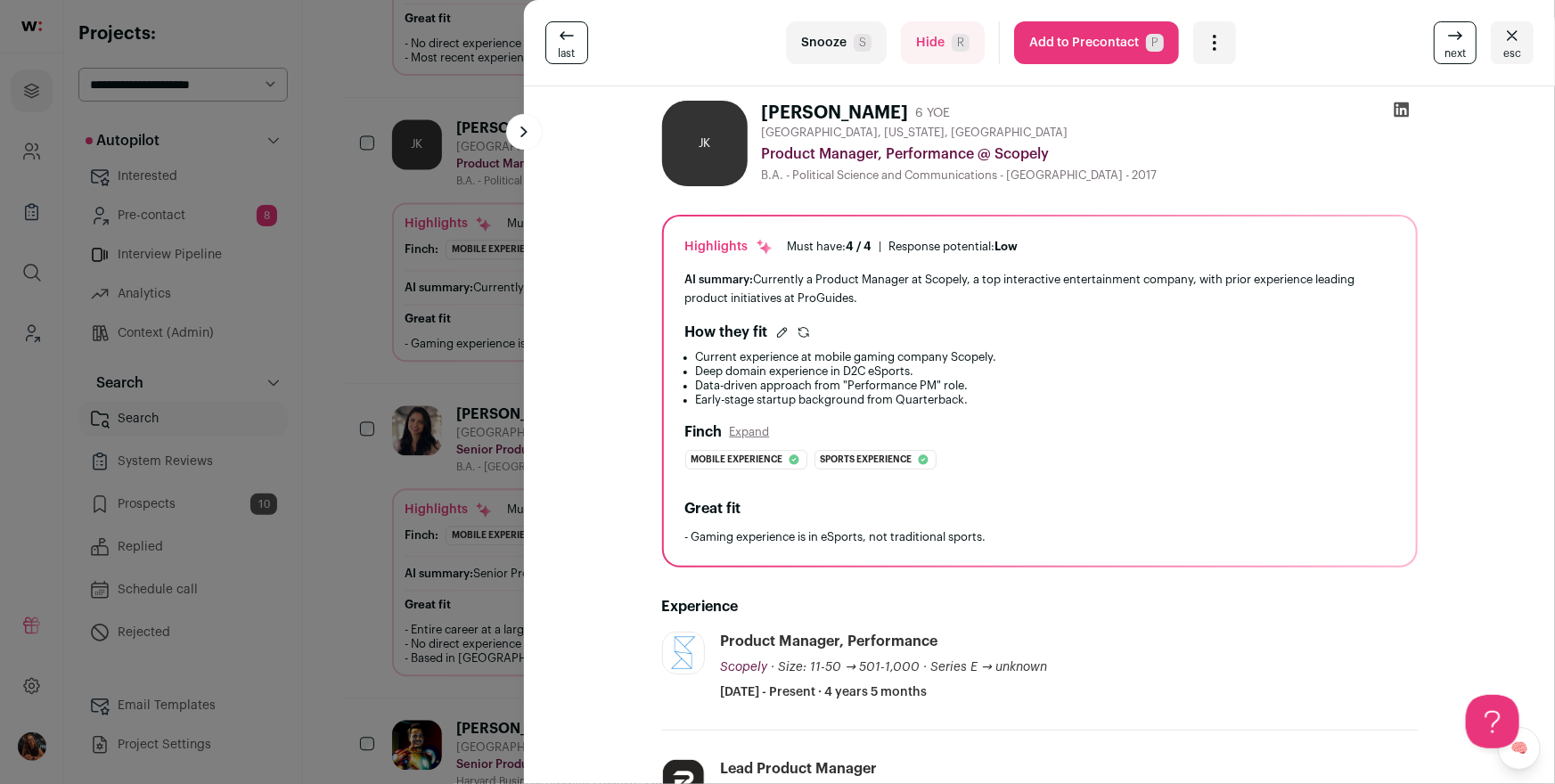
click at [1100, 48] on button "Add to Precontact P" at bounding box center [1097, 42] width 165 height 43
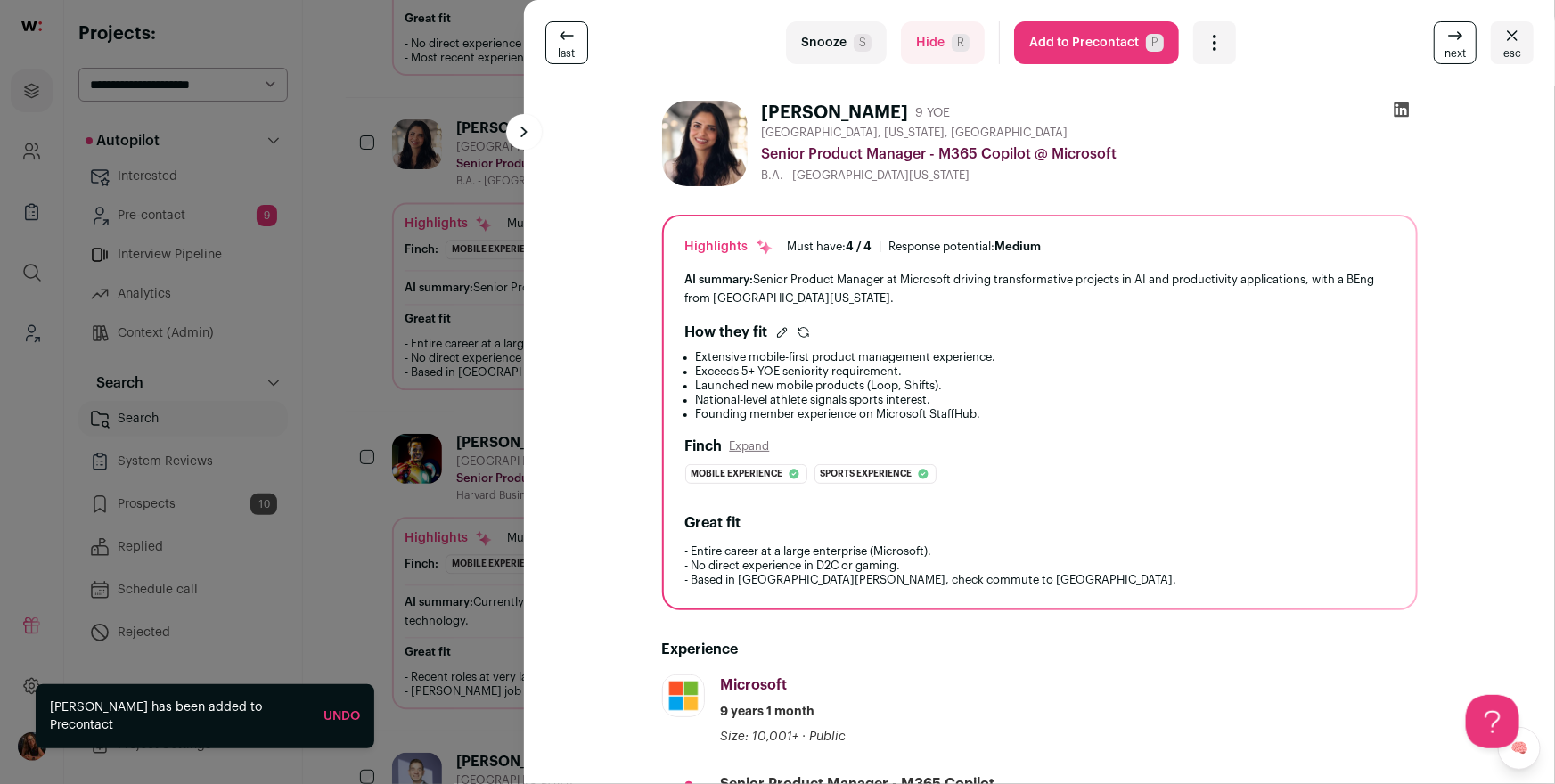
click at [368, 293] on div "last Snooze S Hide R Add to Precontact P More actions Report a Problem Report t…" at bounding box center [778, 392] width 1555 height 784
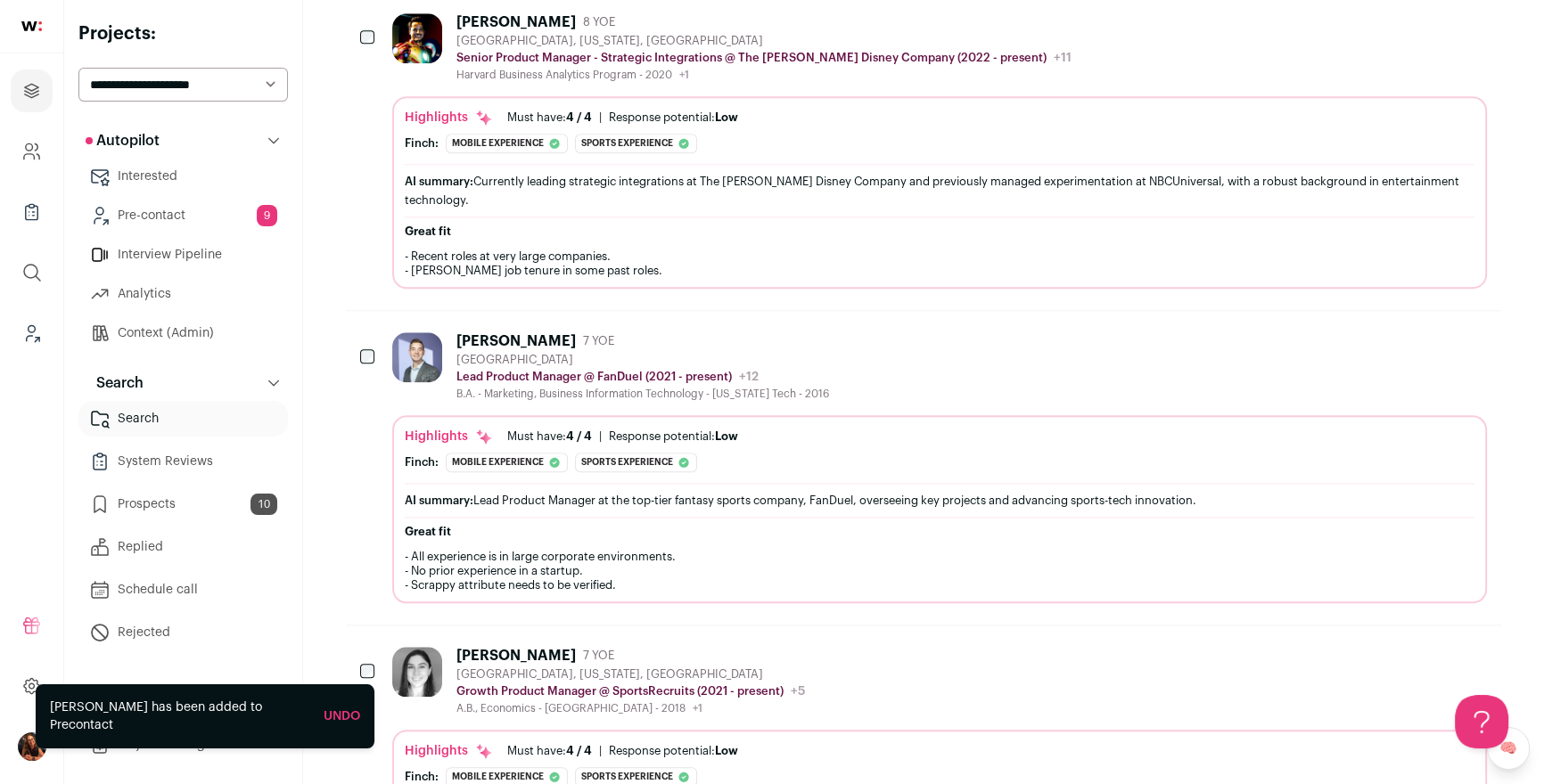
scroll to position [2269, 0]
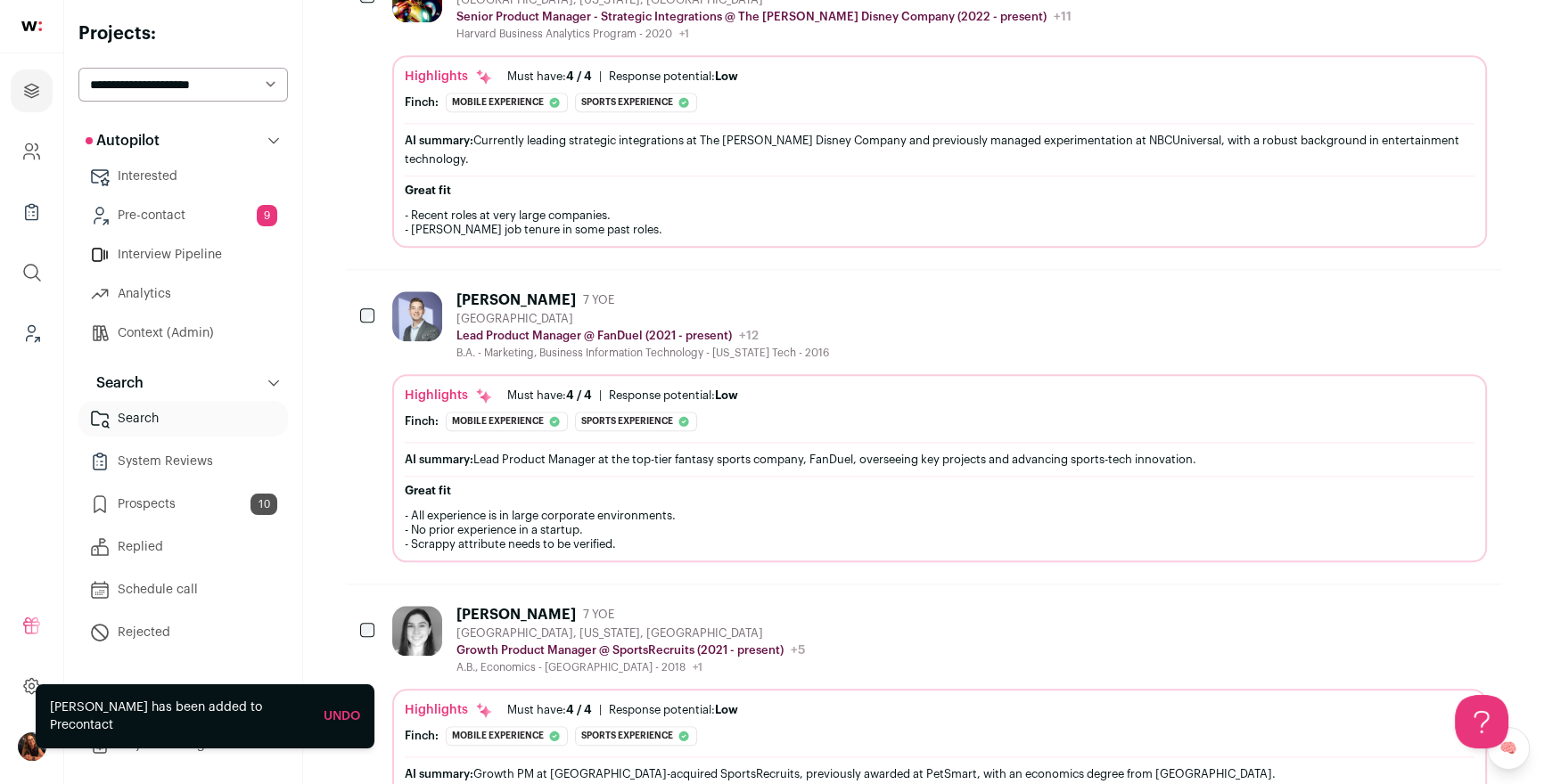
click at [492, 291] on div "Nick DeLucia" at bounding box center [516, 300] width 119 height 18
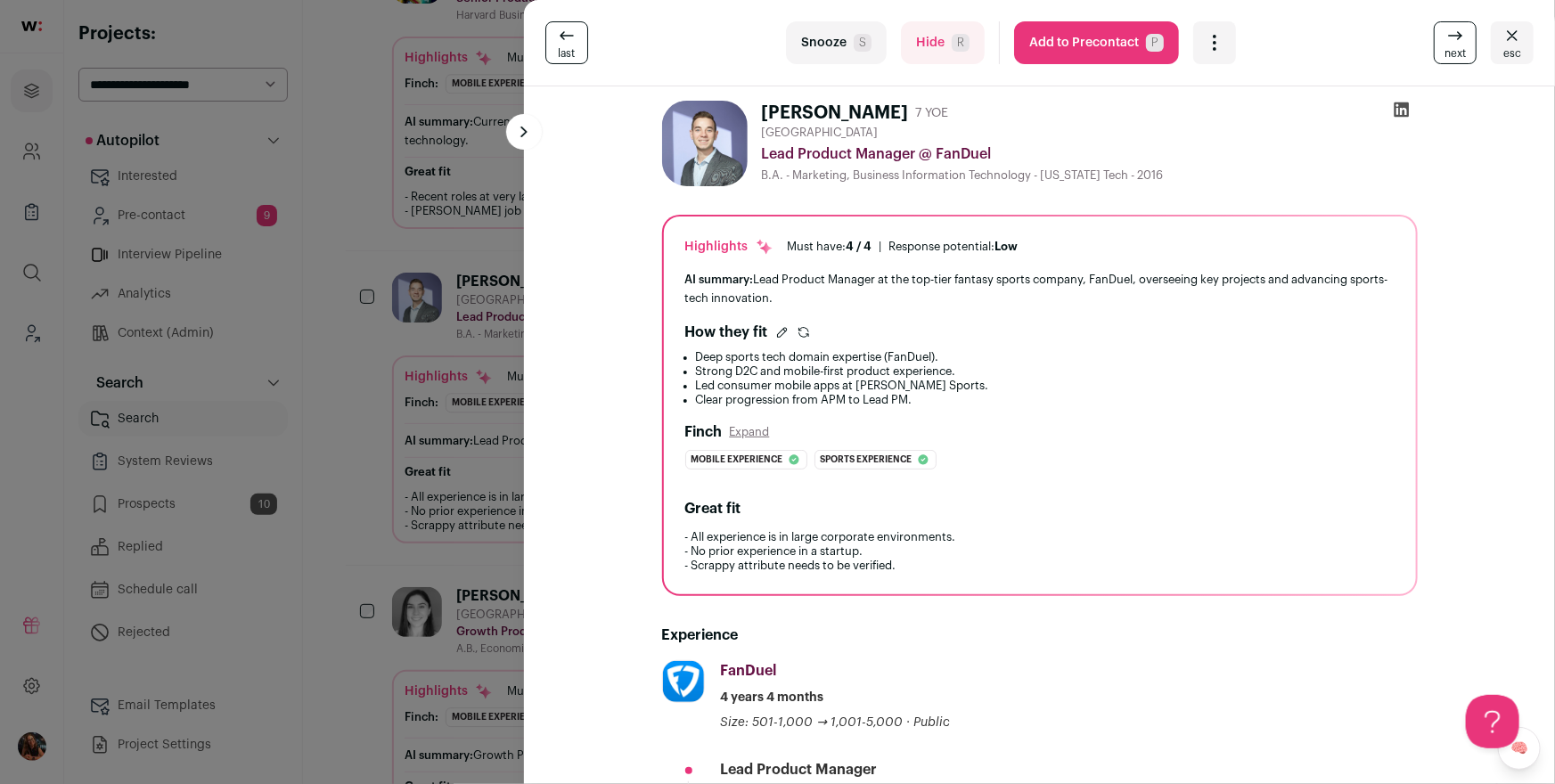
click at [1093, 39] on button "Add to Precontact P" at bounding box center [1097, 42] width 165 height 43
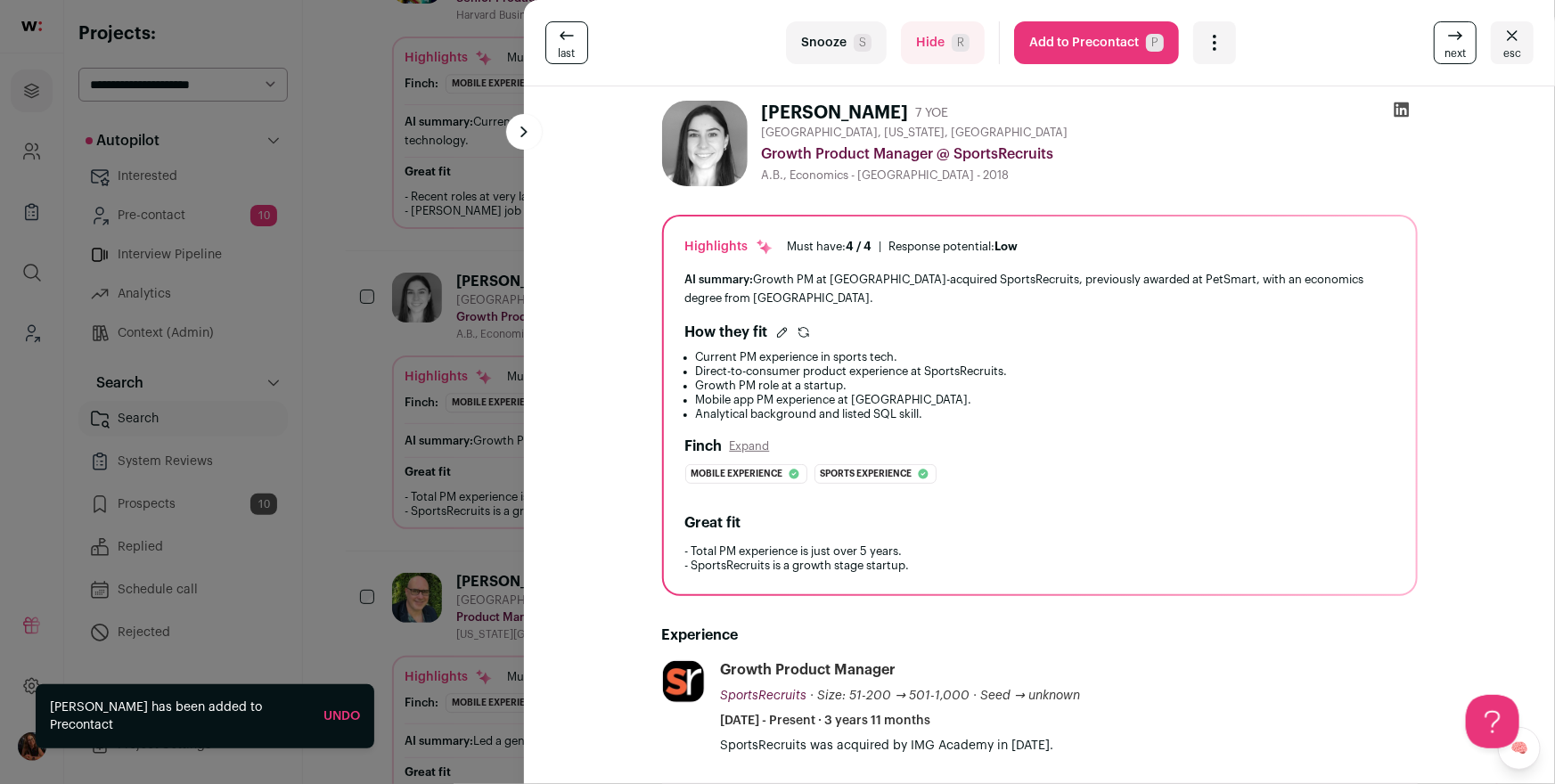
click at [235, 211] on div "last Snooze S Hide R Add to Precontact P More actions Report a Problem Report t…" at bounding box center [778, 392] width 1555 height 784
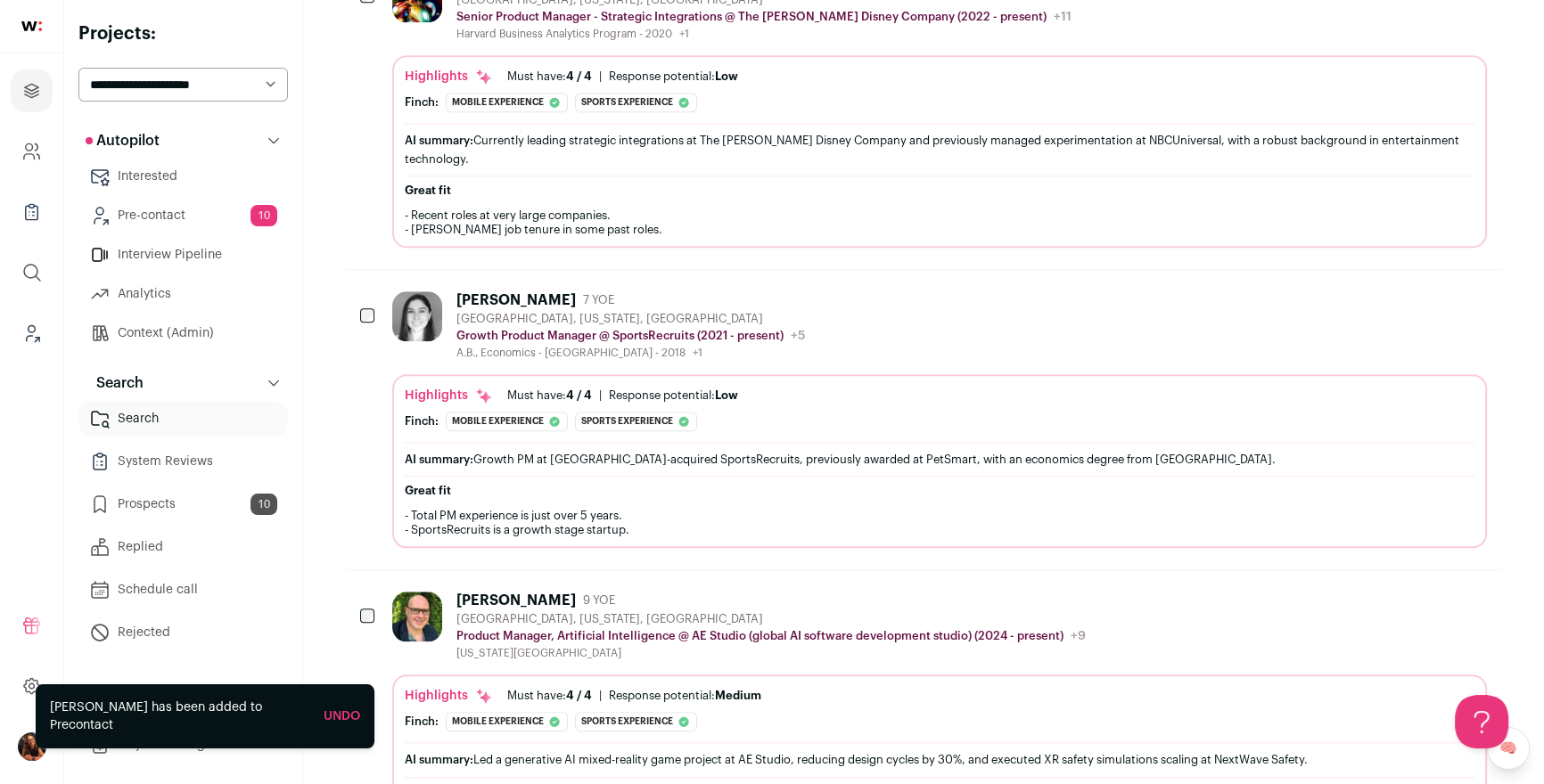
click at [203, 212] on link "Pre-contact 10" at bounding box center [183, 215] width 210 height 35
